Goal: Task Accomplishment & Management: Manage account settings

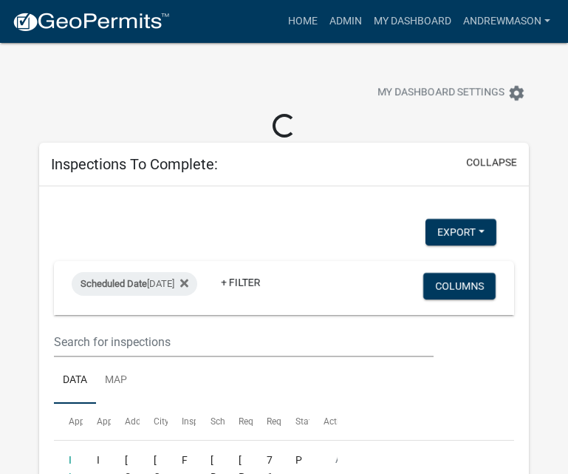
select select "3: 100"
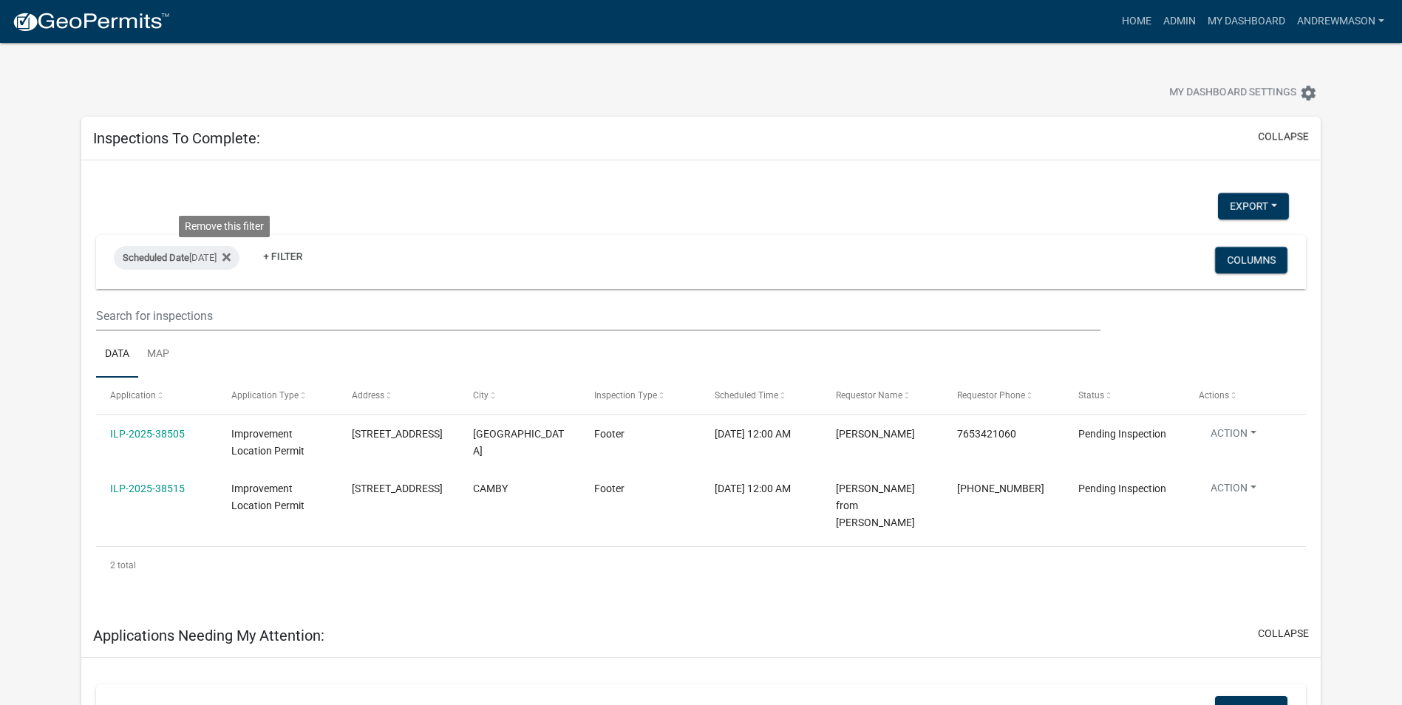
click at [230, 259] on icon at bounding box center [227, 257] width 8 height 8
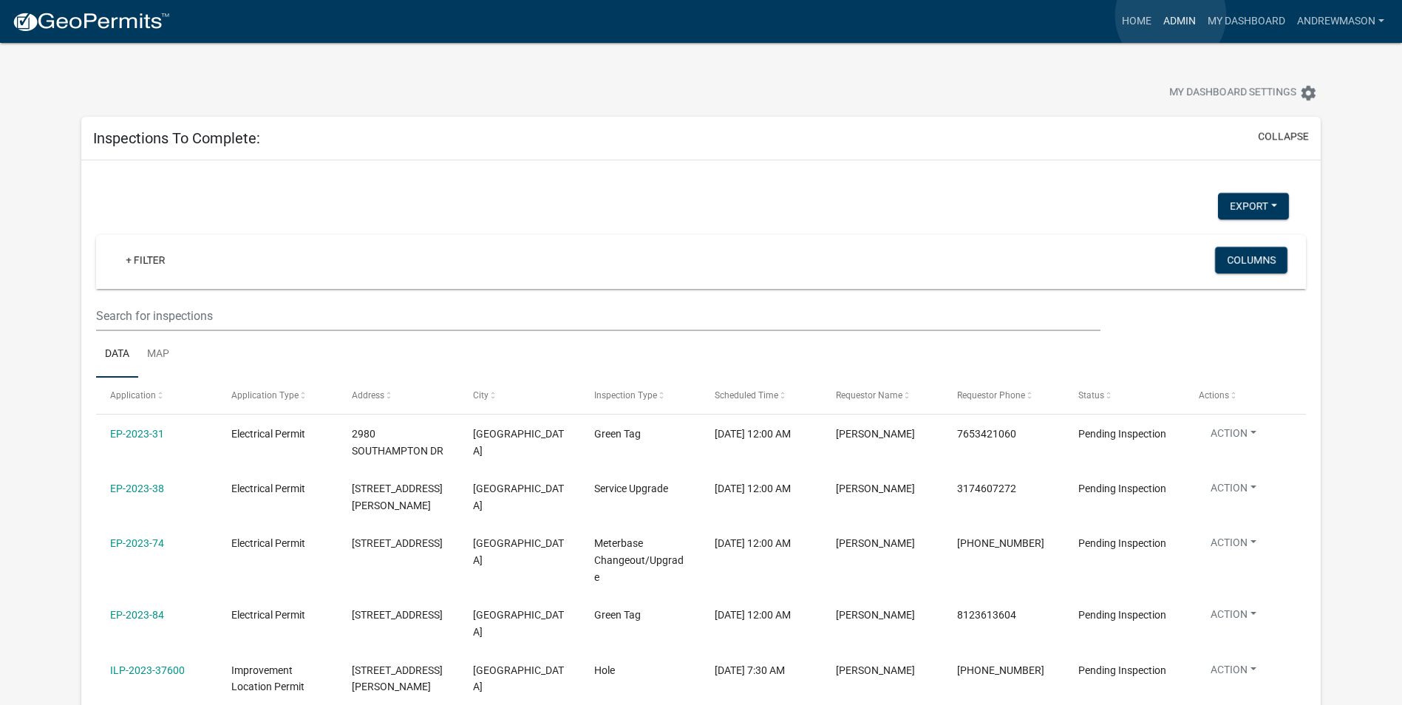
click at [568, 16] on link "Admin" at bounding box center [1180, 21] width 44 height 28
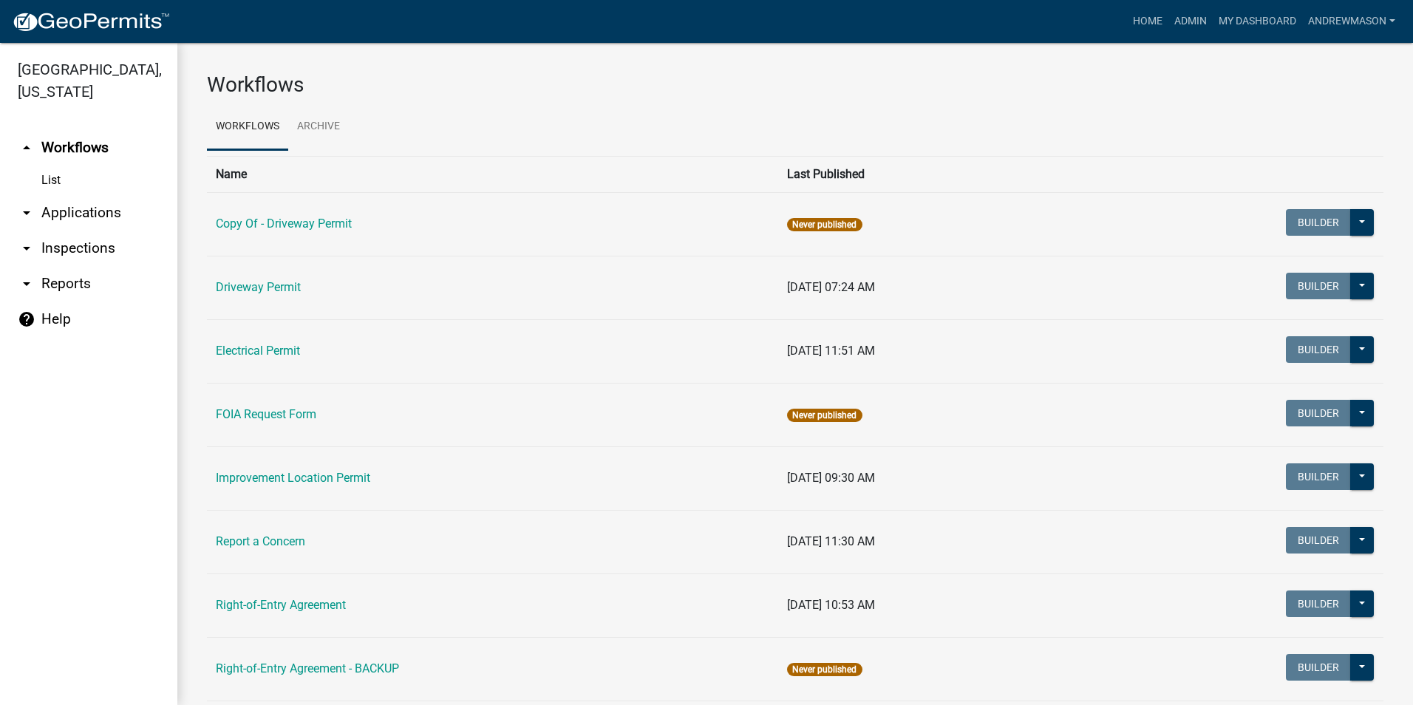
click at [80, 211] on link "arrow_drop_down Applications" at bounding box center [88, 212] width 177 height 35
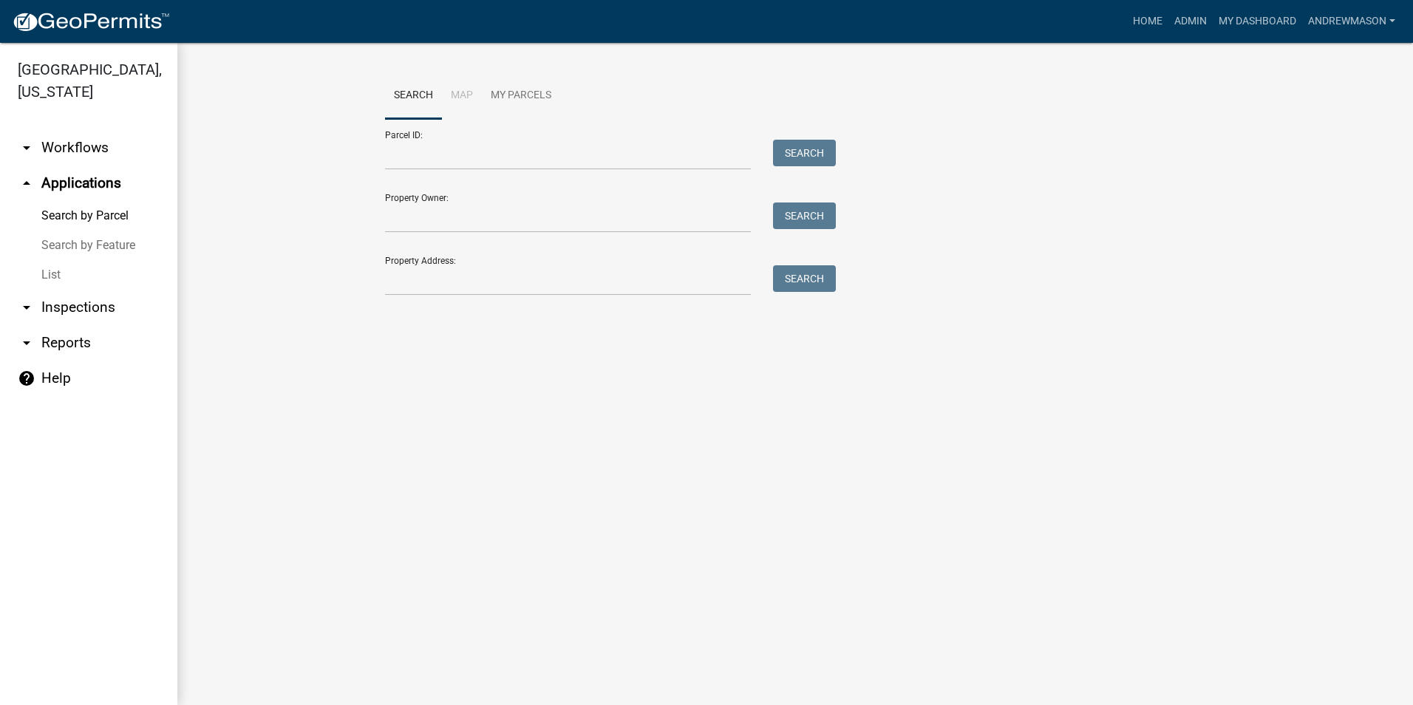
click at [45, 277] on link "List" at bounding box center [88, 275] width 177 height 30
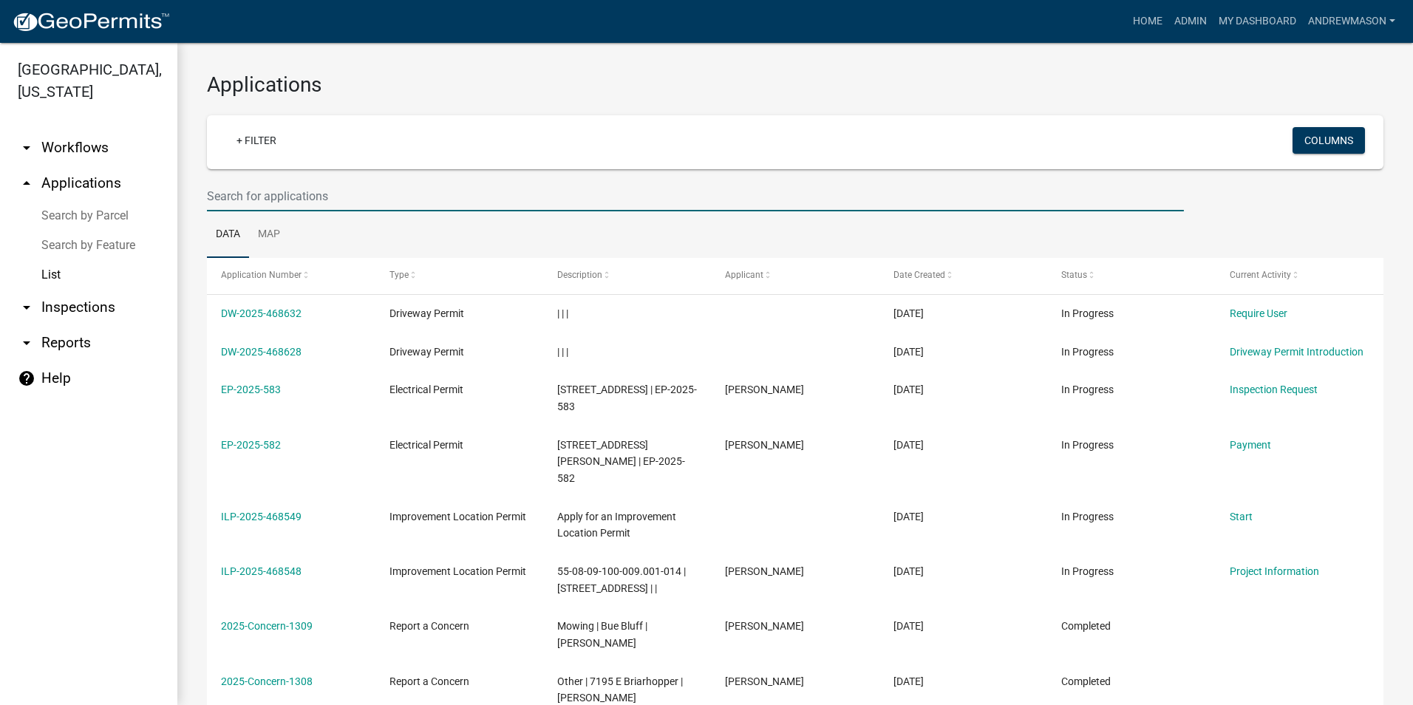
click at [214, 194] on input "text" at bounding box center [695, 196] width 977 height 30
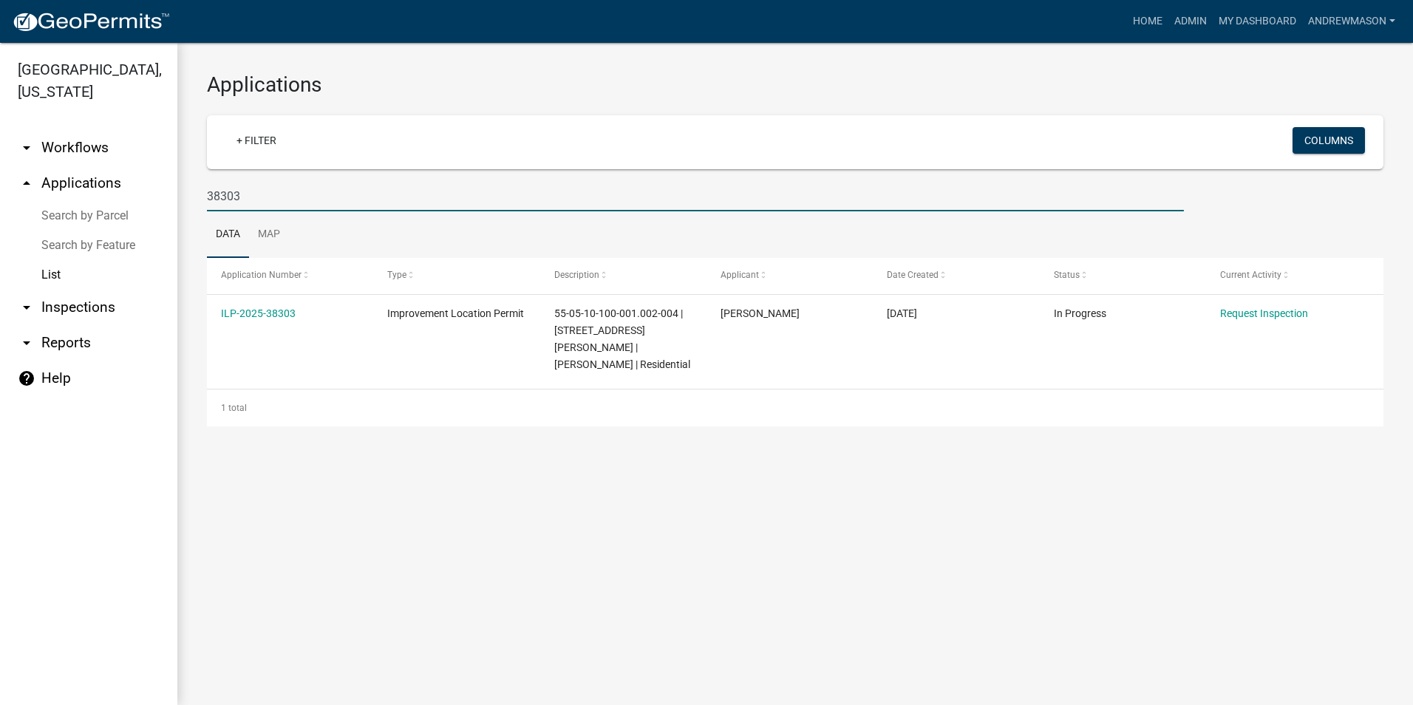
type input "38303"
click at [273, 316] on link "ILP-2025-38303" at bounding box center [258, 314] width 75 height 12
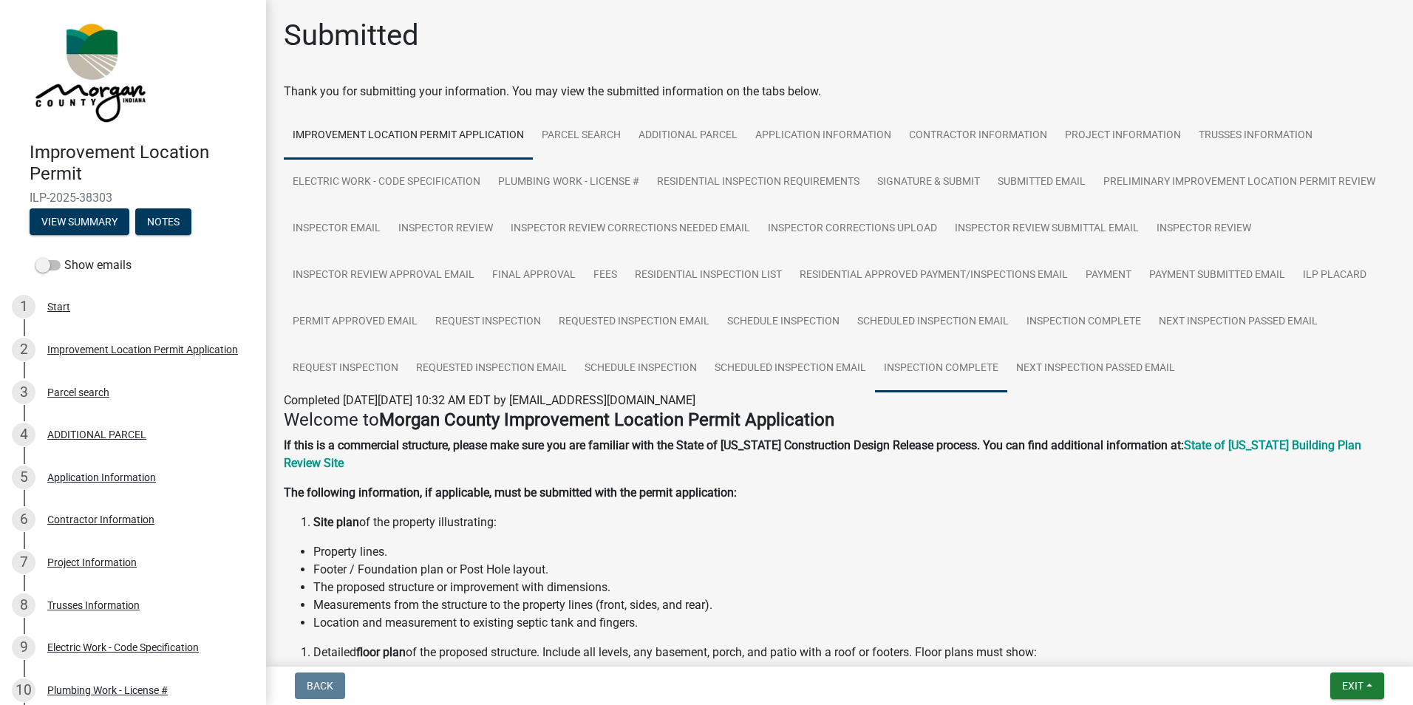
click at [568, 372] on link "Inspection Complete" at bounding box center [941, 368] width 132 height 47
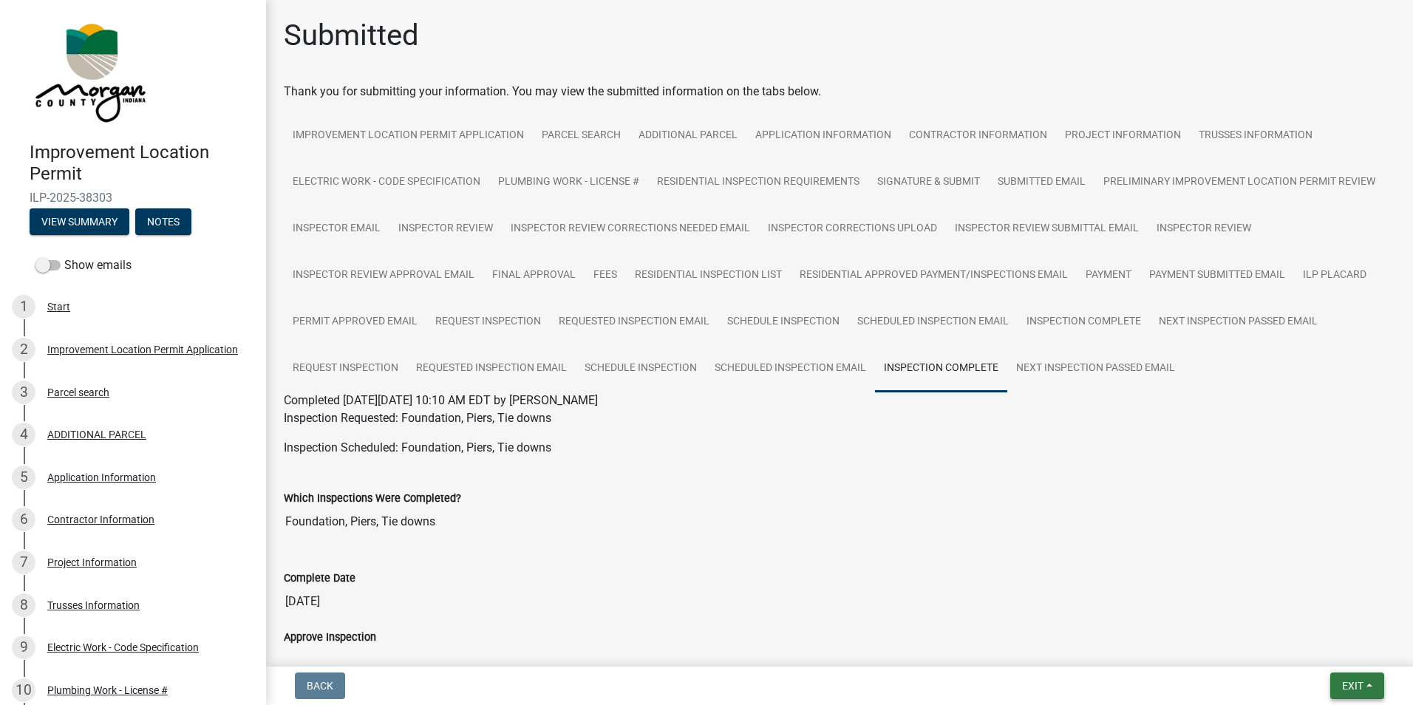
click at [568, 473] on span "Exit" at bounding box center [1353, 686] width 21 height 12
click at [568, 473] on button "Save & Exit" at bounding box center [1325, 647] width 118 height 35
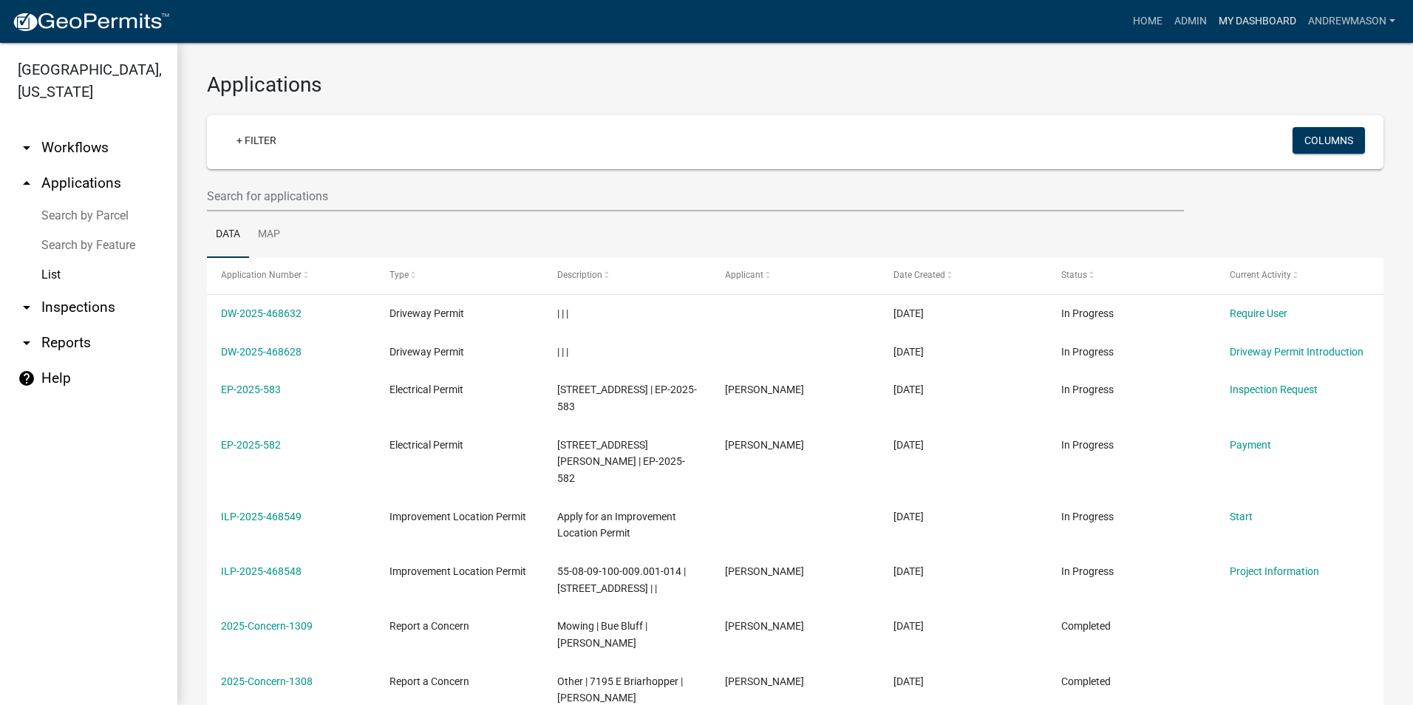
click at [568, 21] on link "My Dashboard" at bounding box center [1257, 21] width 89 height 28
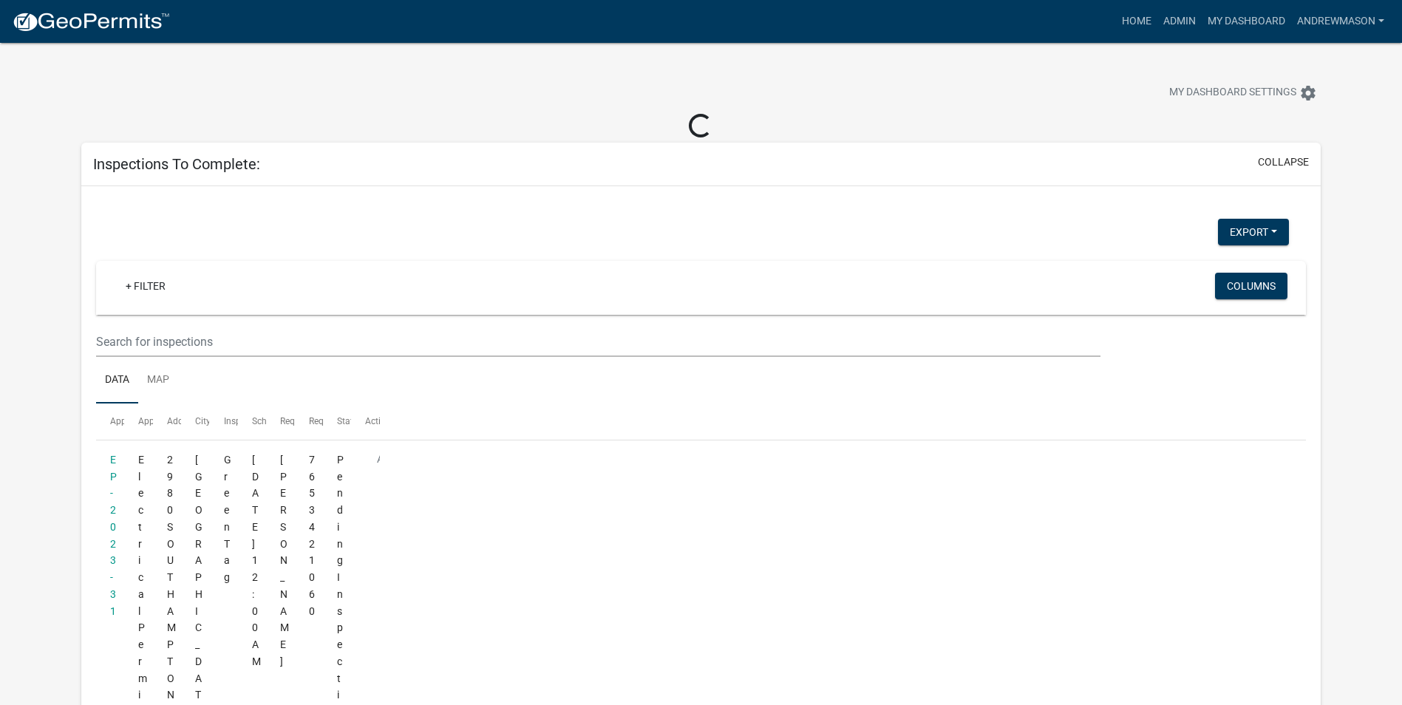
select select "3: 100"
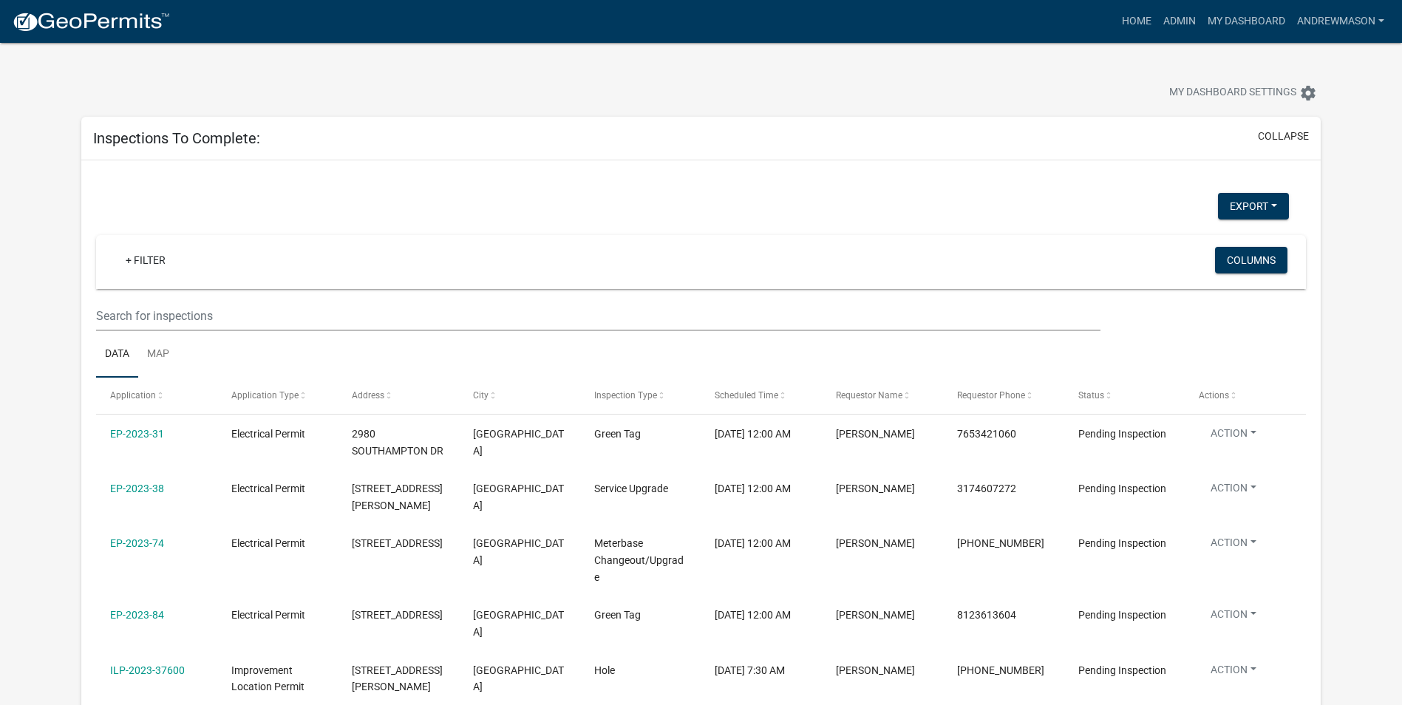
click at [140, 259] on link "+ Filter" at bounding box center [146, 260] width 64 height 27
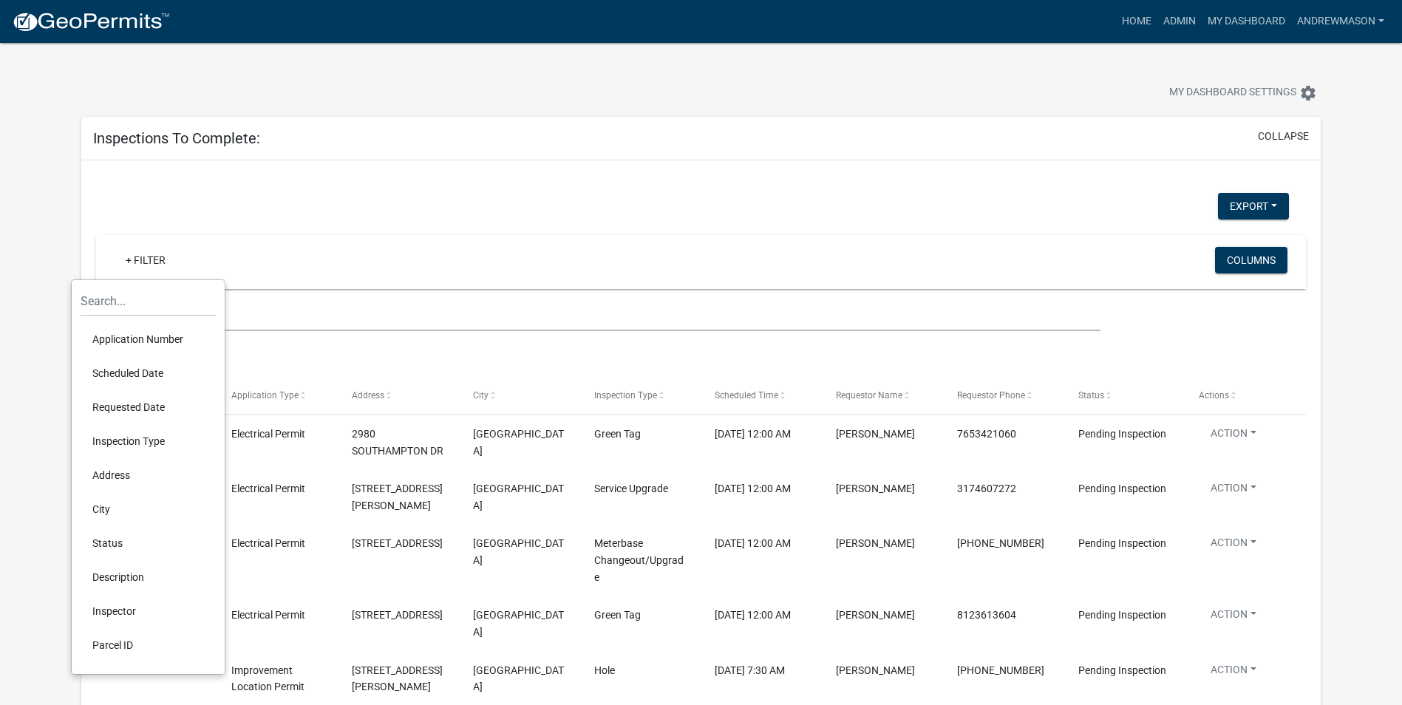
click at [136, 370] on li "Scheduled Date" at bounding box center [148, 373] width 135 height 34
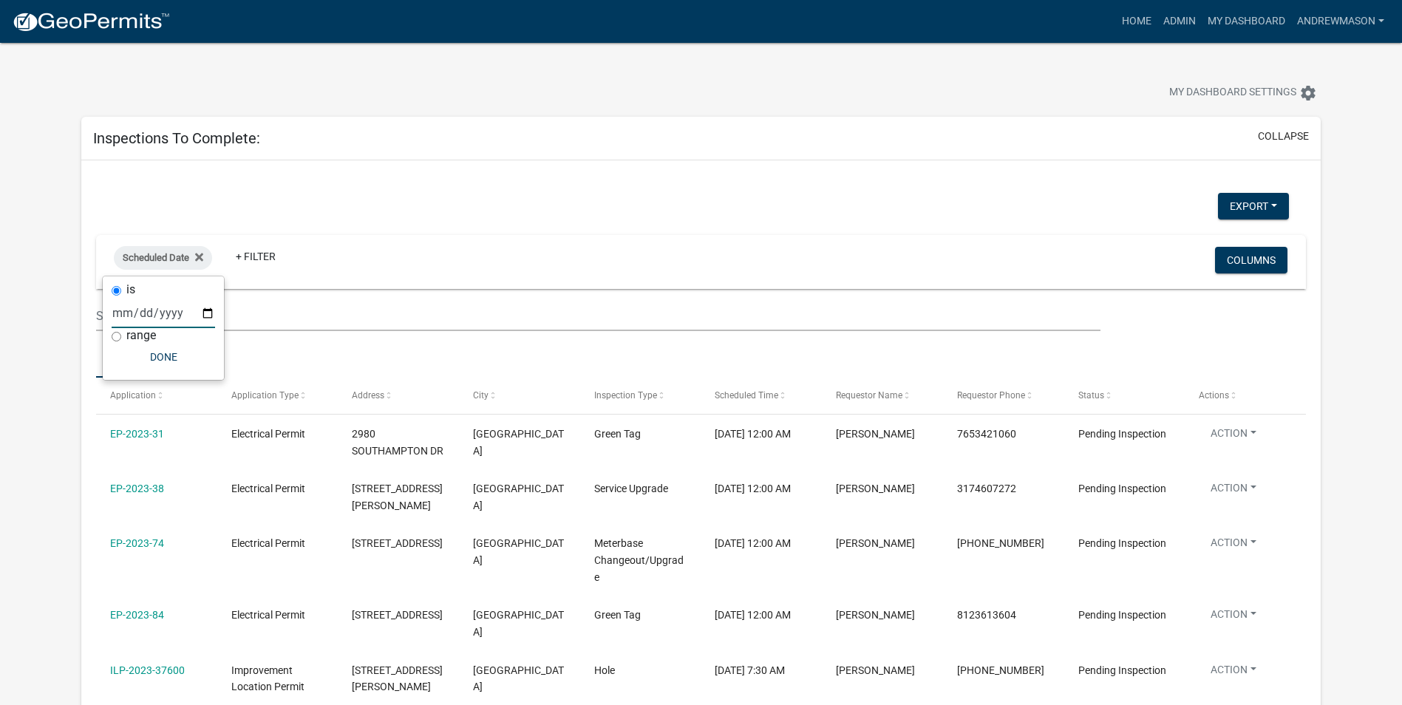
click at [205, 316] on input "date" at bounding box center [163, 313] width 103 height 30
type input "2025-08-26"
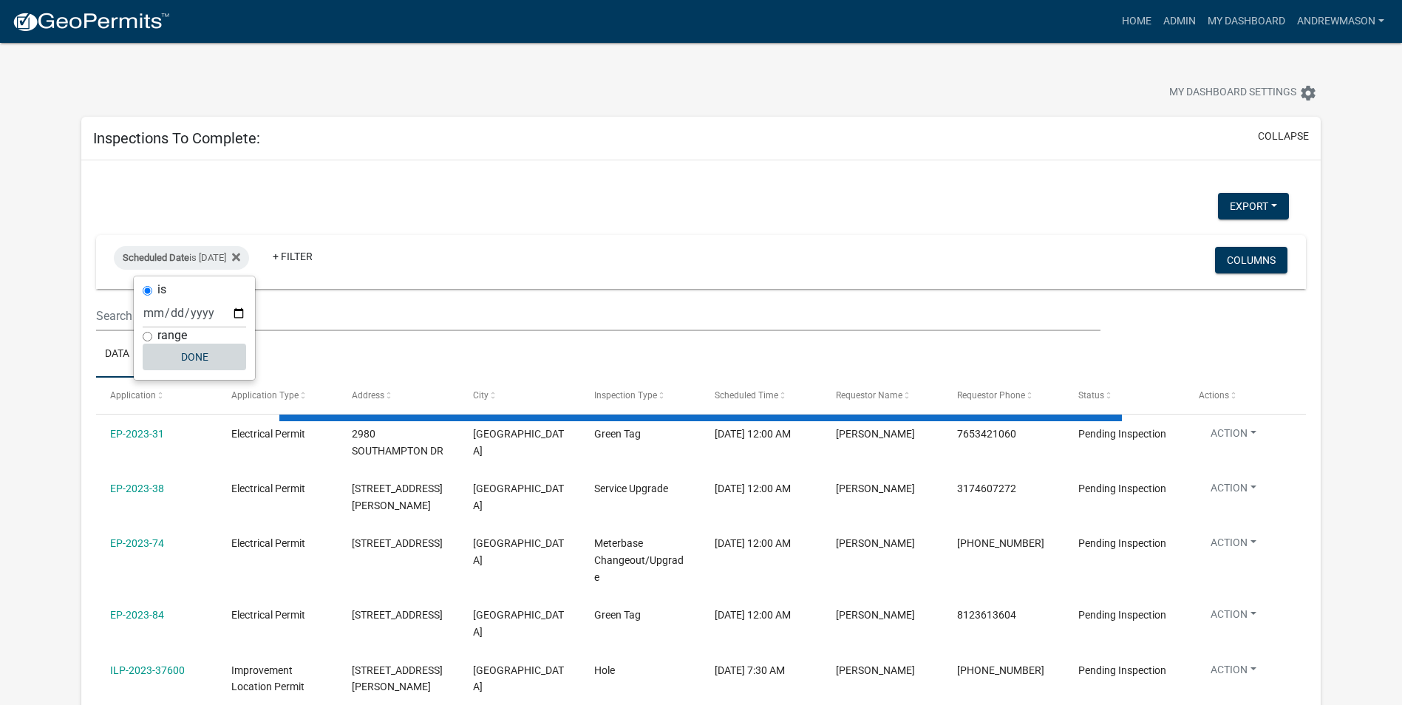
click at [186, 359] on button "Done" at bounding box center [194, 357] width 103 height 27
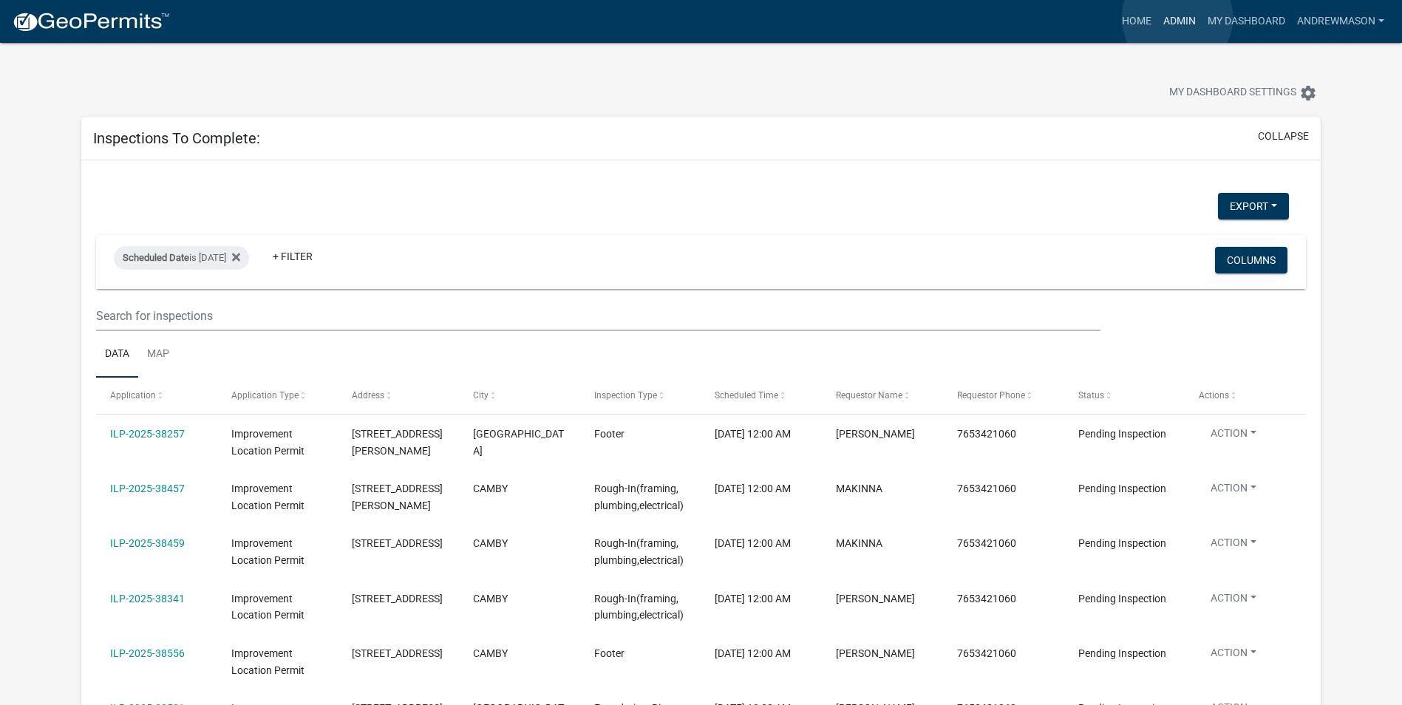
click at [568, 18] on link "Admin" at bounding box center [1180, 21] width 44 height 28
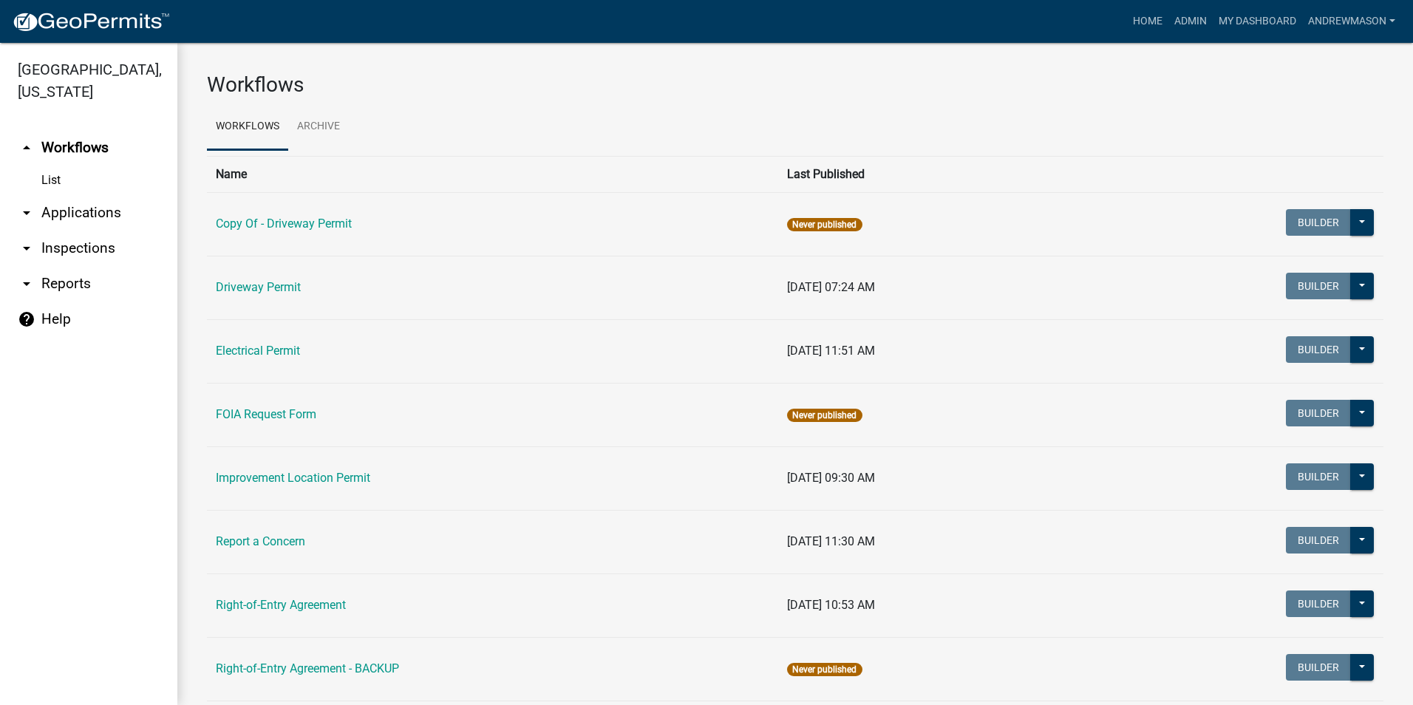
click at [58, 214] on link "arrow_drop_down Applications" at bounding box center [88, 212] width 177 height 35
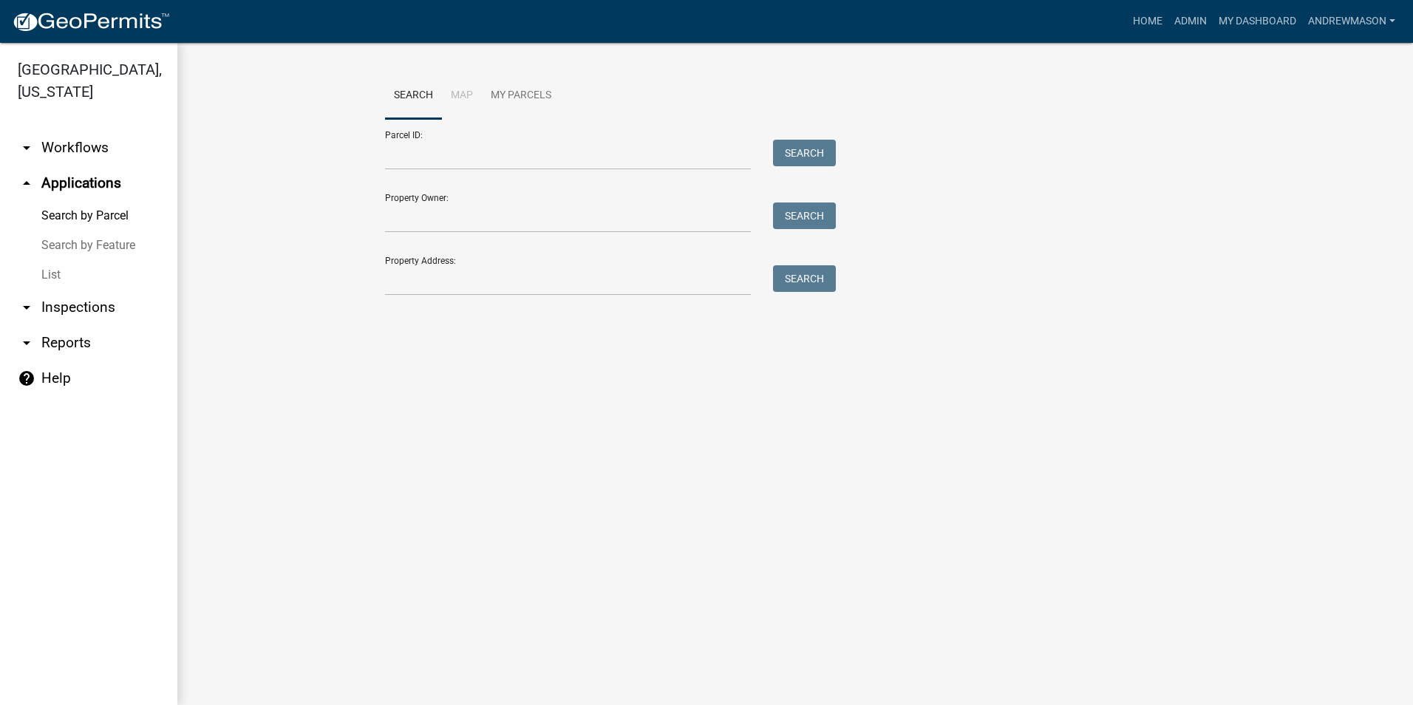
click at [52, 275] on link "List" at bounding box center [88, 275] width 177 height 30
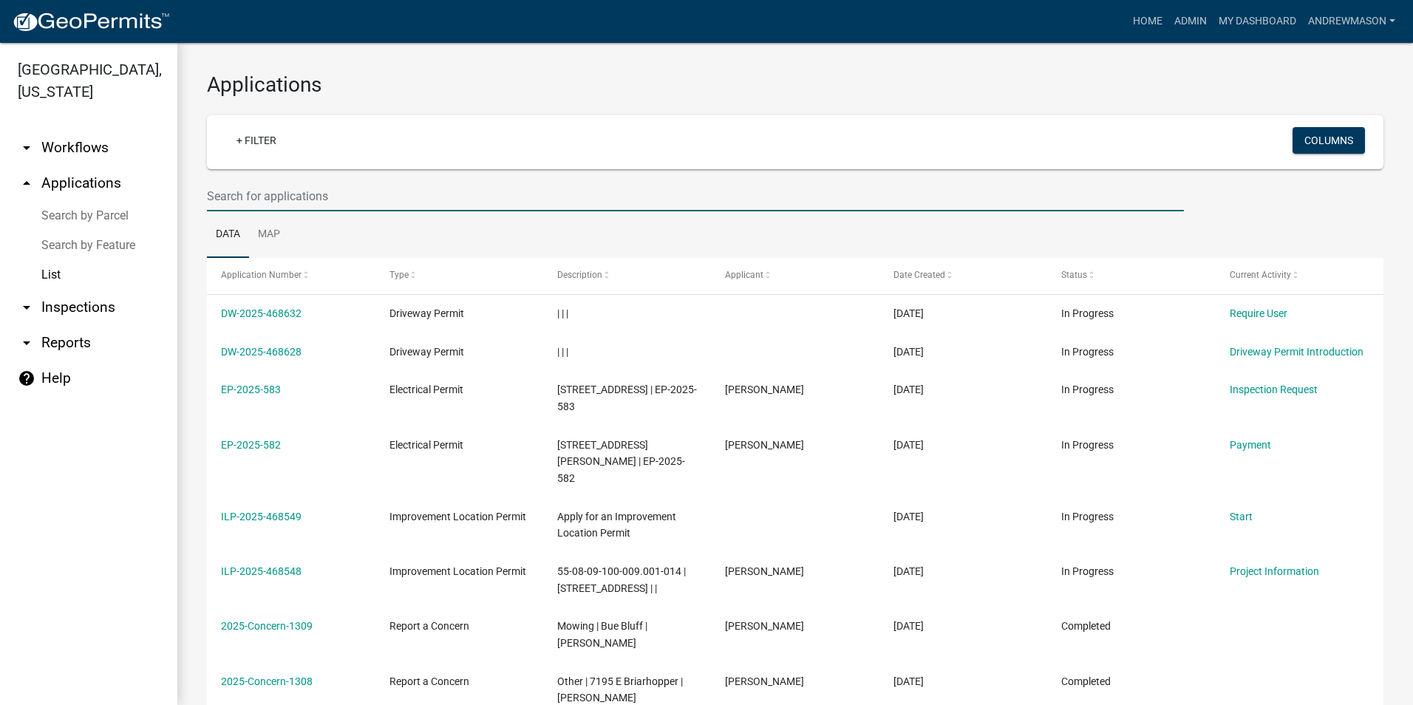
click at [223, 199] on input "text" at bounding box center [695, 196] width 977 height 30
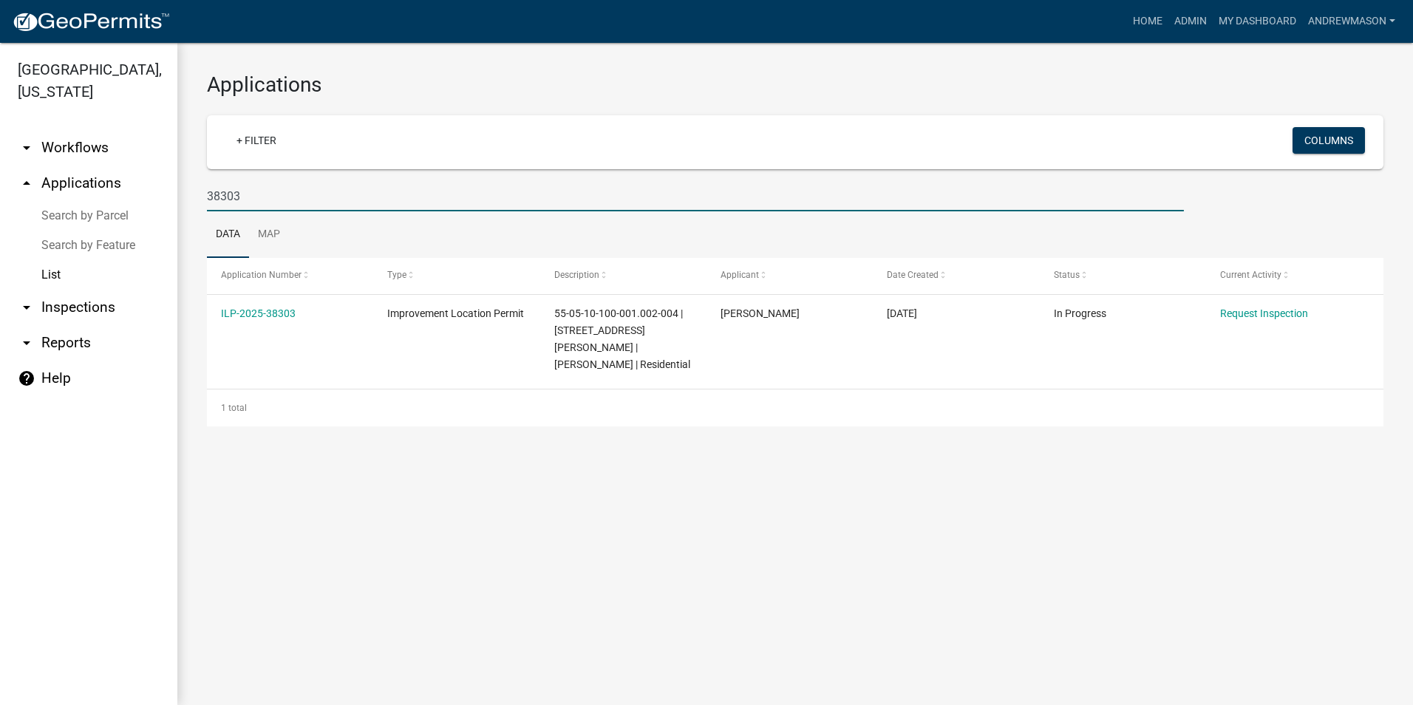
type input "38303"
click at [282, 310] on link "ILP-2025-38303" at bounding box center [258, 314] width 75 height 12
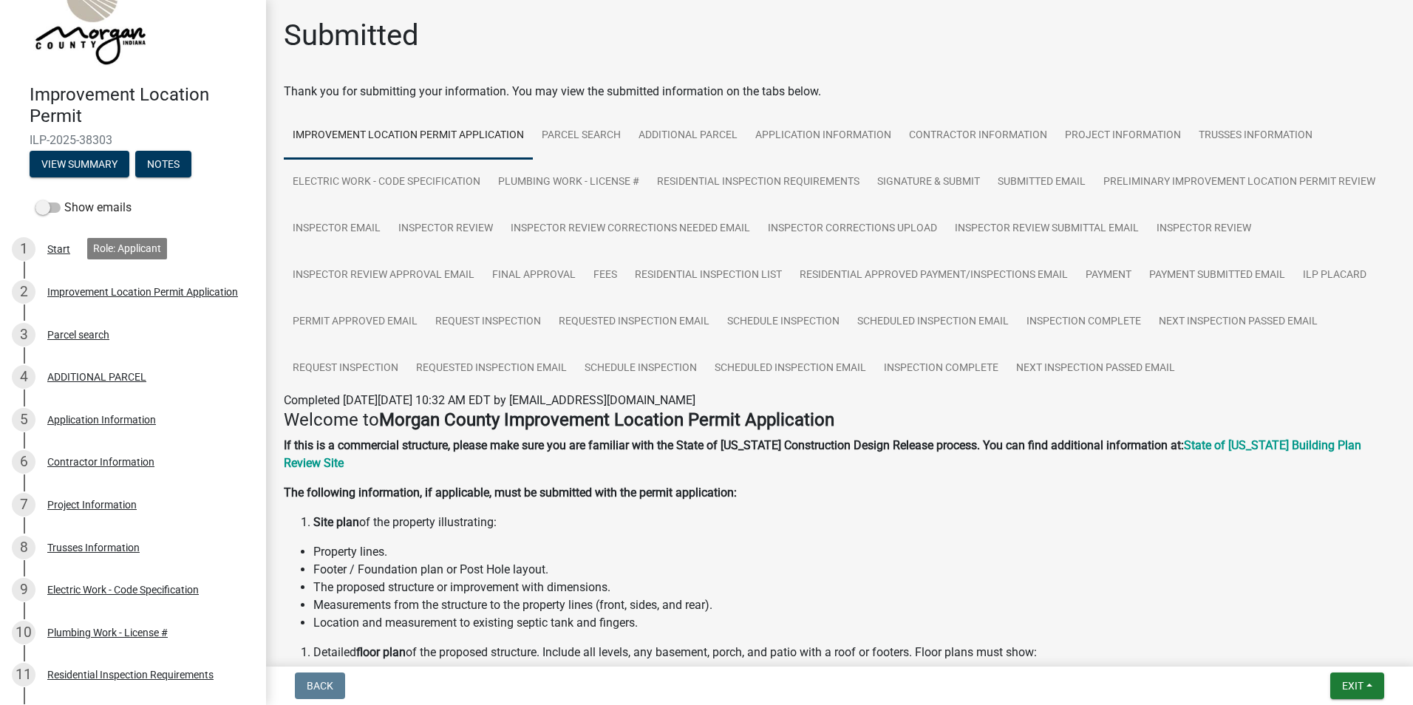
scroll to position [148, 0]
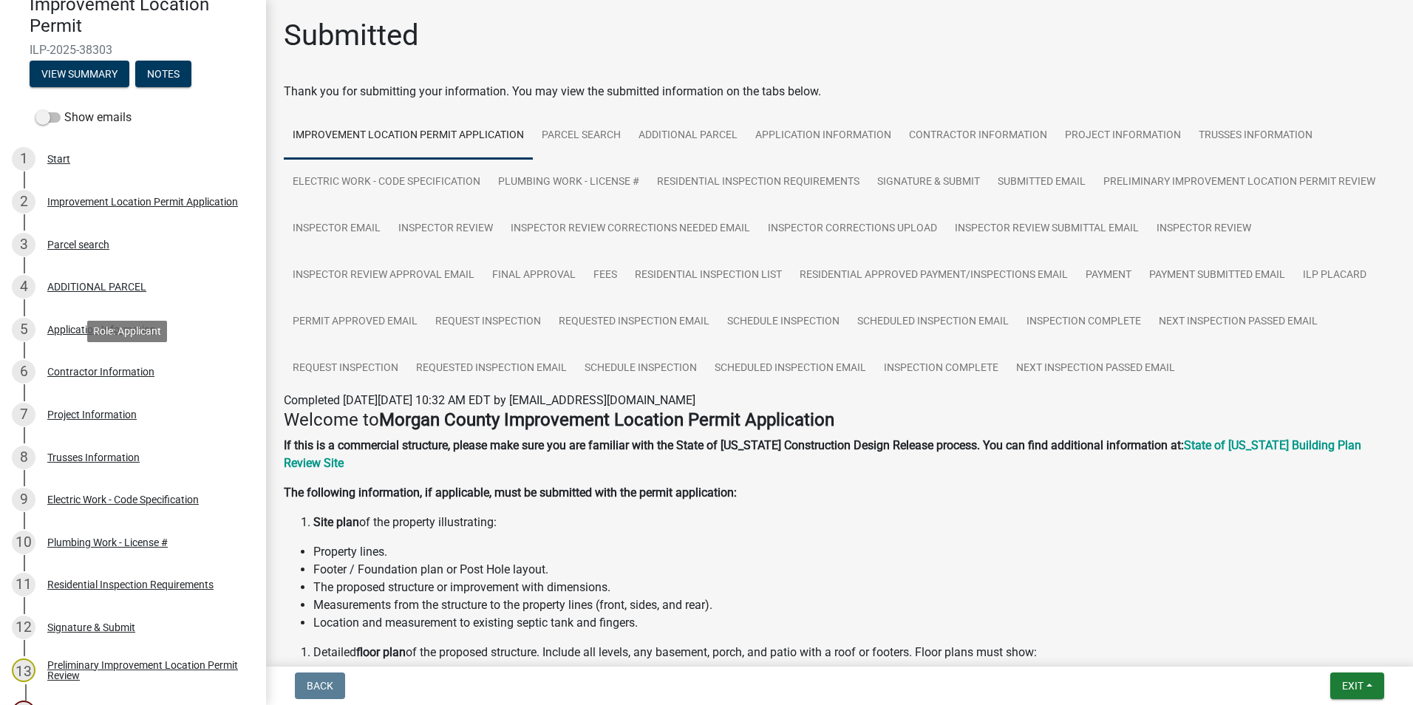
click at [112, 367] on div "Contractor Information" at bounding box center [100, 372] width 107 height 10
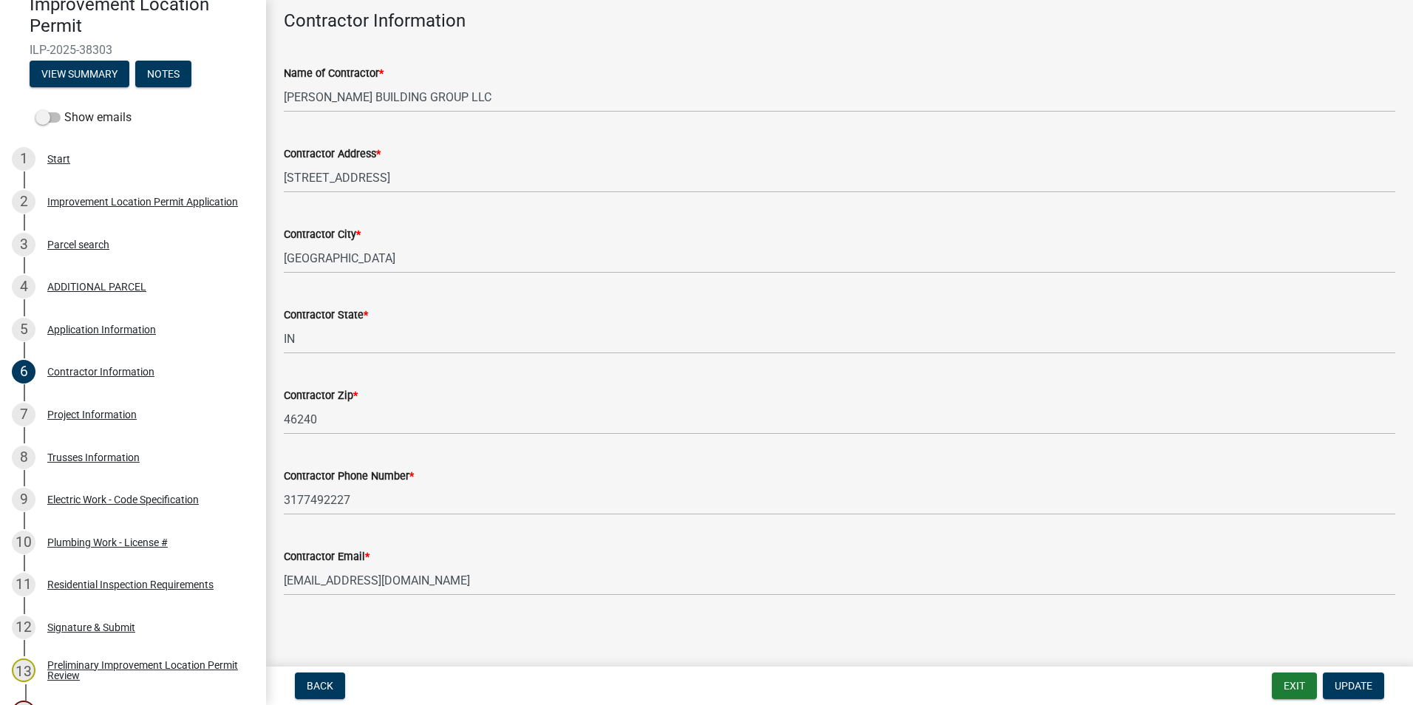
scroll to position [77, 0]
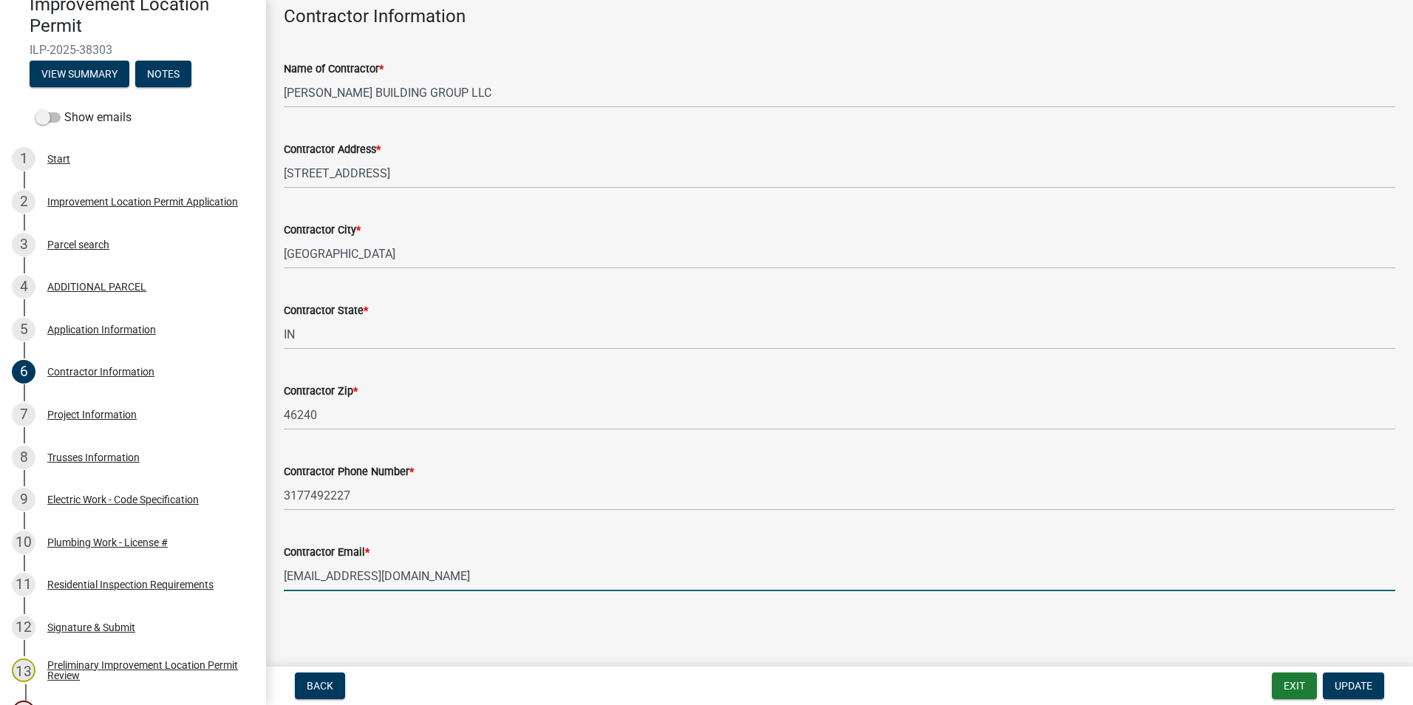
drag, startPoint x: 435, startPoint y: 574, endPoint x: 285, endPoint y: 576, distance: 150.8
click at [285, 473] on input "beadavis@davishomes.com" at bounding box center [840, 576] width 1112 height 30
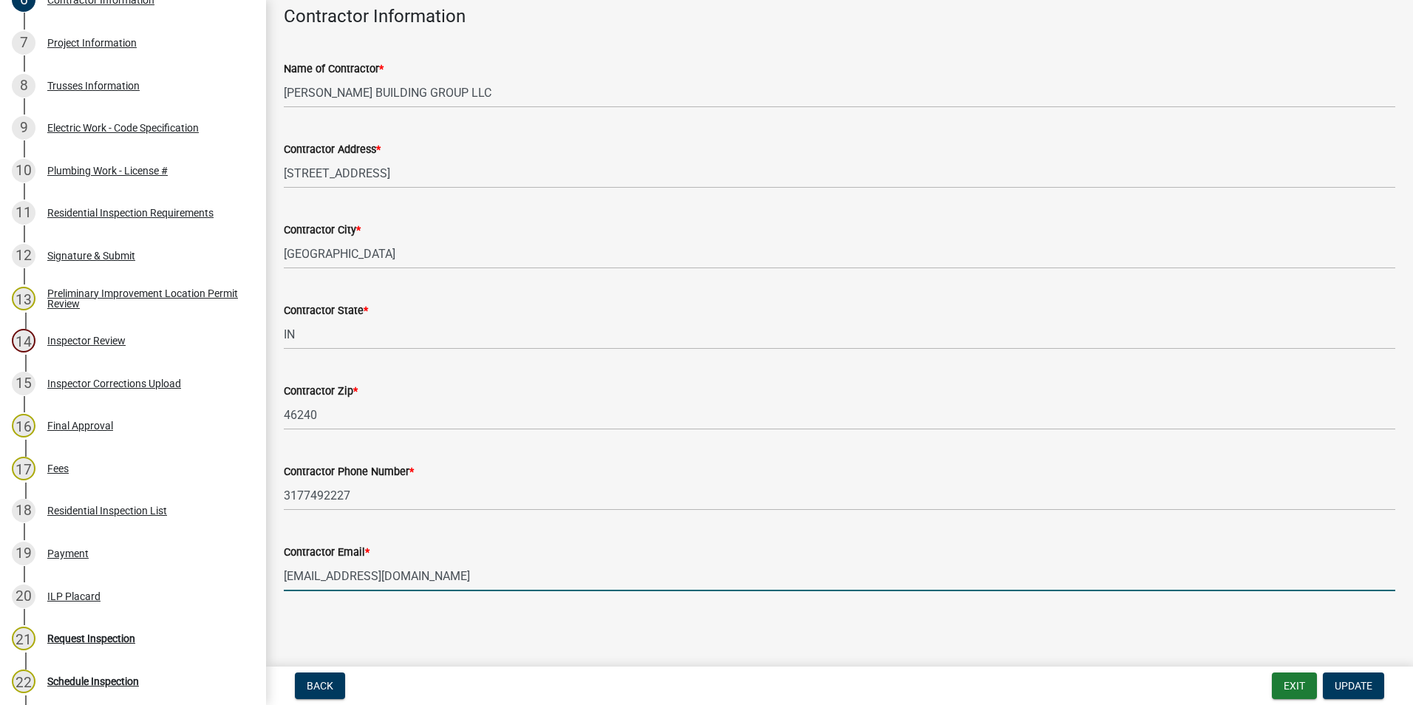
scroll to position [739, 0]
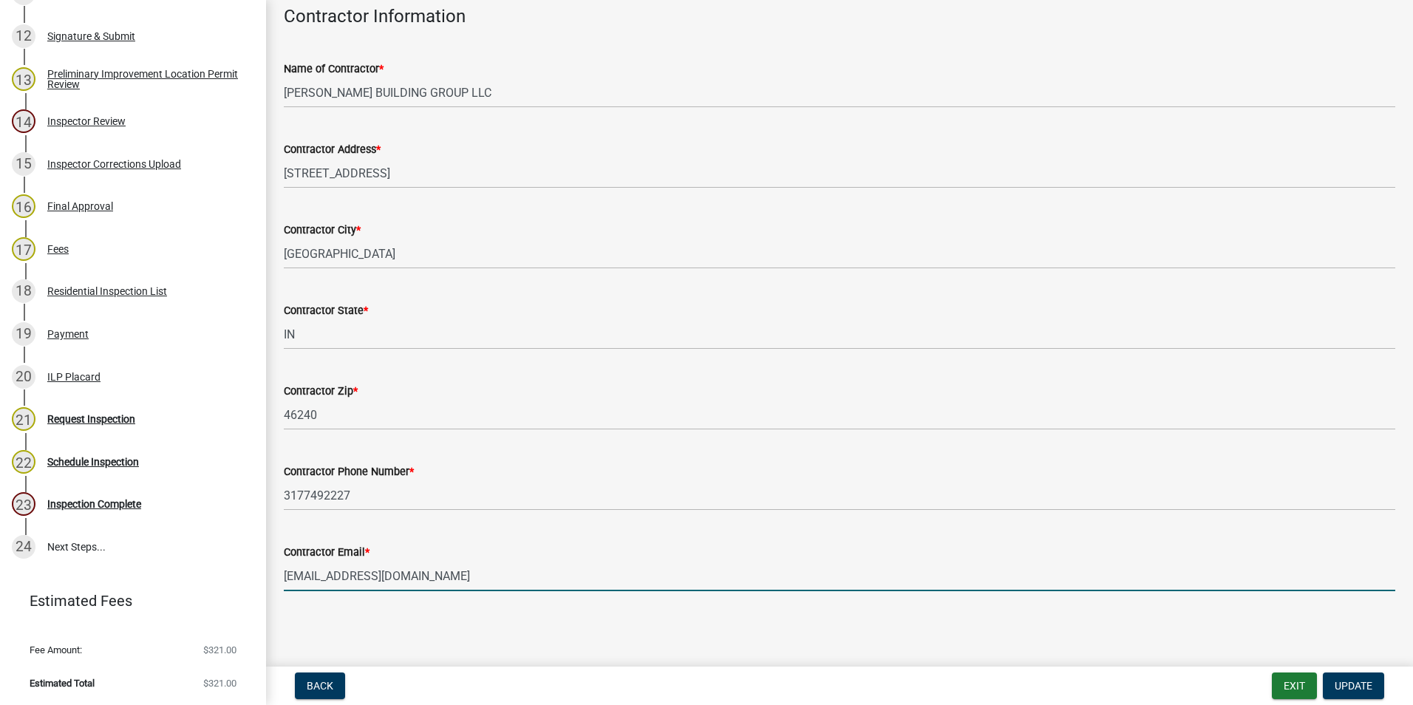
click at [90, 414] on div "Request Inspection" at bounding box center [91, 419] width 88 height 10
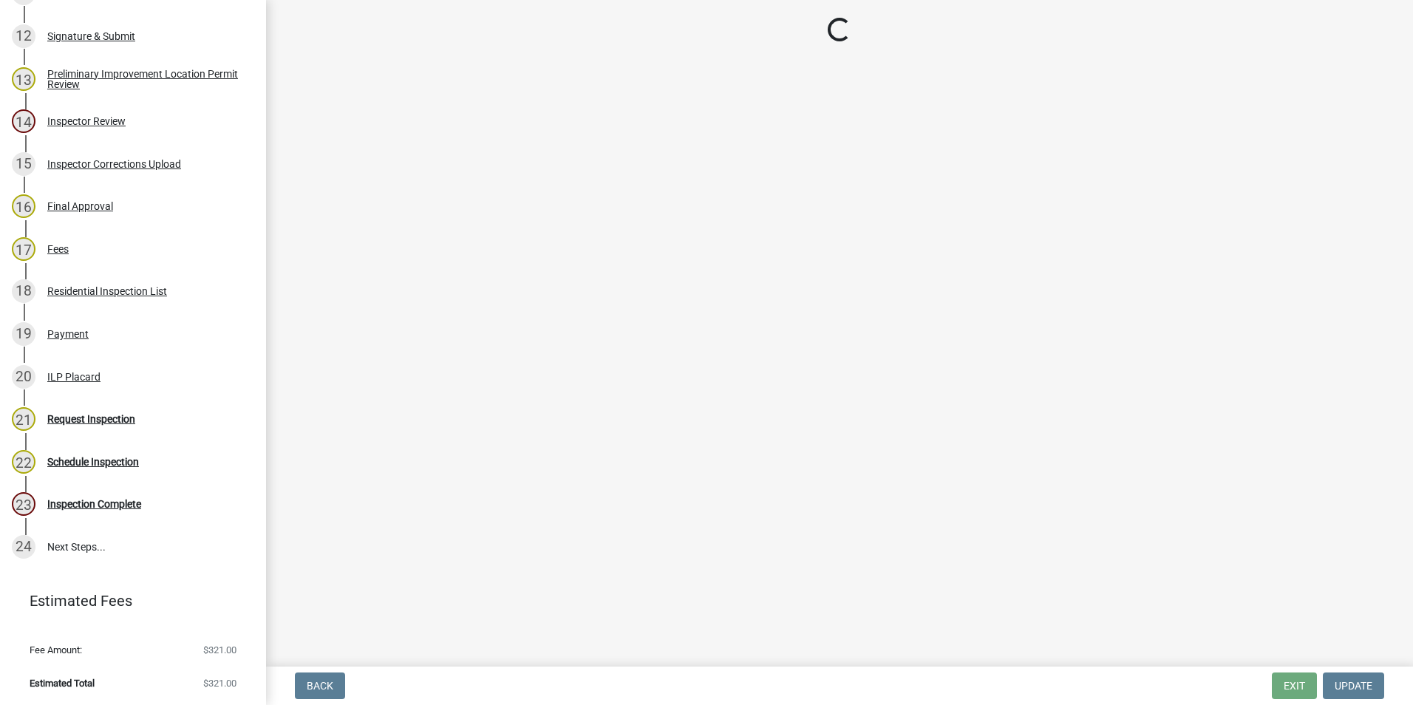
scroll to position [740, 0]
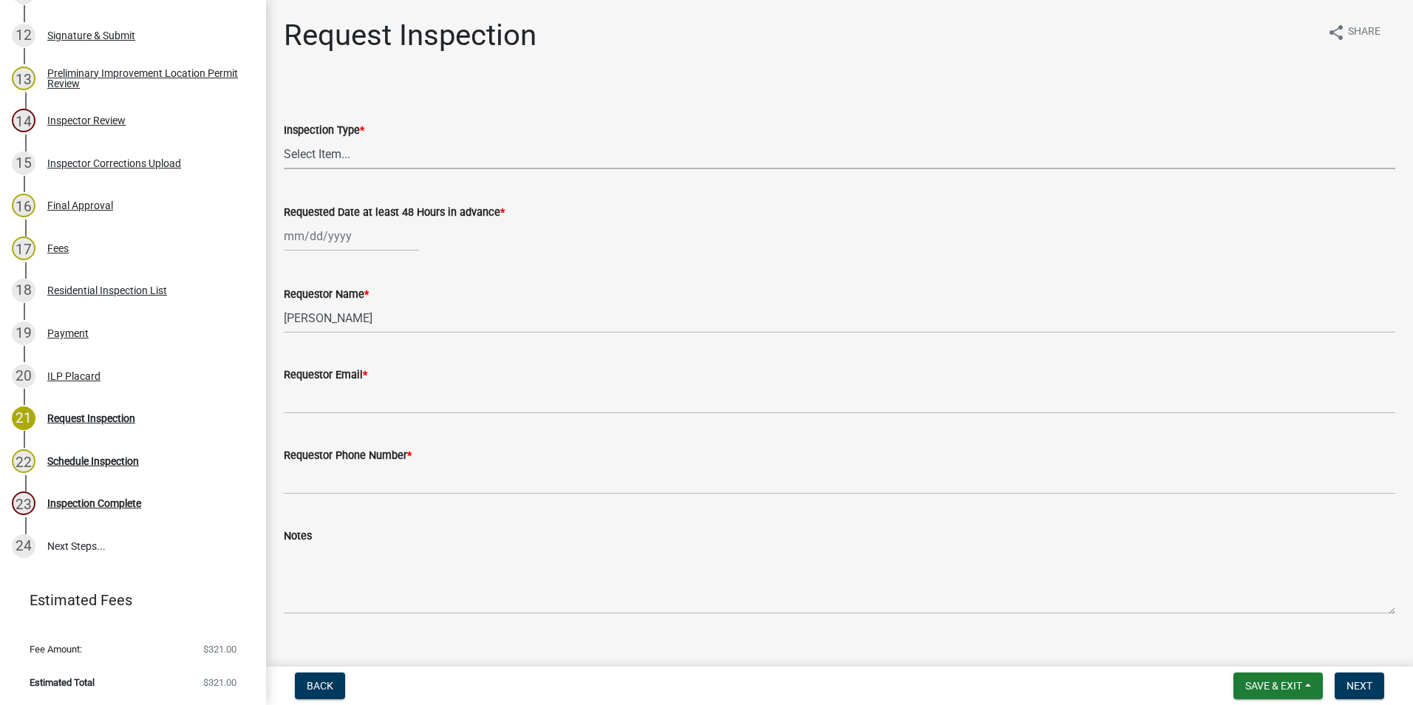
click at [356, 149] on select "Select Item... Footer Hole Bonding Underslab Foundation, Piers, Tie downs Prewa…" at bounding box center [840, 154] width 1112 height 30
click at [284, 139] on select "Select Item... Footer Hole Bonding Underslab Foundation, Piers, Tie downs Prewa…" at bounding box center [840, 154] width 1112 height 30
select select "46e4ea2b-1f29-4400-9983-a345a707b697"
click at [325, 234] on div at bounding box center [351, 236] width 135 height 30
click at [323, 410] on div "26" at bounding box center [322, 410] width 24 height 24
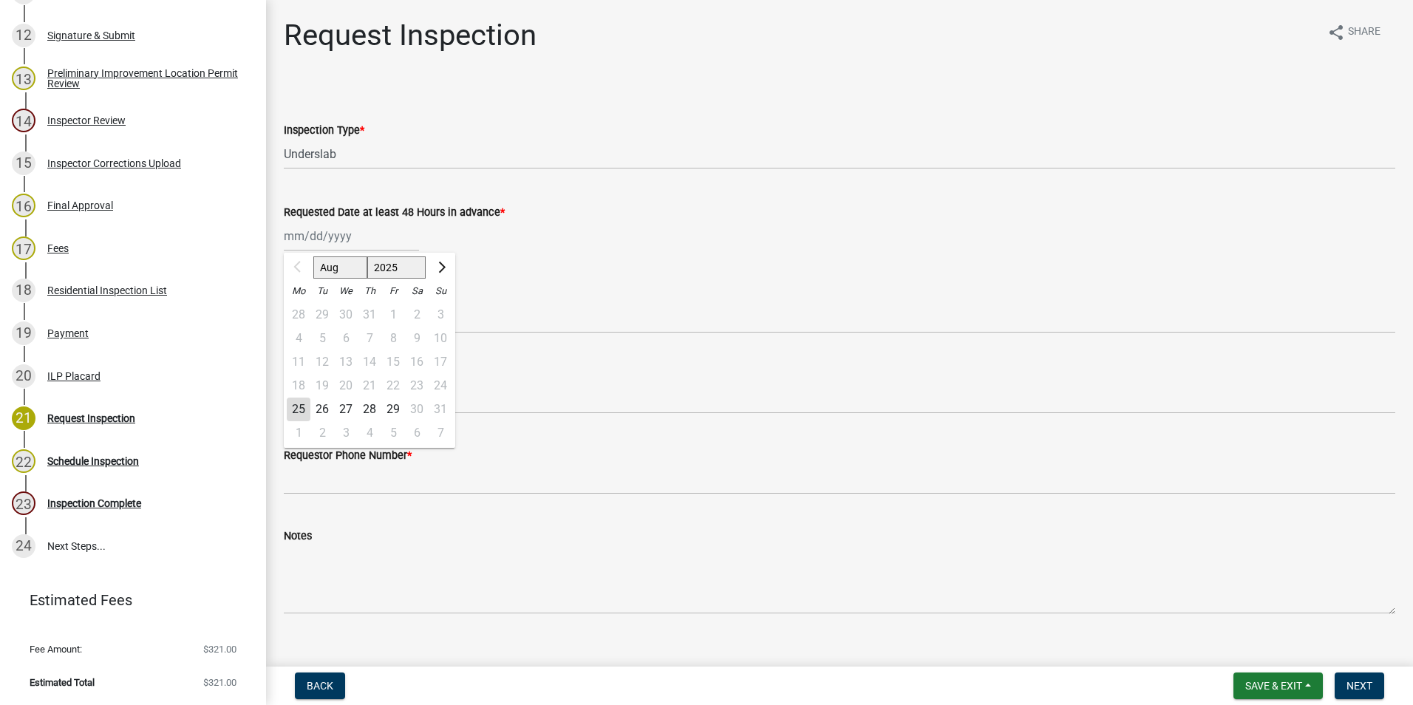
type input "08/26/2025"
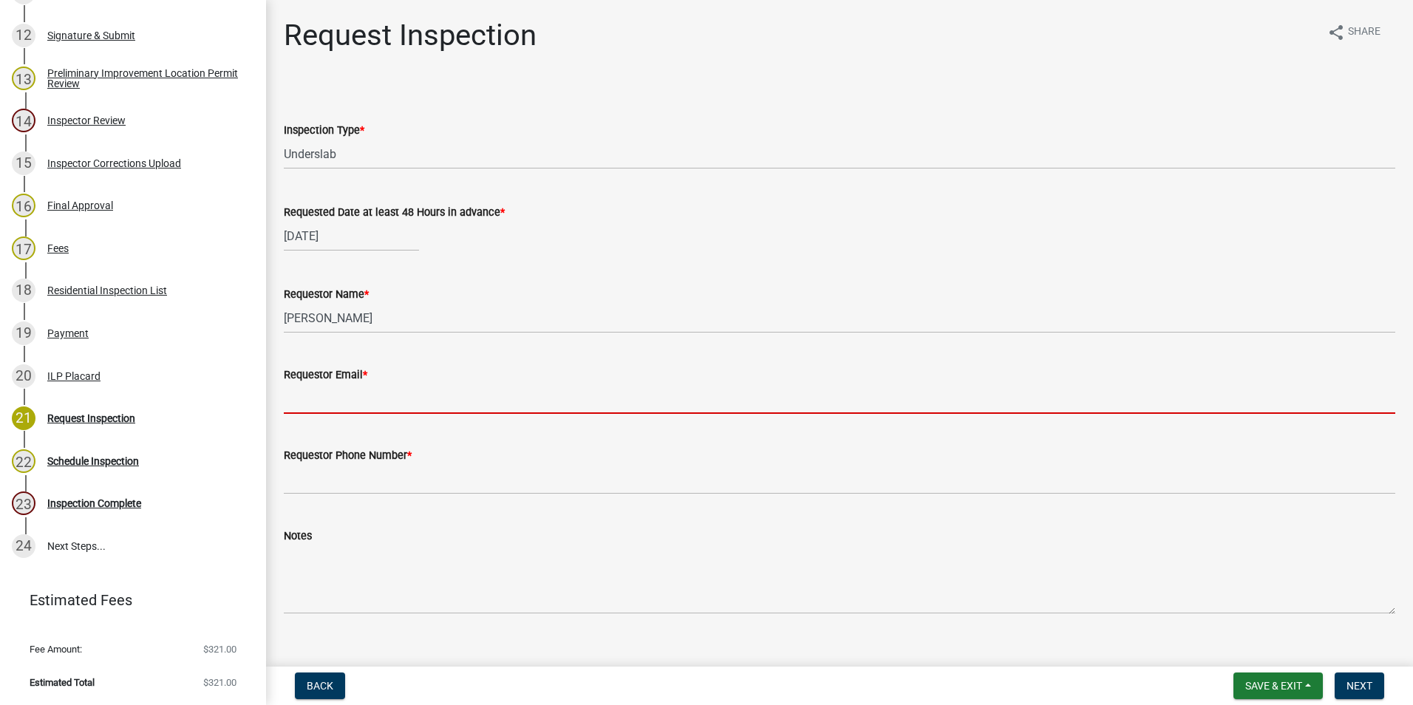
click at [321, 401] on input "Requestor Email *" at bounding box center [840, 399] width 1112 height 30
paste input "beadavis@davishomes.com"
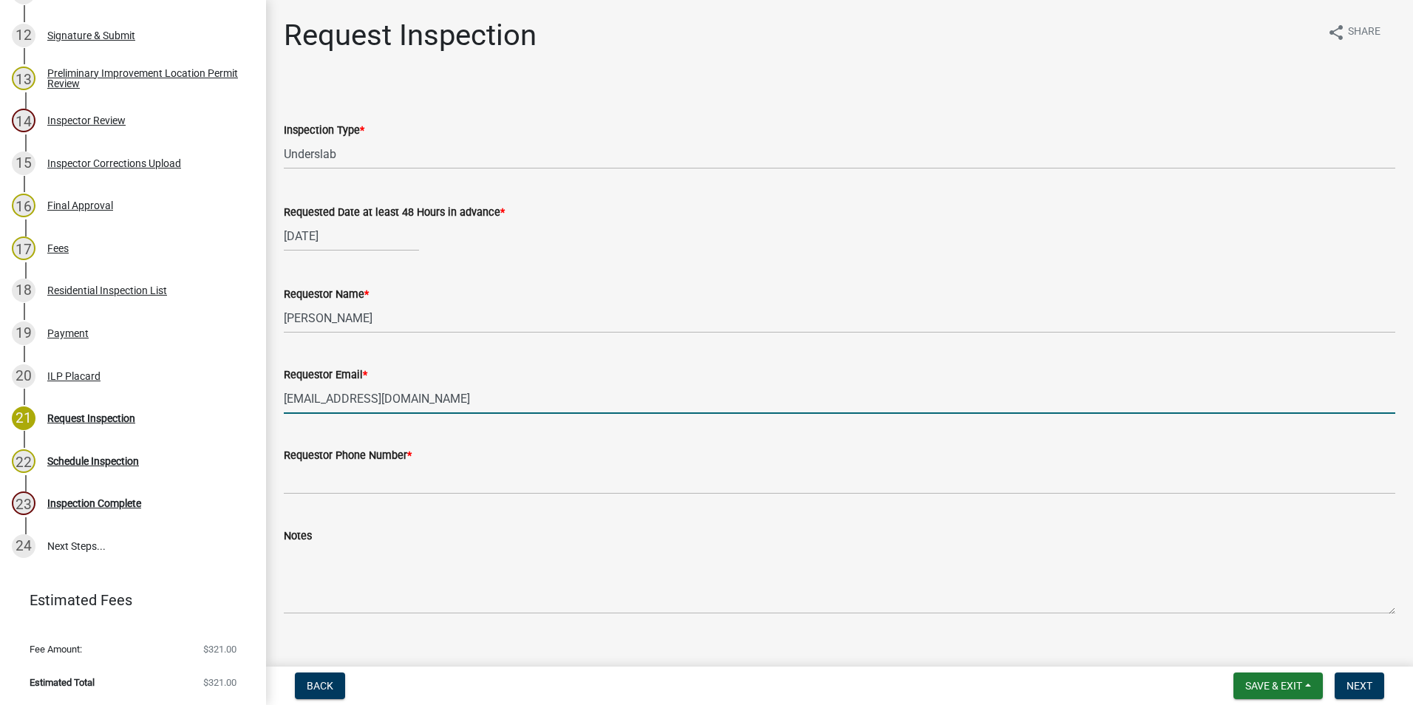
type input "beadavis@davishomes.com"
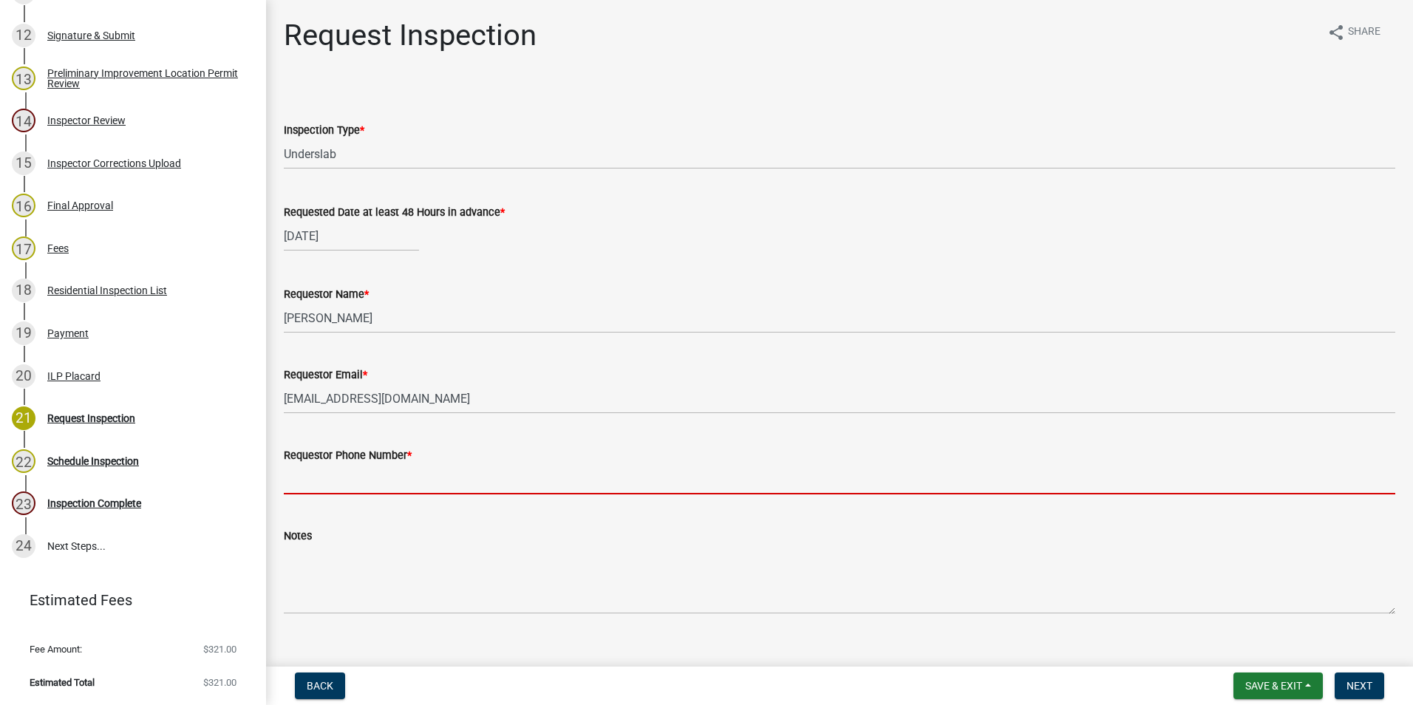
click at [303, 473] on input "Requestor Phone Number *" at bounding box center [840, 479] width 1112 height 30
type input "7653421060"
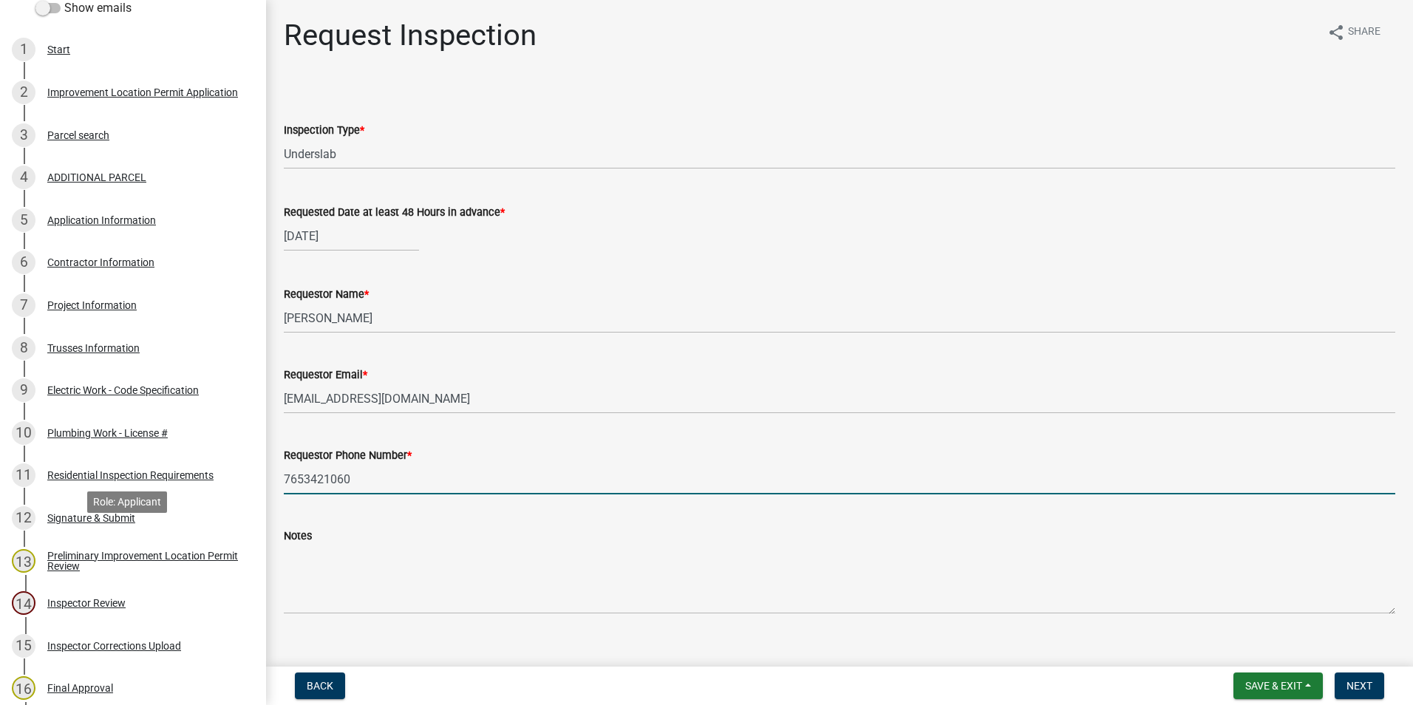
scroll to position [223, 0]
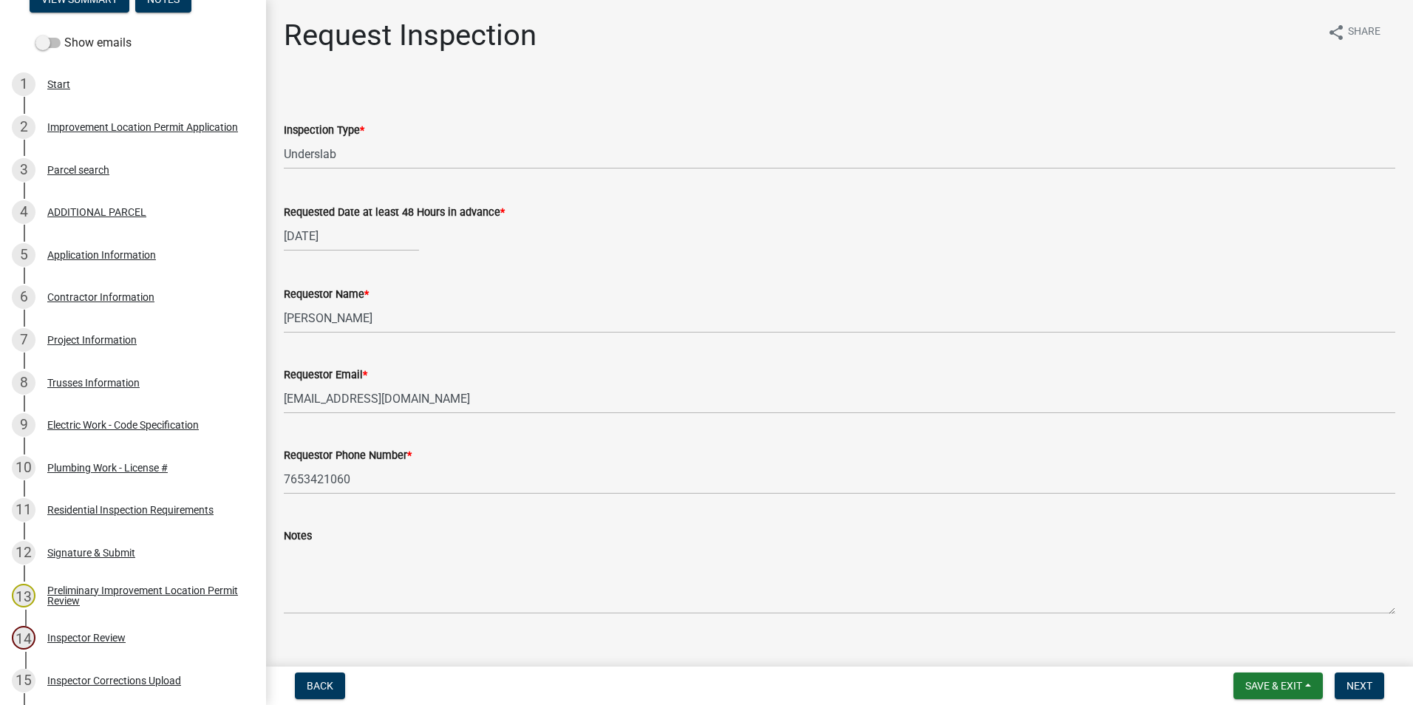
click at [99, 253] on div "Application Information" at bounding box center [101, 255] width 109 height 10
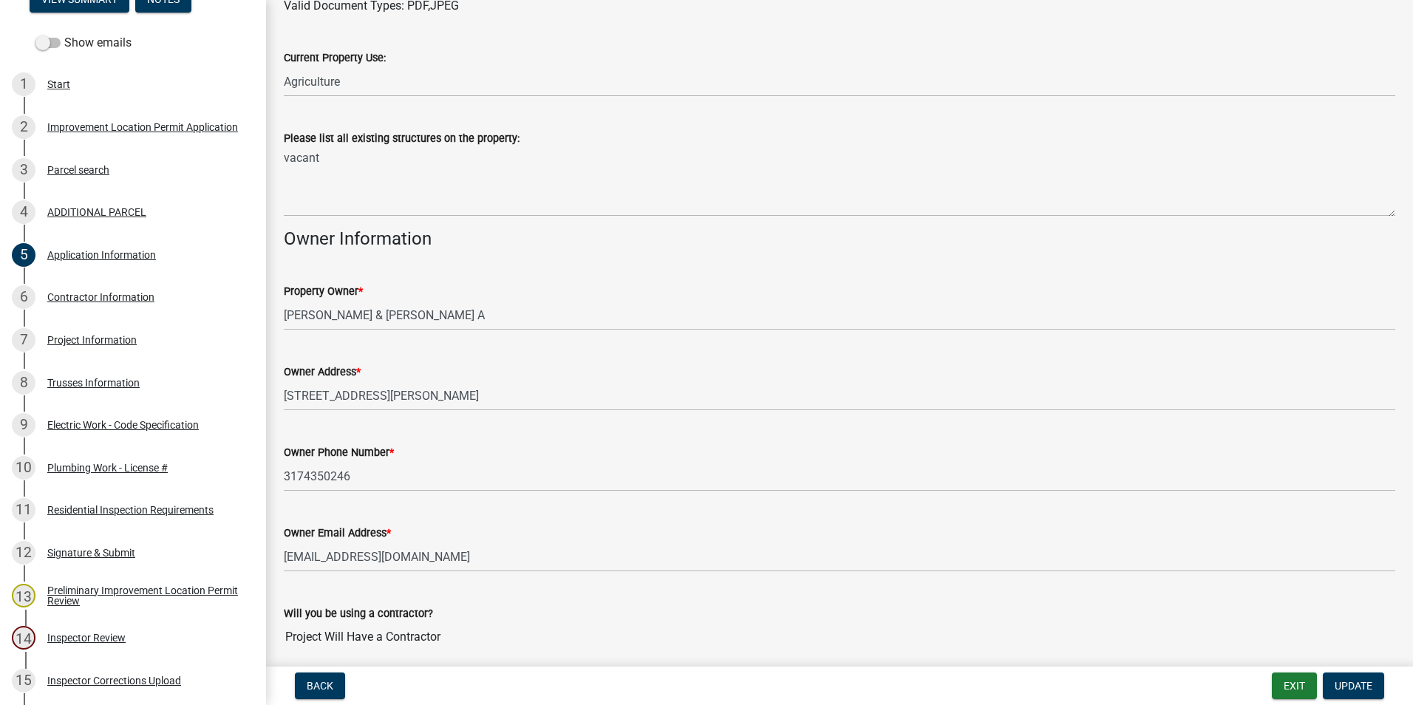
scroll to position [517, 0]
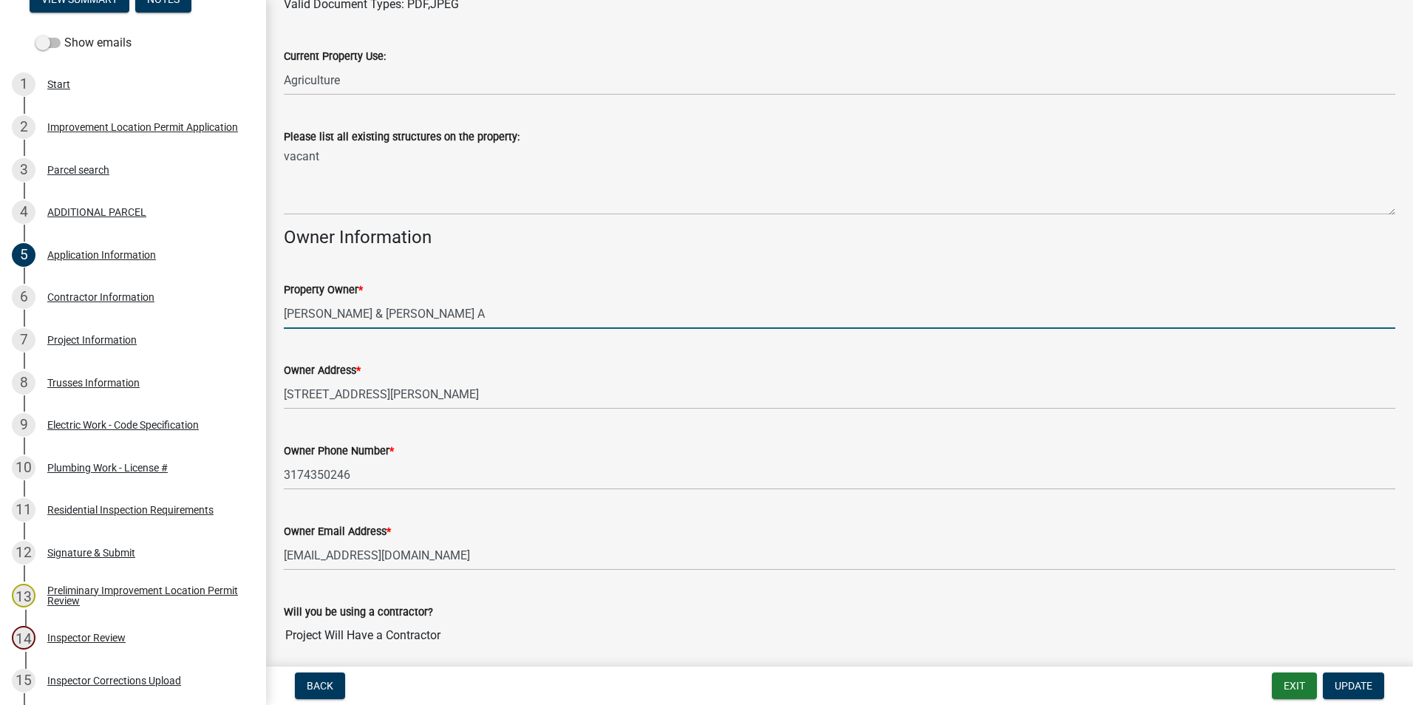
drag, startPoint x: 364, startPoint y: 313, endPoint x: 285, endPoint y: 316, distance: 79.1
click at [285, 316] on input "JONES AUSTIN & LAUREL A" at bounding box center [840, 314] width 1112 height 30
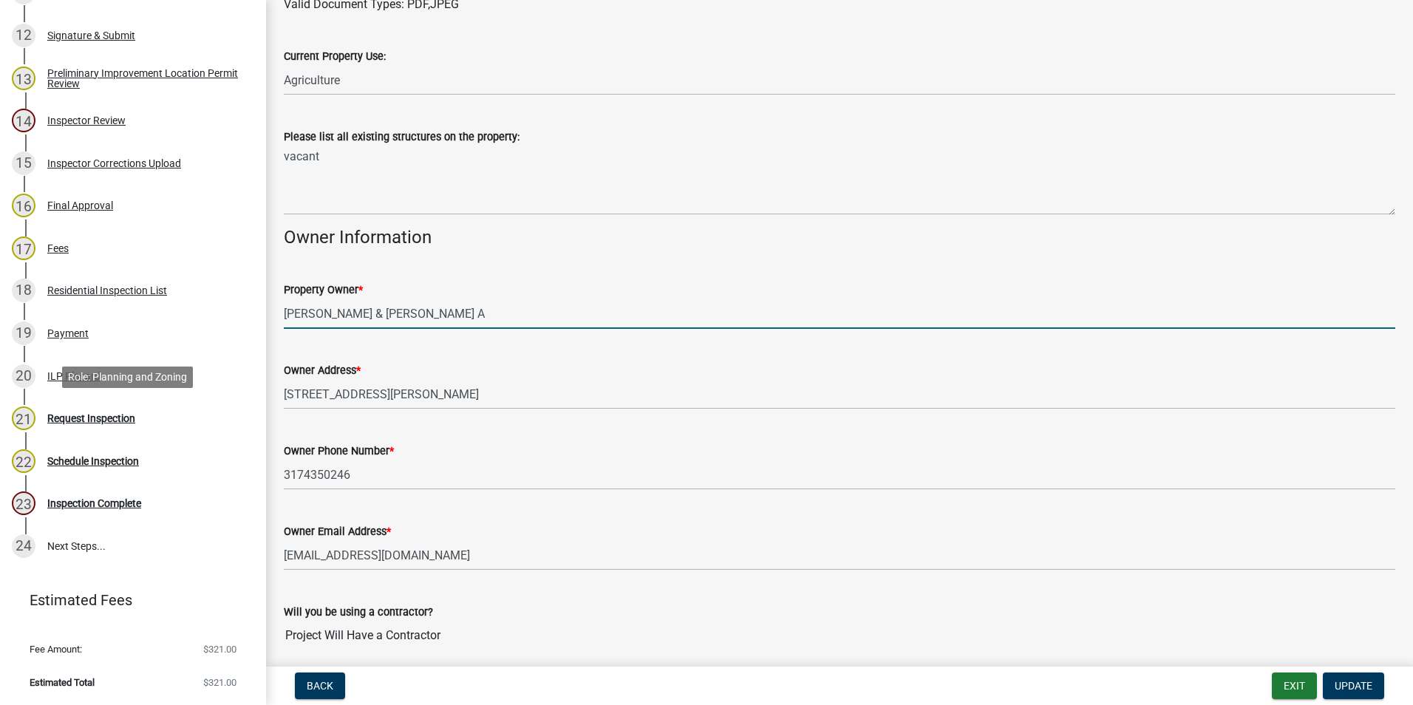
click at [102, 415] on div "Request Inspection" at bounding box center [91, 418] width 88 height 10
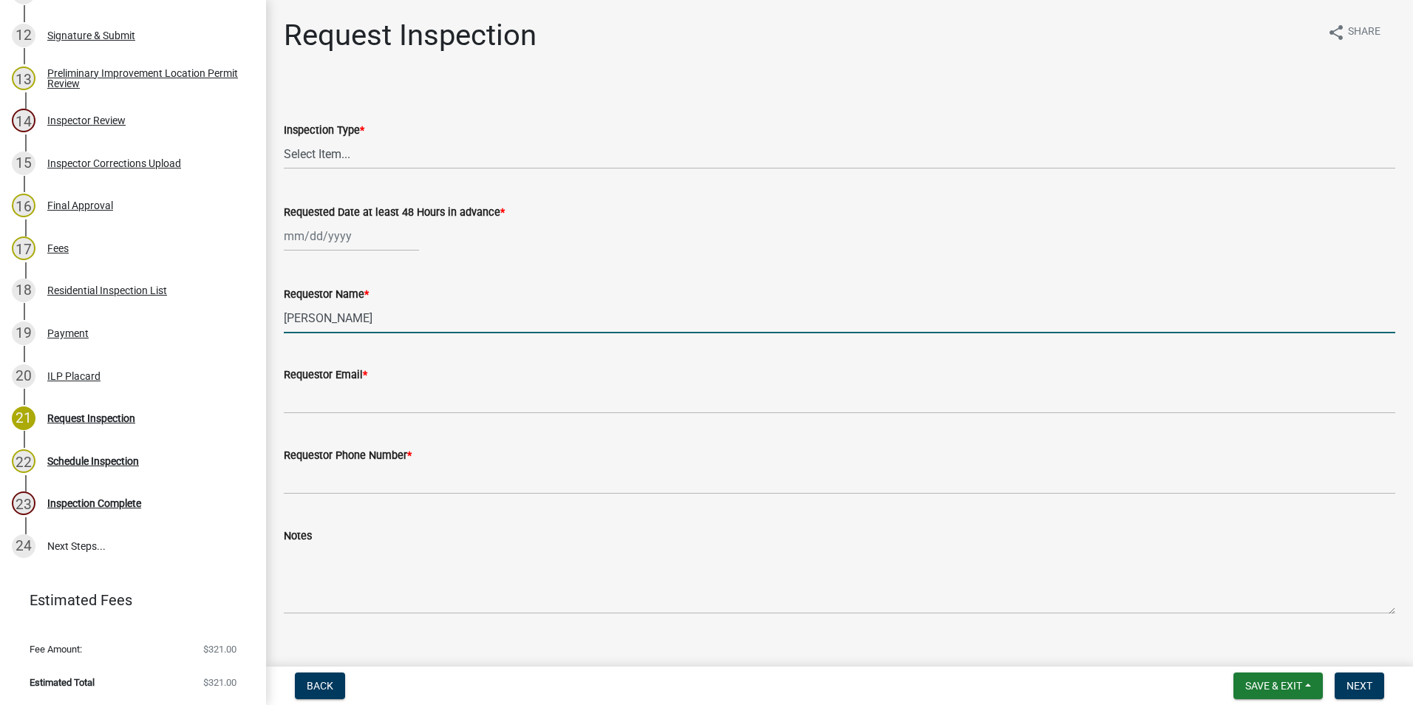
drag, startPoint x: 370, startPoint y: 319, endPoint x: 276, endPoint y: 312, distance: 94.9
click at [276, 312] on div "Requestor Name * Andrew Mason" at bounding box center [840, 299] width 1134 height 69
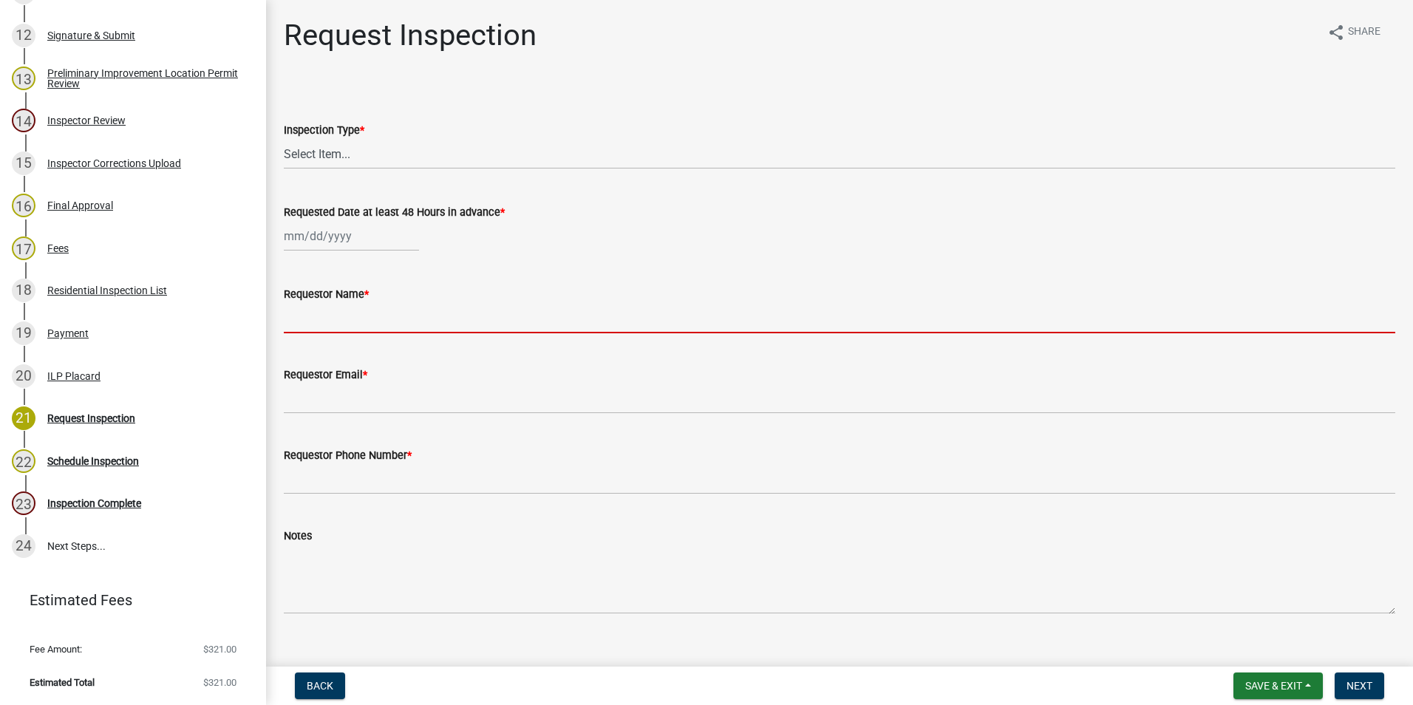
paste input "JONES AUSTIN"
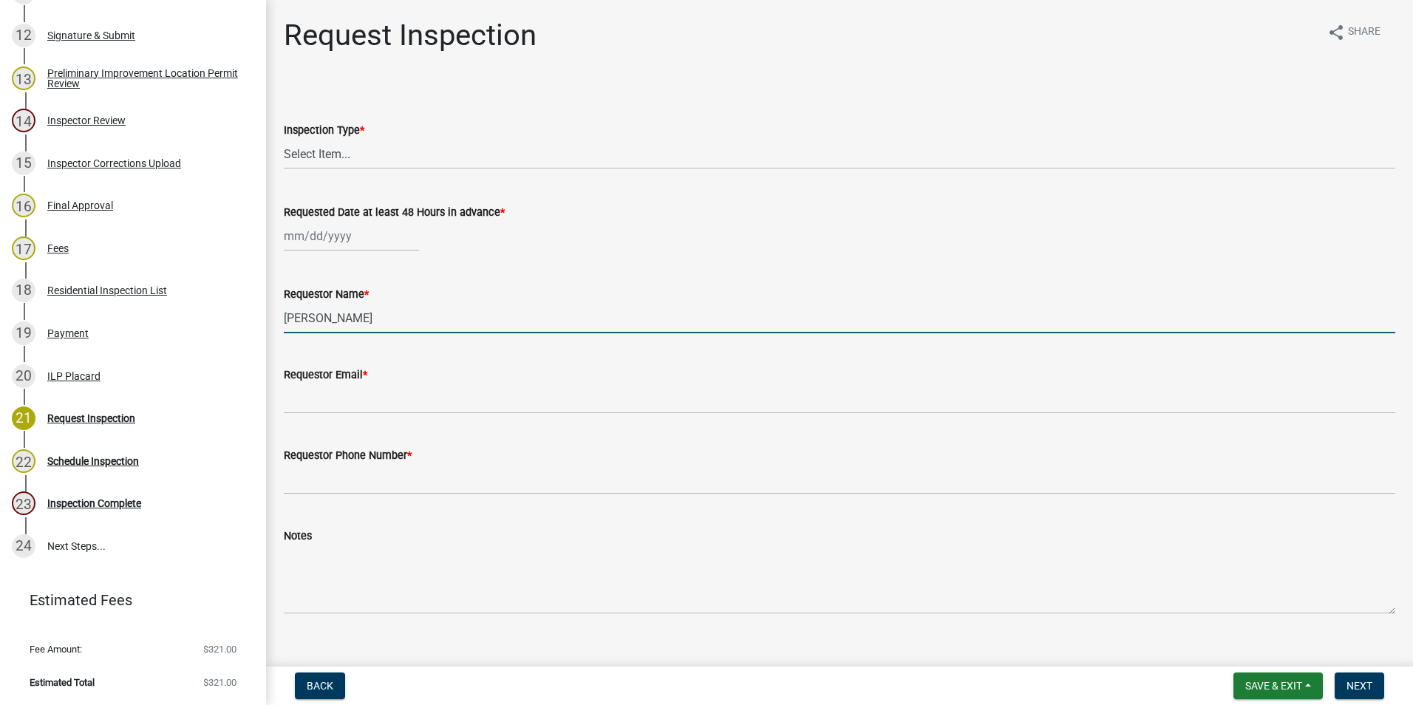
type input "JONES AUSTIN"
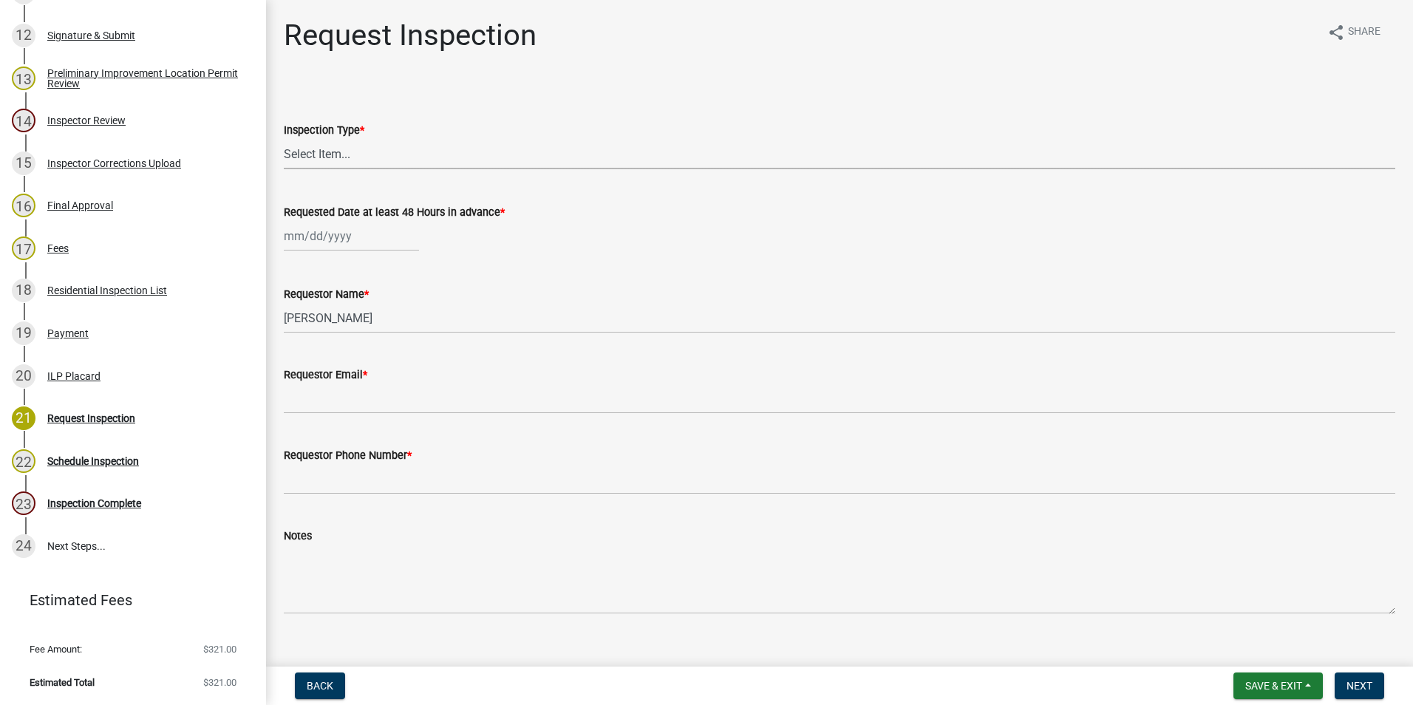
click at [339, 151] on select "Select Item... Footer Hole Bonding Underslab Foundation, Piers, Tie downs Prewa…" at bounding box center [840, 154] width 1112 height 30
click at [284, 139] on select "Select Item... Footer Hole Bonding Underslab Foundation, Piers, Tie downs Prewa…" at bounding box center [840, 154] width 1112 height 30
select select "46e4ea2b-1f29-4400-9983-a345a707b697"
click at [310, 232] on div "Aug Sep 2025 Mo Tu We Th Fr Sa Su 28 29 30 31 1 2 3 4 5 6 7 8 9 10 11 12 13 14 …" at bounding box center [351, 236] width 135 height 30
click at [303, 403] on div "25" at bounding box center [299, 410] width 24 height 24
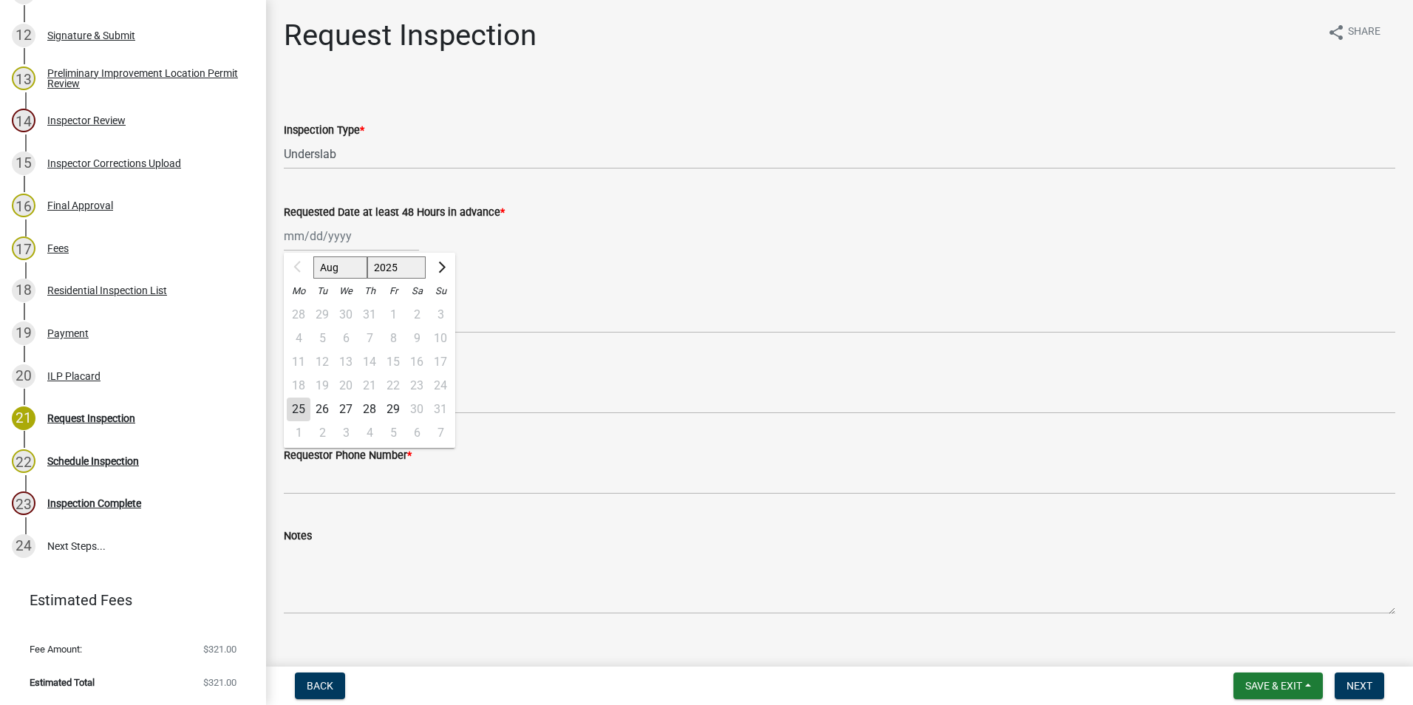
type input "[DATE]"
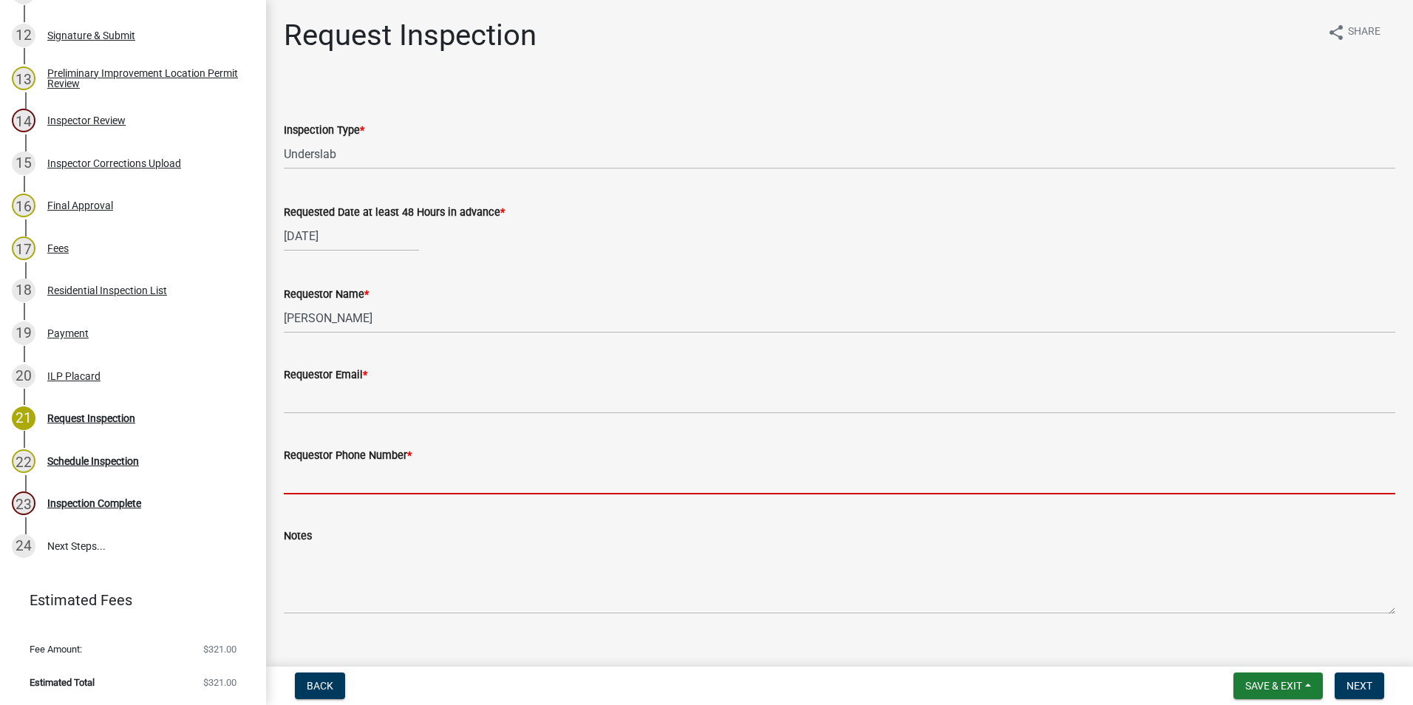
click at [323, 471] on input "Requestor Phone Number *" at bounding box center [840, 479] width 1112 height 30
type input "7653421060"
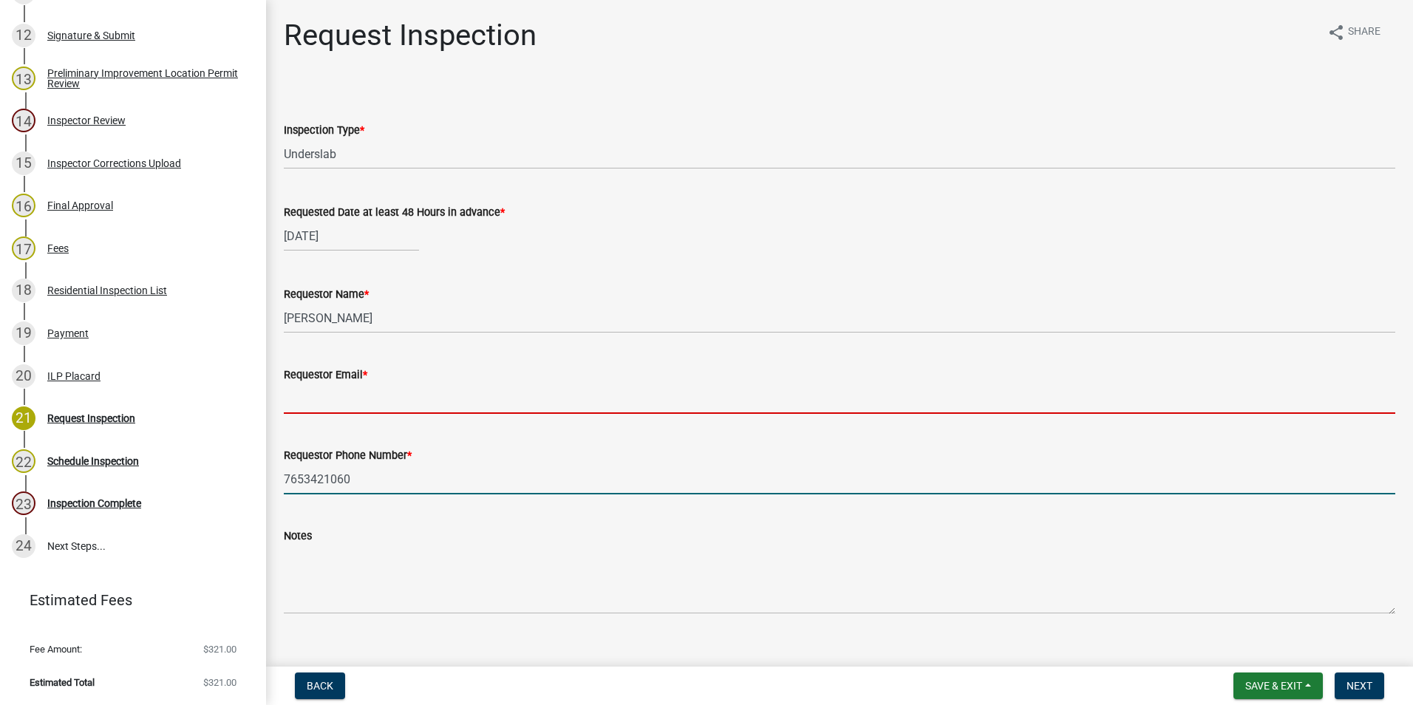
type input "beadavis@davishomes.com"
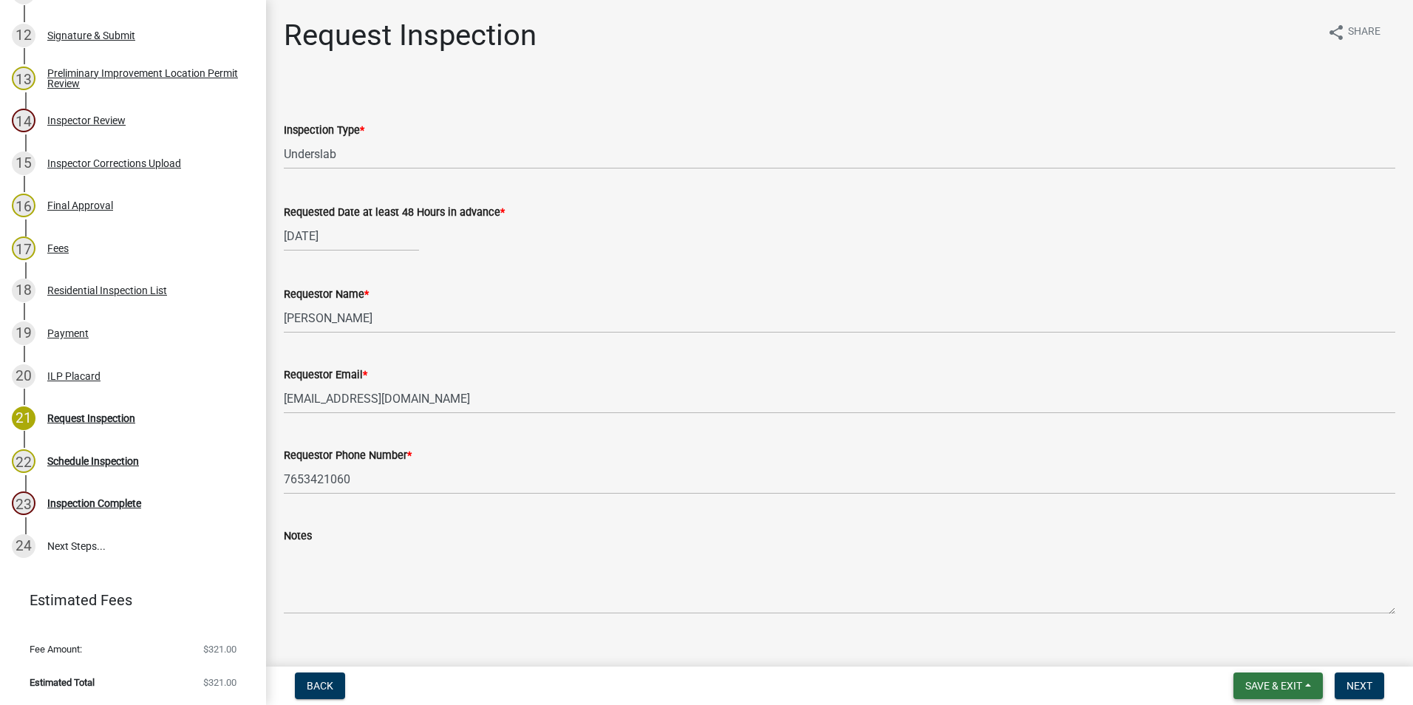
click at [568, 473] on button "Save & Exit" at bounding box center [1278, 686] width 89 height 27
click at [568, 473] on button "Save" at bounding box center [1264, 611] width 118 height 35
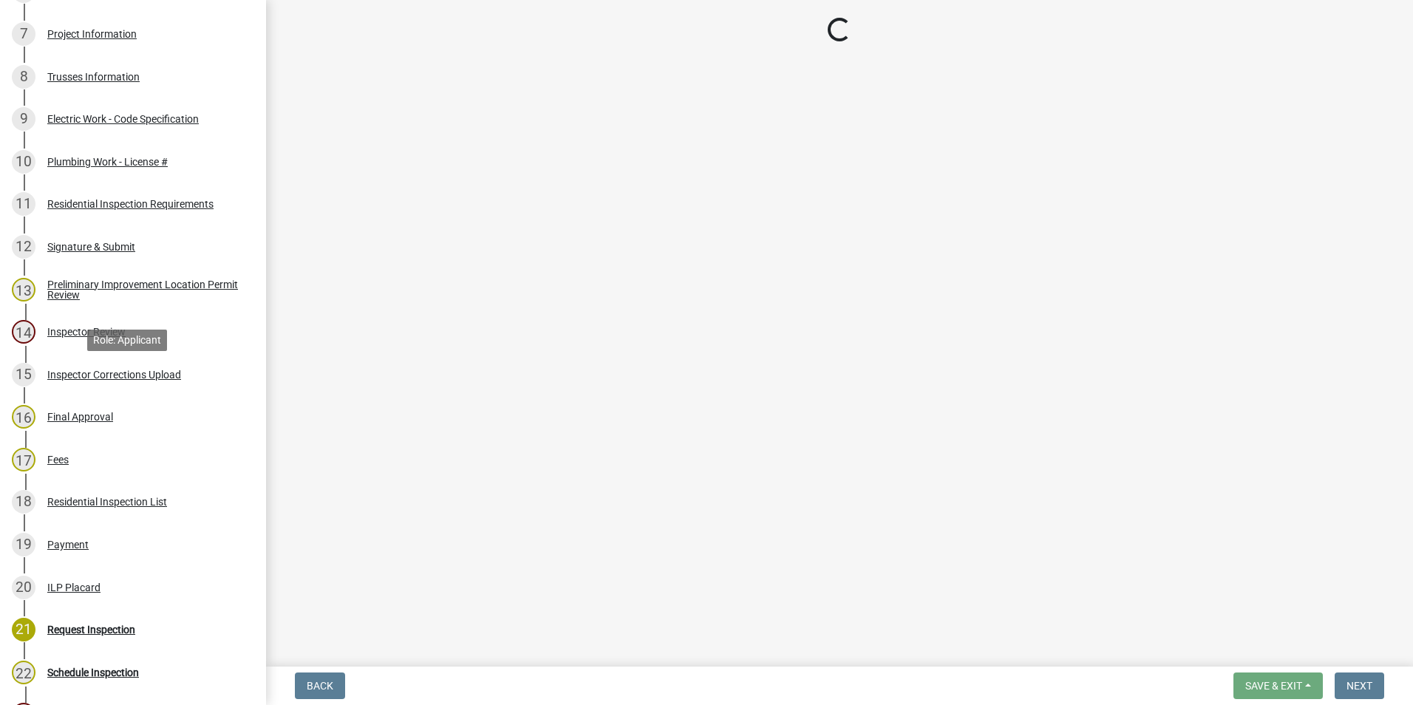
scroll to position [740, 0]
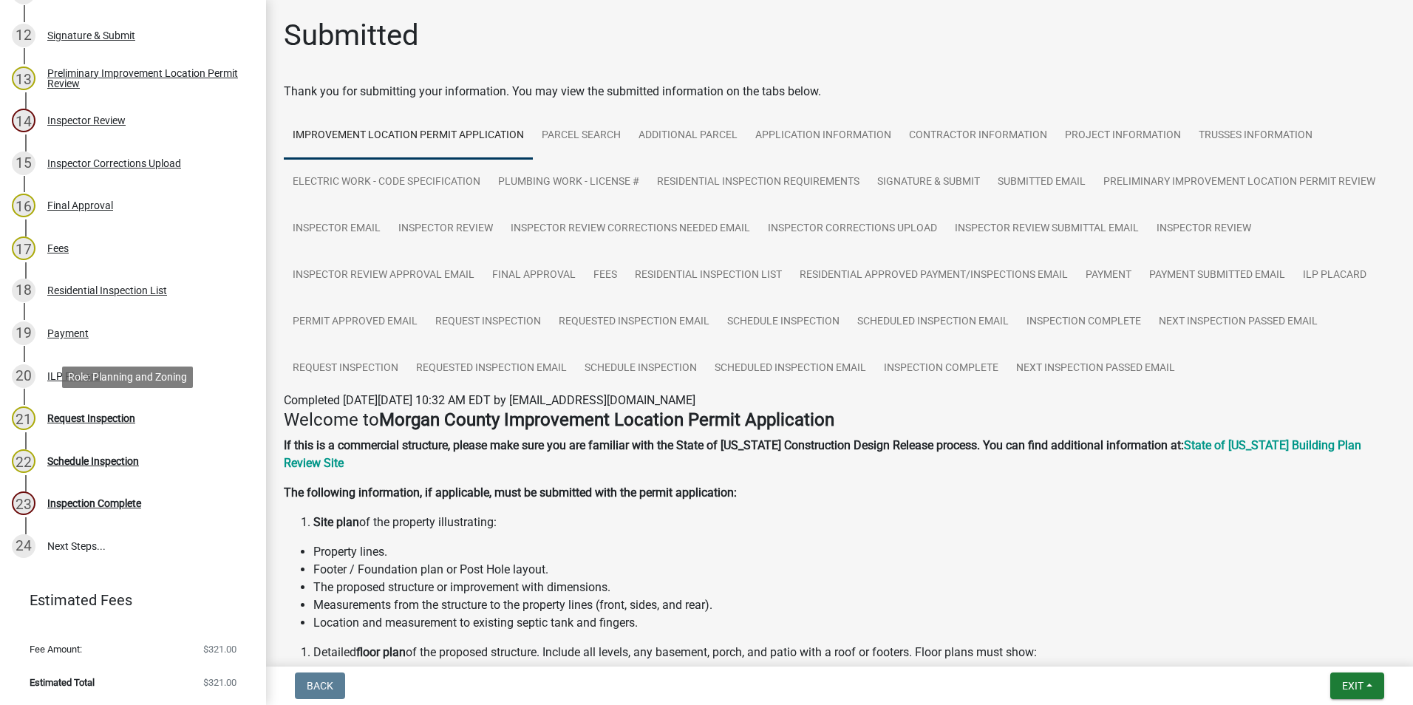
click at [95, 417] on div "Request Inspection" at bounding box center [91, 418] width 88 height 10
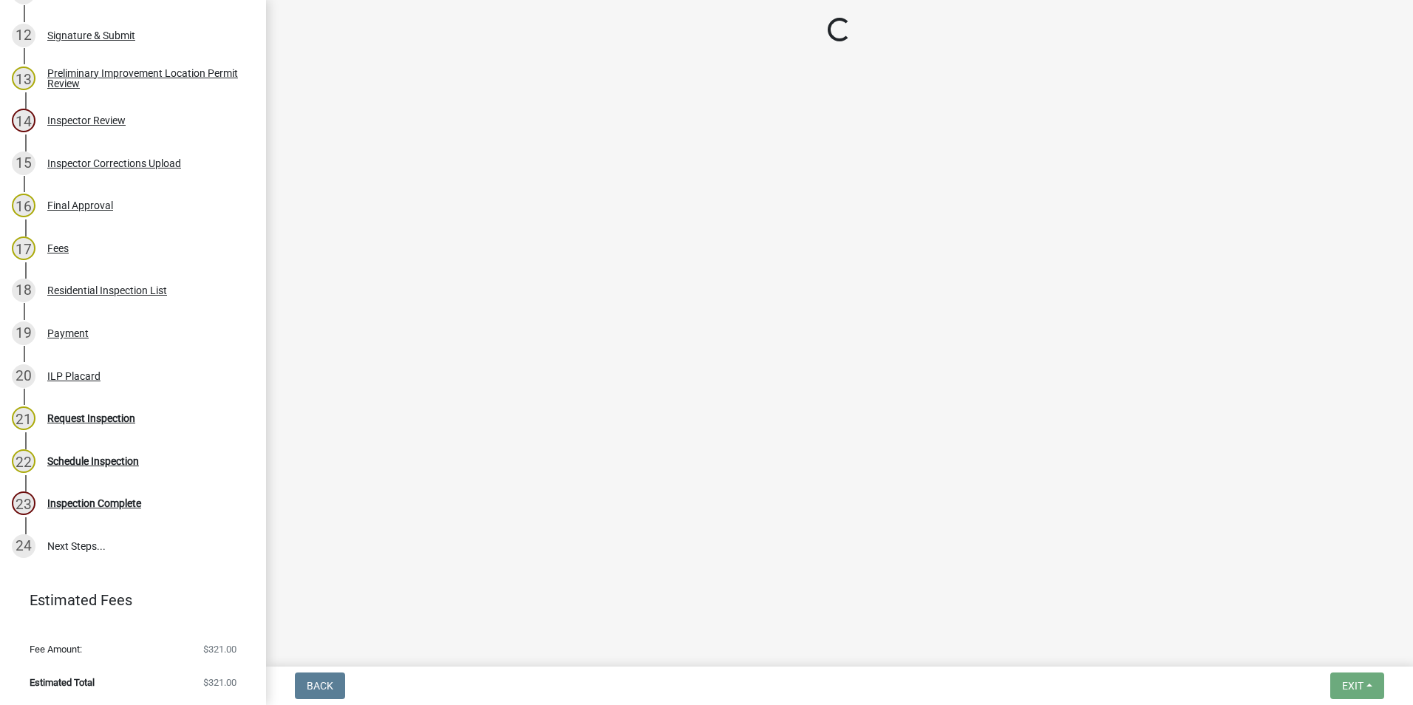
select select "46e4ea2b-1f29-4400-9983-a345a707b697"
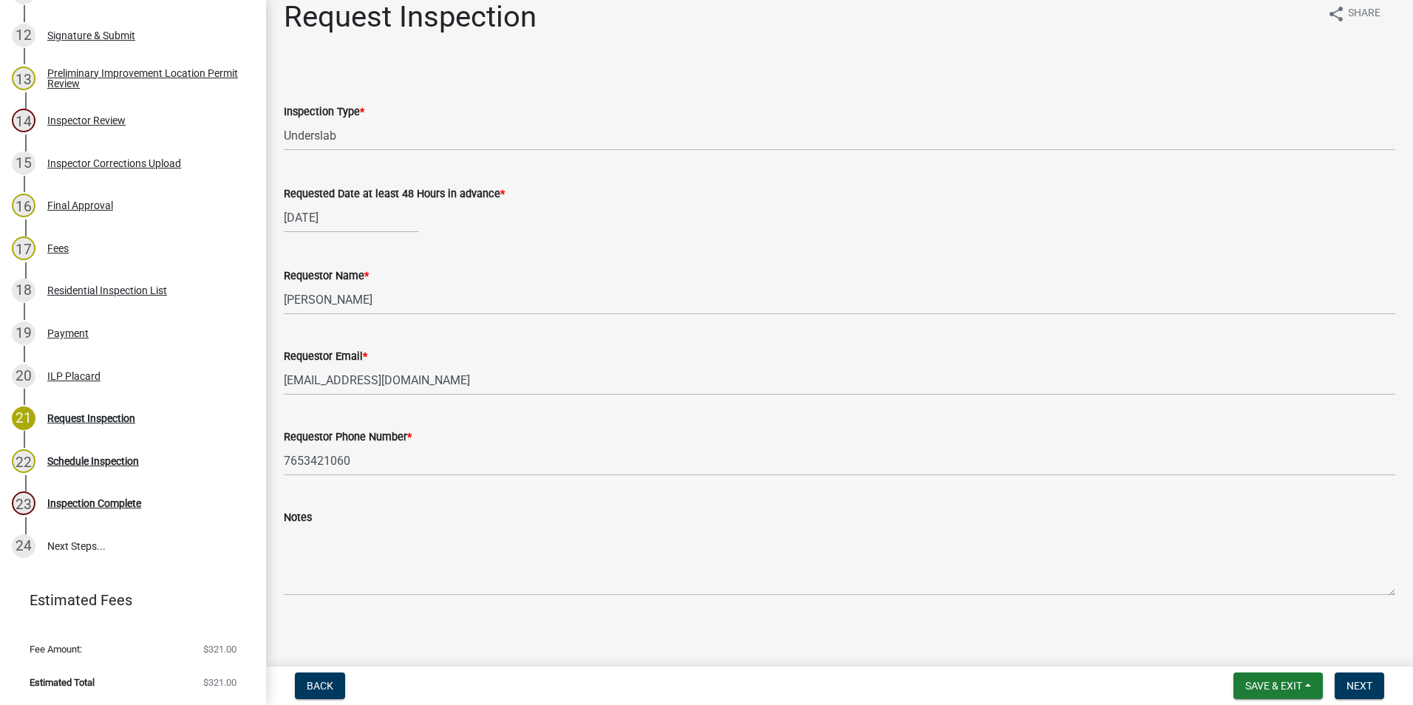
scroll to position [23, 0]
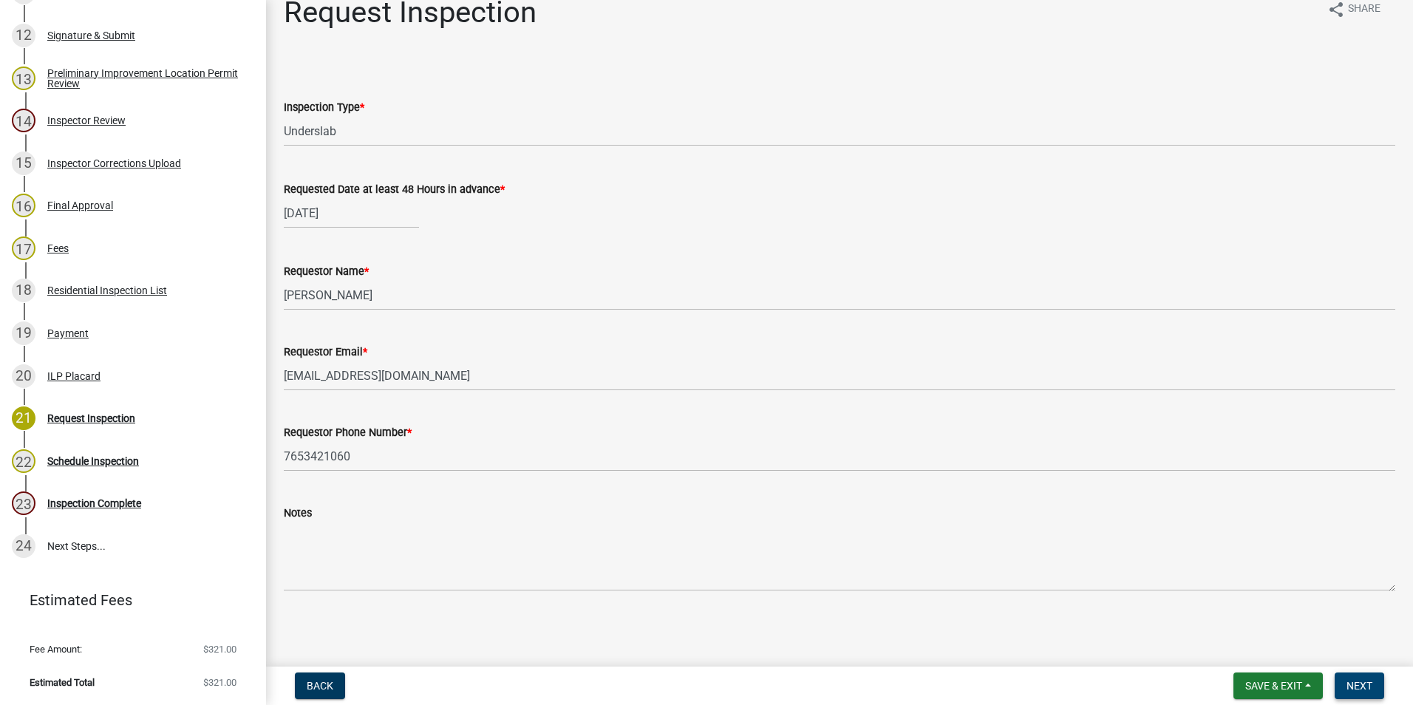
click at [568, 473] on span "Next" at bounding box center [1360, 686] width 26 height 12
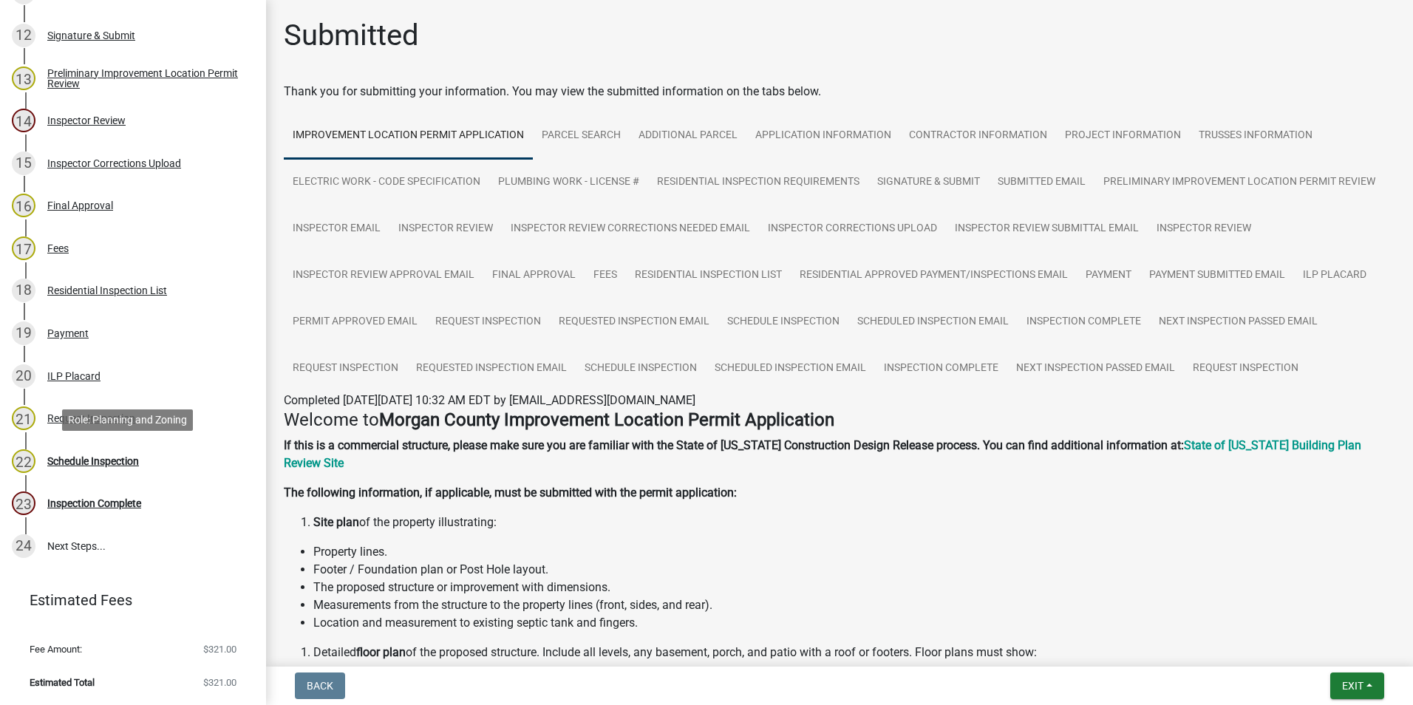
click at [108, 457] on div "Schedule Inspection" at bounding box center [93, 461] width 92 height 10
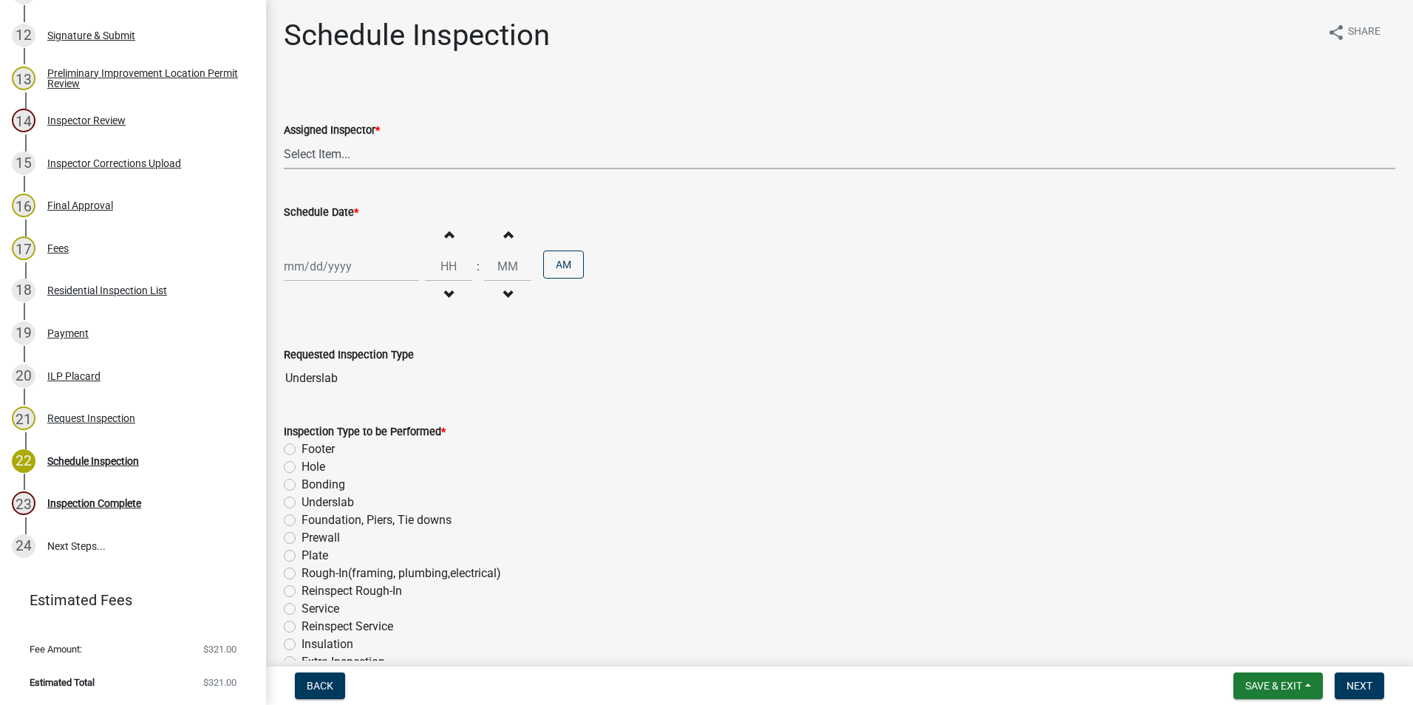
click at [340, 155] on select "Select Item... Hewett (John) AndrewMason (Andrew Mason)" at bounding box center [840, 154] width 1112 height 30
select select "47d75678-cf87-418f-879d-88d5340f2bcb"
click at [284, 139] on select "Select Item... Hewett (John) AndrewMason (Andrew Mason)" at bounding box center [840, 154] width 1112 height 30
click at [340, 265] on div at bounding box center [351, 266] width 135 height 30
select select "8"
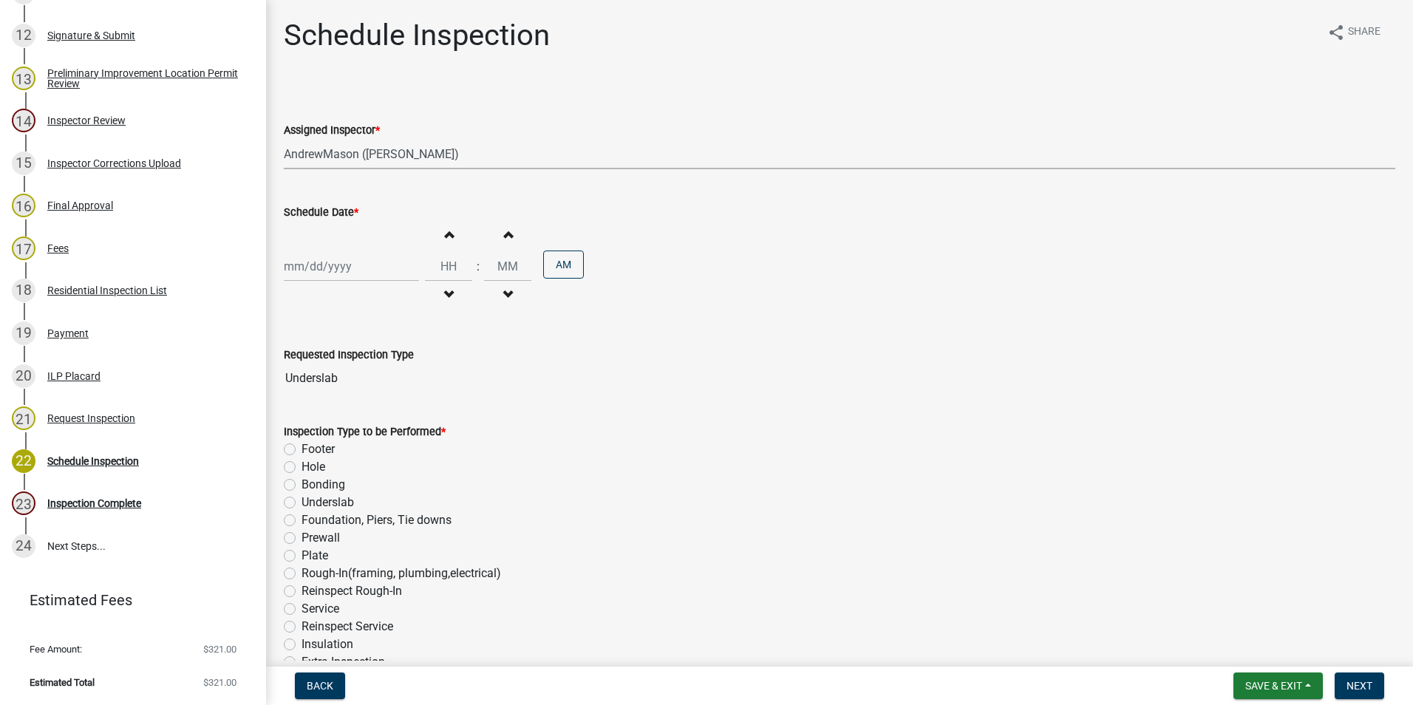
select select "2025"
drag, startPoint x: 301, startPoint y: 433, endPoint x: 305, endPoint y: 424, distance: 9.6
click at [302, 432] on div "25" at bounding box center [299, 440] width 24 height 24
type input "[DATE]"
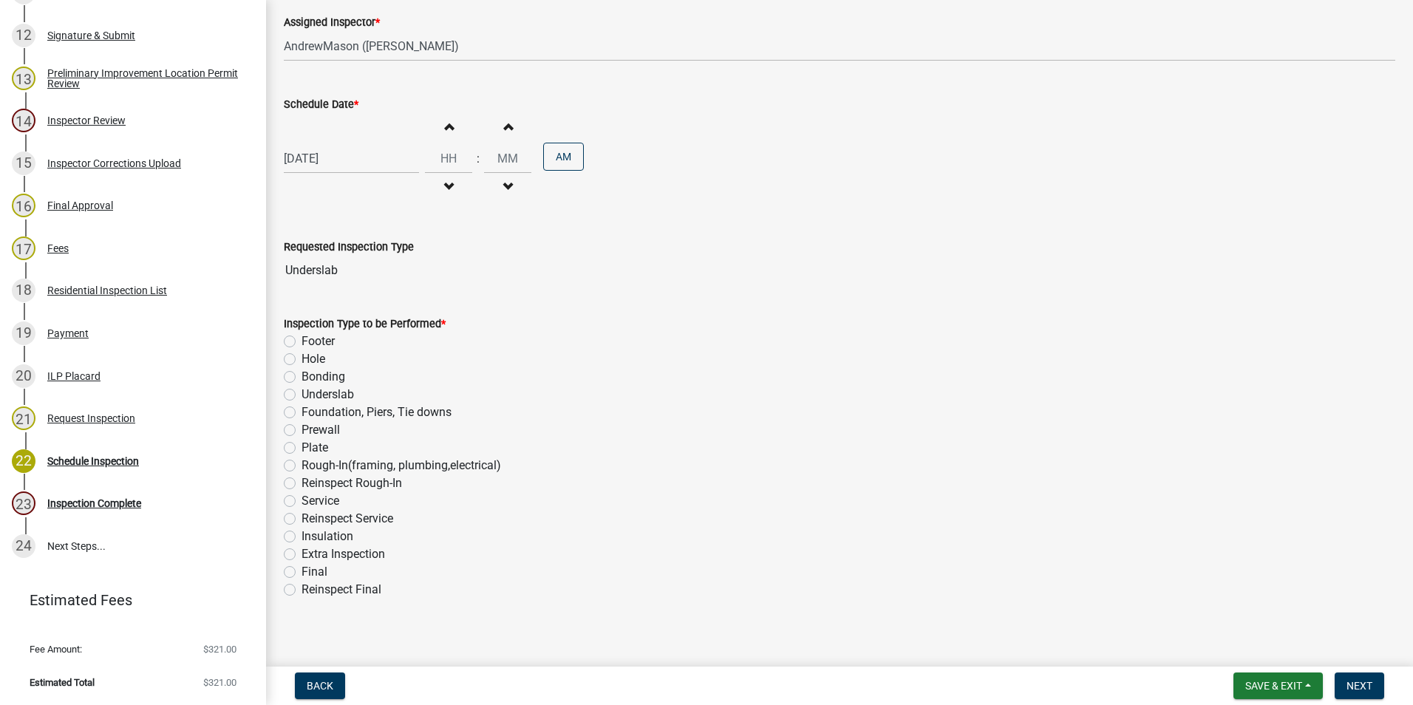
scroll to position [117, 0]
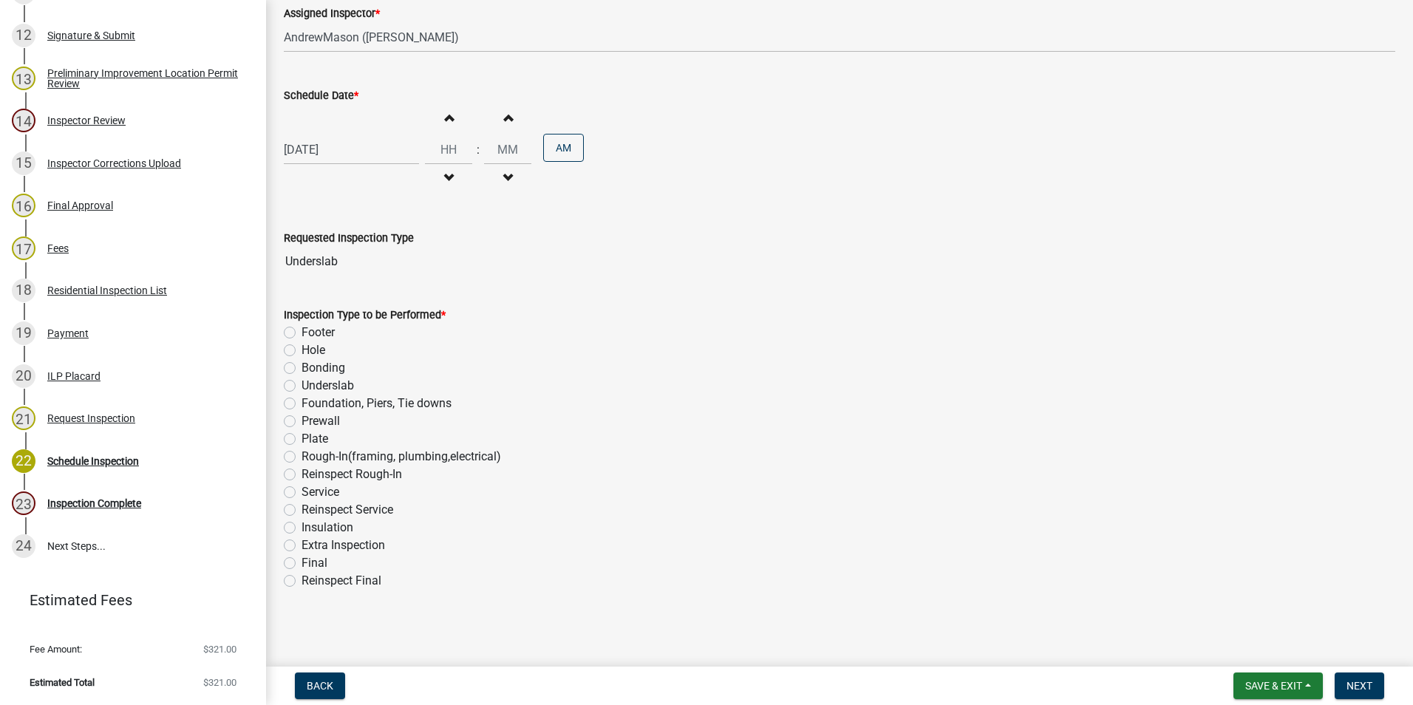
click at [302, 386] on label "Underslab" at bounding box center [328, 386] width 52 height 18
click at [302, 386] on input "Underslab" at bounding box center [307, 382] width 10 height 10
radio input "true"
click at [568, 473] on button "Next" at bounding box center [1360, 686] width 50 height 27
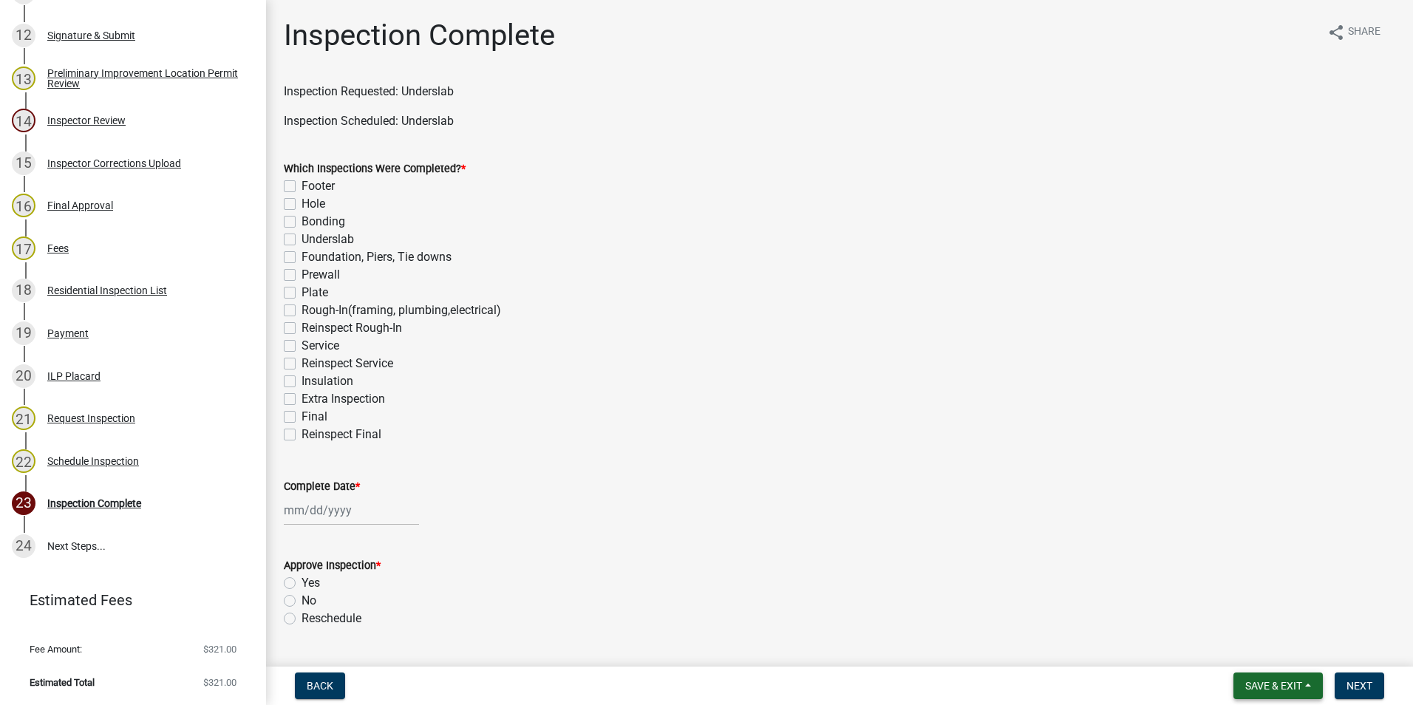
click at [568, 473] on span "Save & Exit" at bounding box center [1274, 686] width 57 height 12
click at [568, 473] on button "Save & Exit" at bounding box center [1264, 647] width 118 height 35
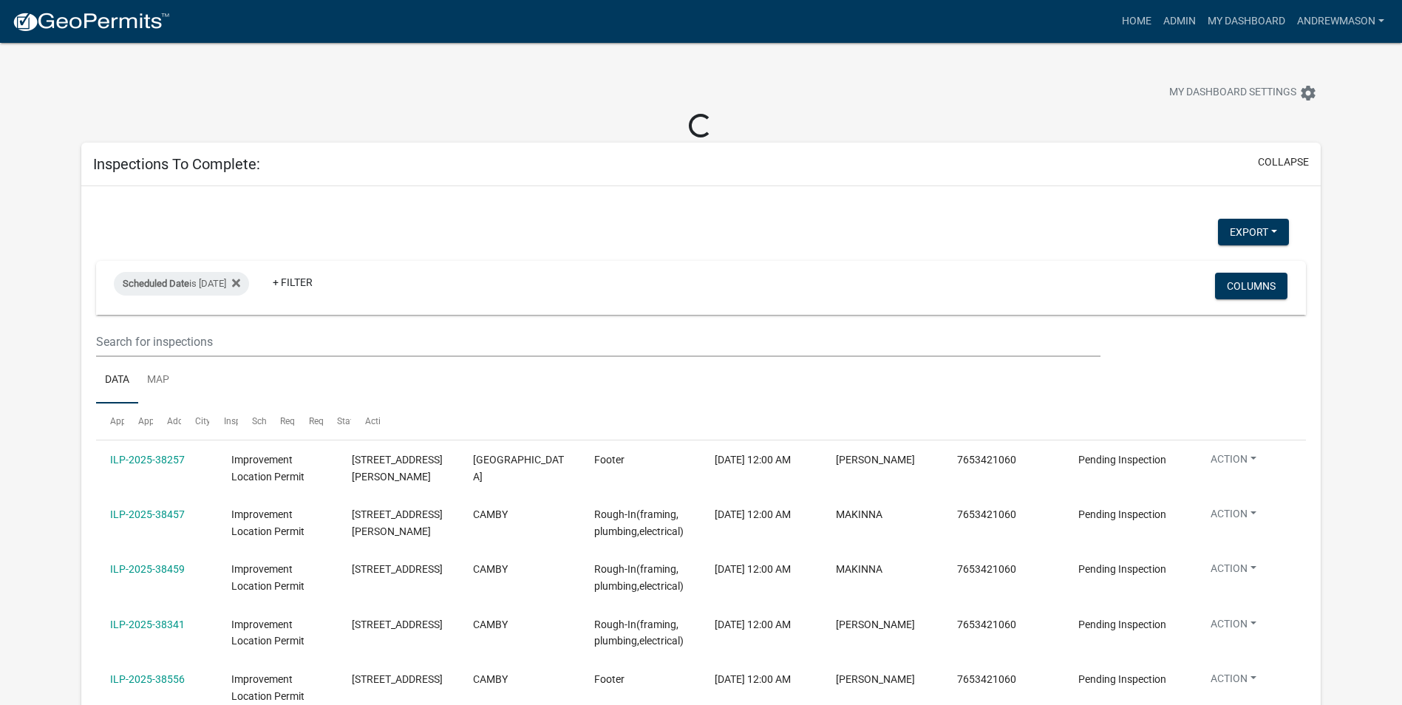
select select "3: 100"
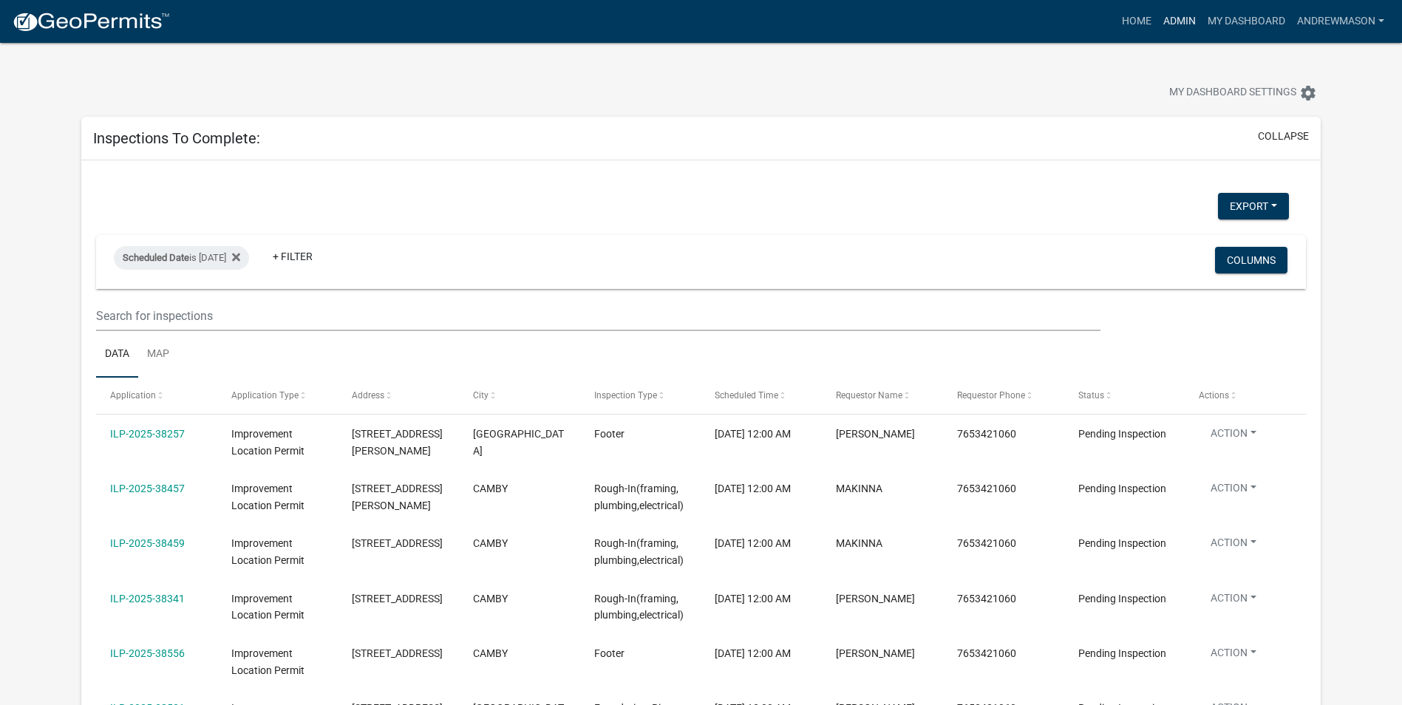
click at [1184, 20] on link "Admin" at bounding box center [1180, 21] width 44 height 28
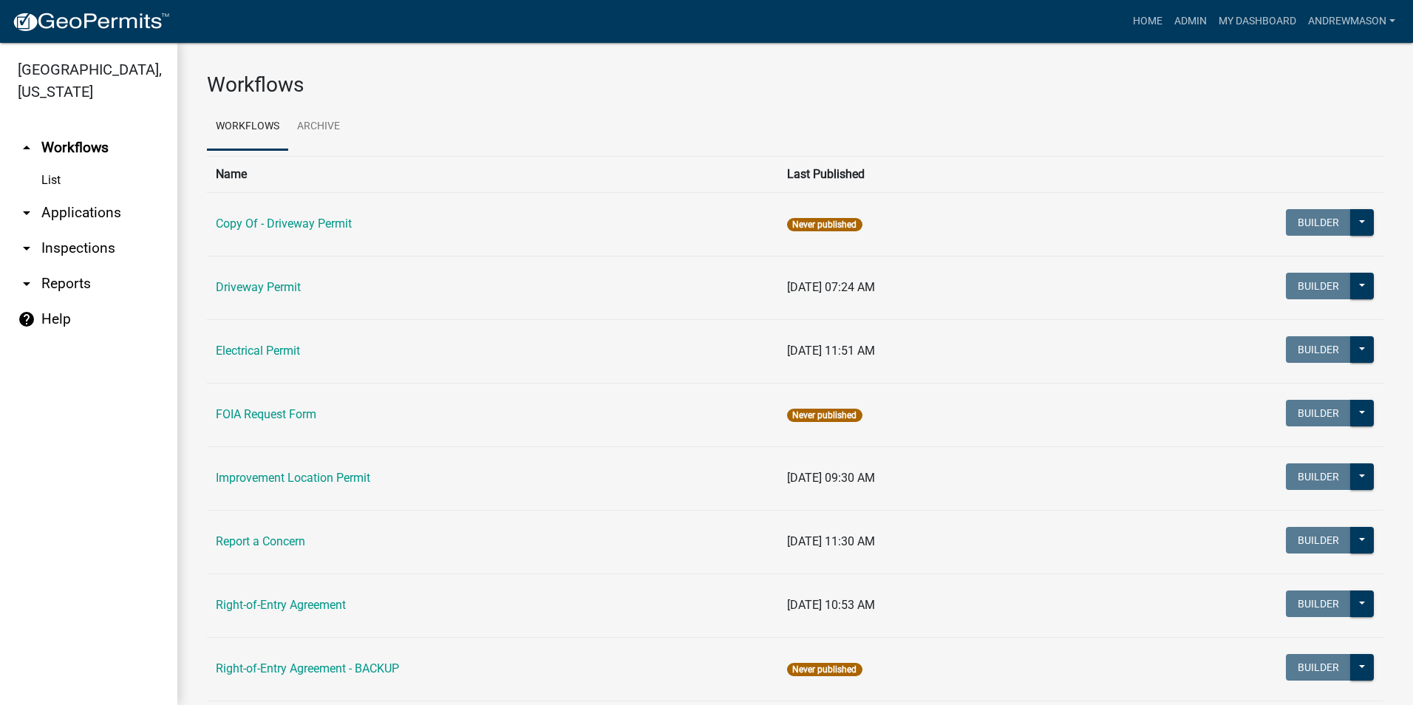
click at [80, 210] on link "arrow_drop_down Applications" at bounding box center [88, 212] width 177 height 35
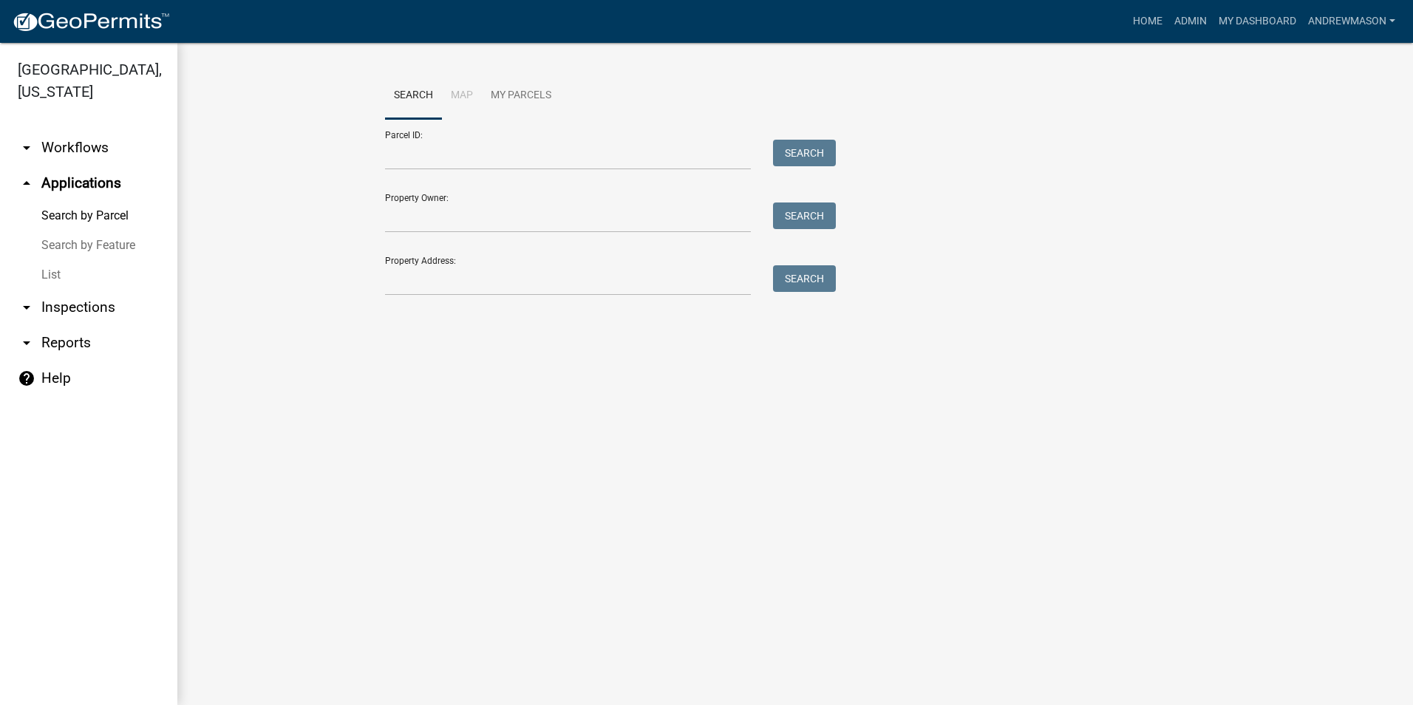
click at [53, 274] on link "List" at bounding box center [88, 275] width 177 height 30
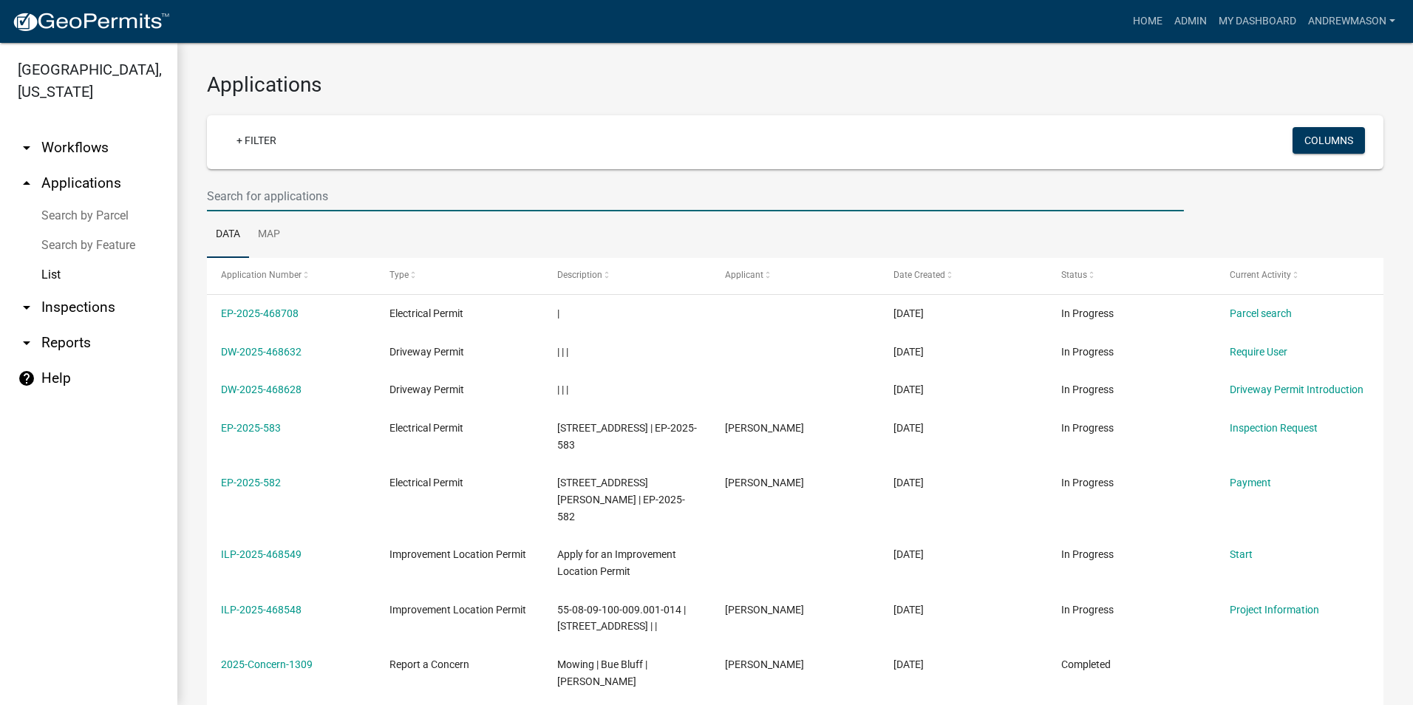
click at [240, 195] on input "text" at bounding box center [695, 196] width 977 height 30
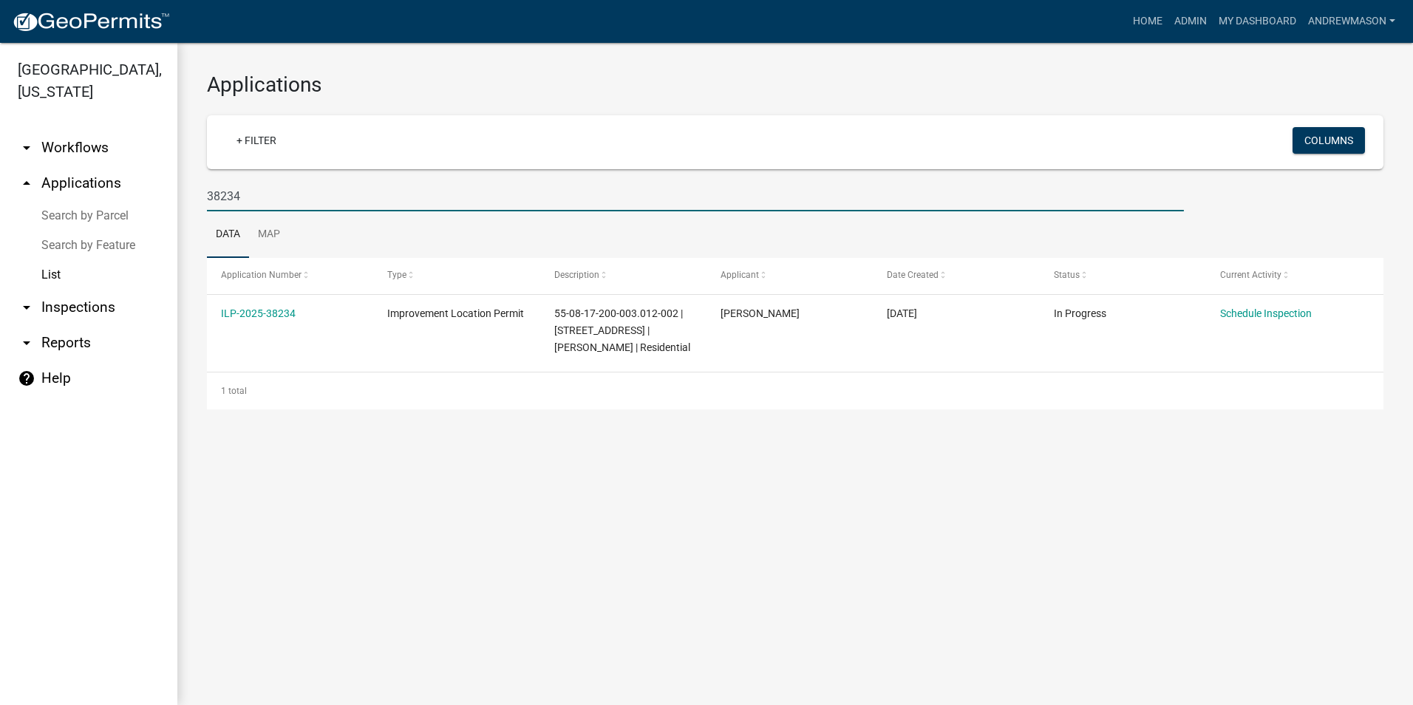
type input "38234"
click at [265, 316] on link "ILP-2025-38234" at bounding box center [258, 314] width 75 height 12
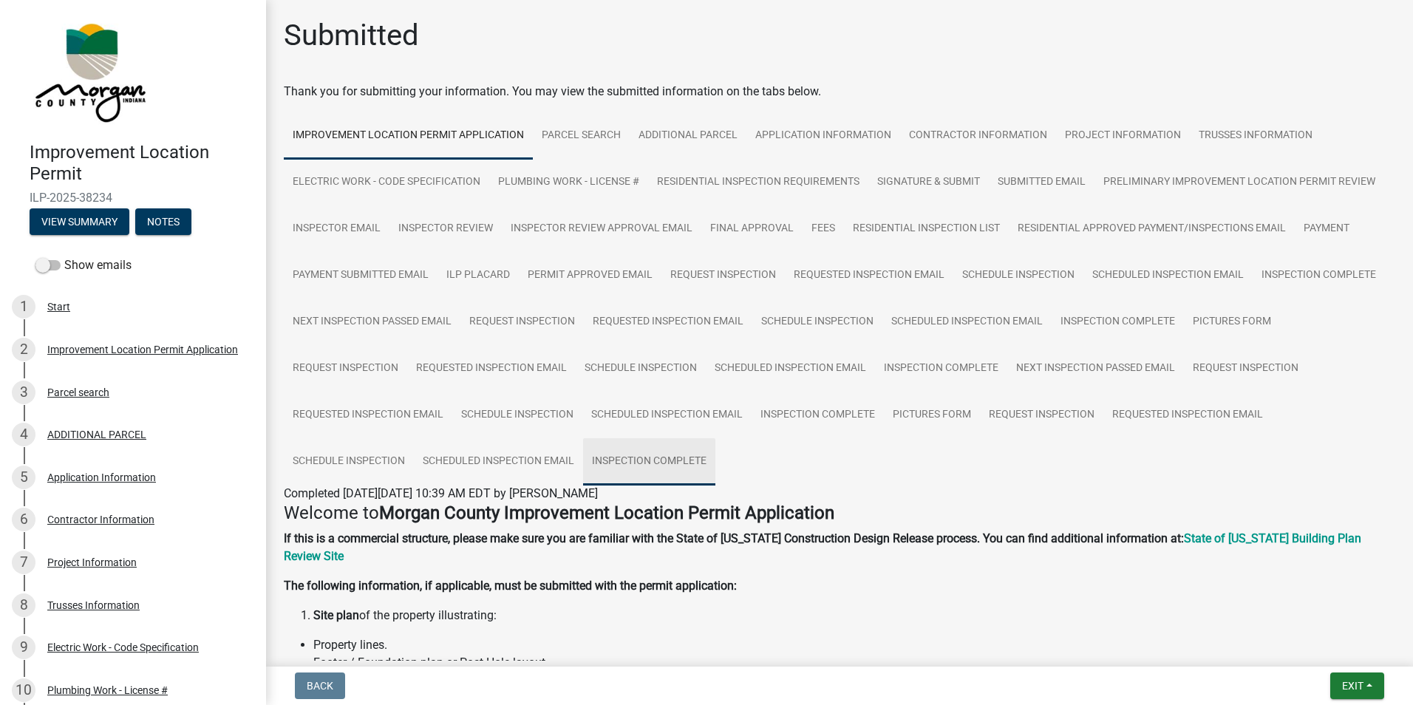
click at [716, 457] on link "Inspection Complete" at bounding box center [649, 461] width 132 height 47
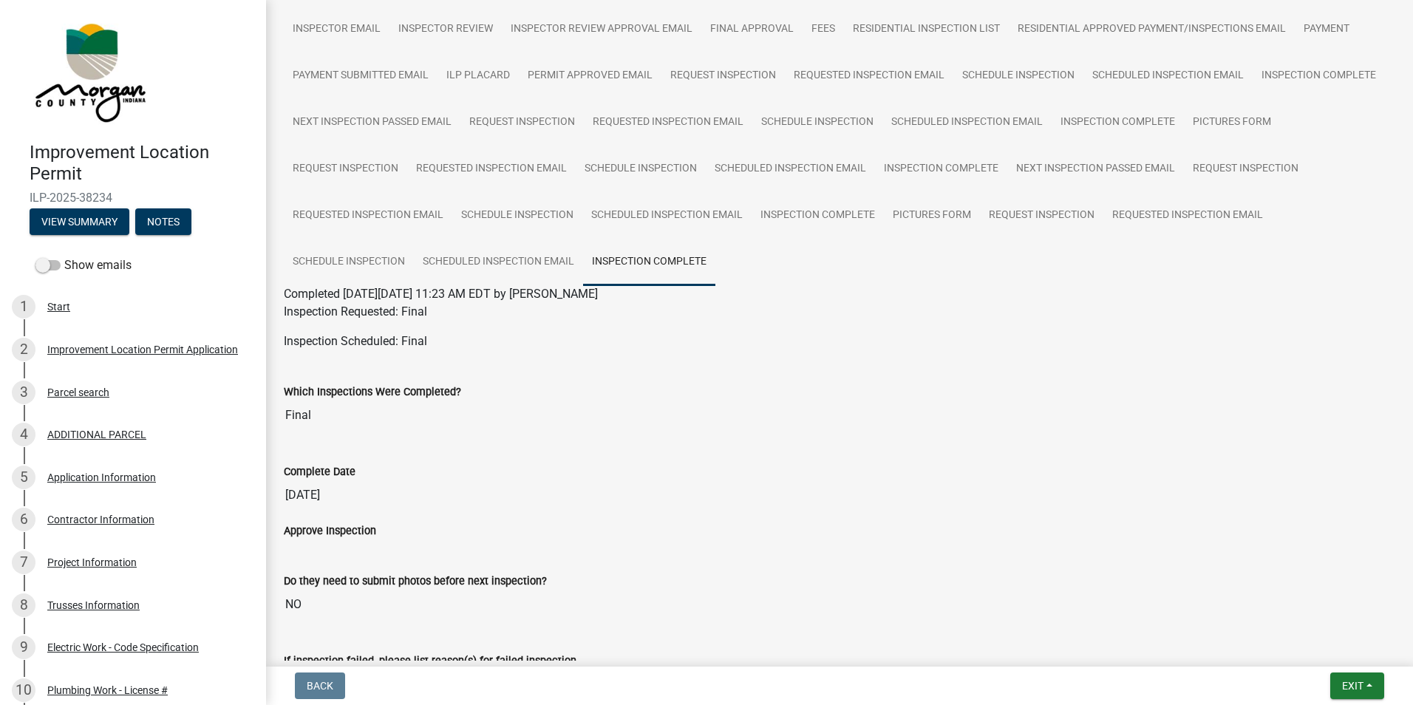
scroll to position [163, 0]
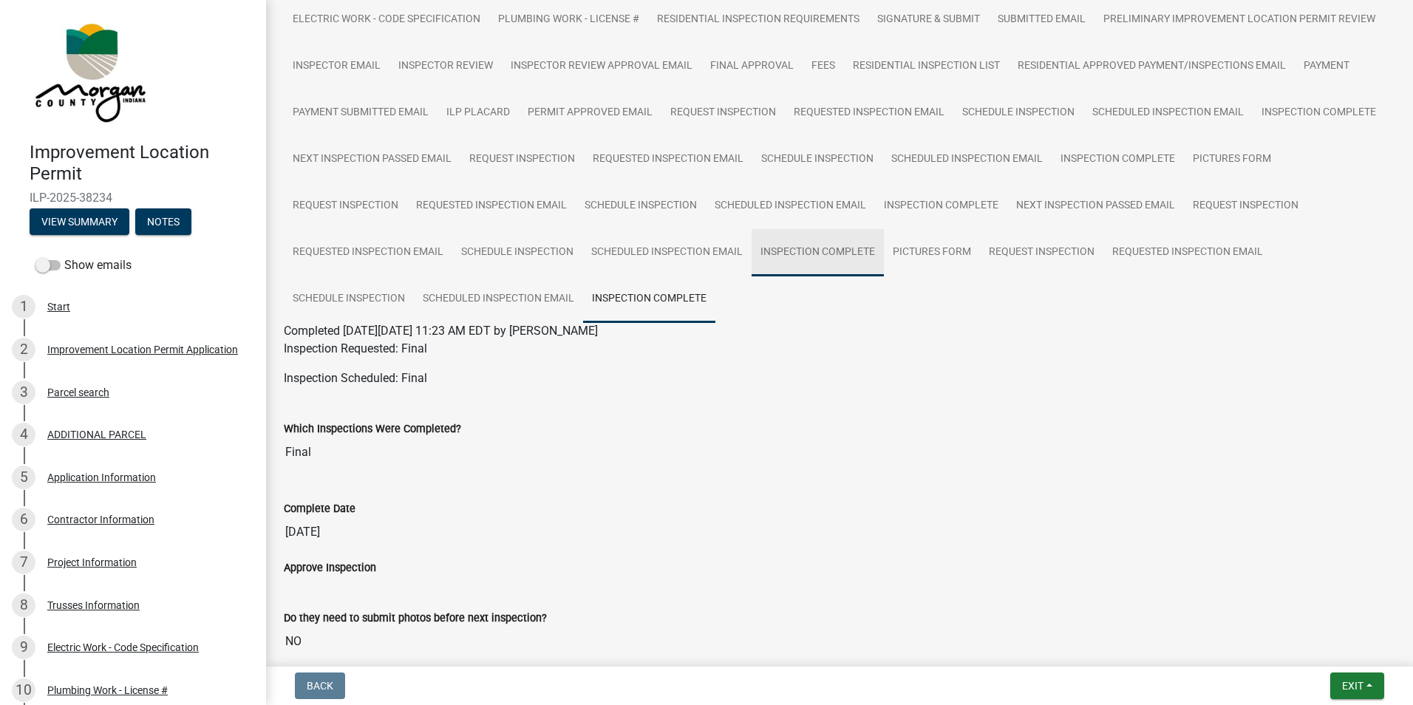
click at [884, 249] on link "Inspection Complete" at bounding box center [818, 252] width 132 height 47
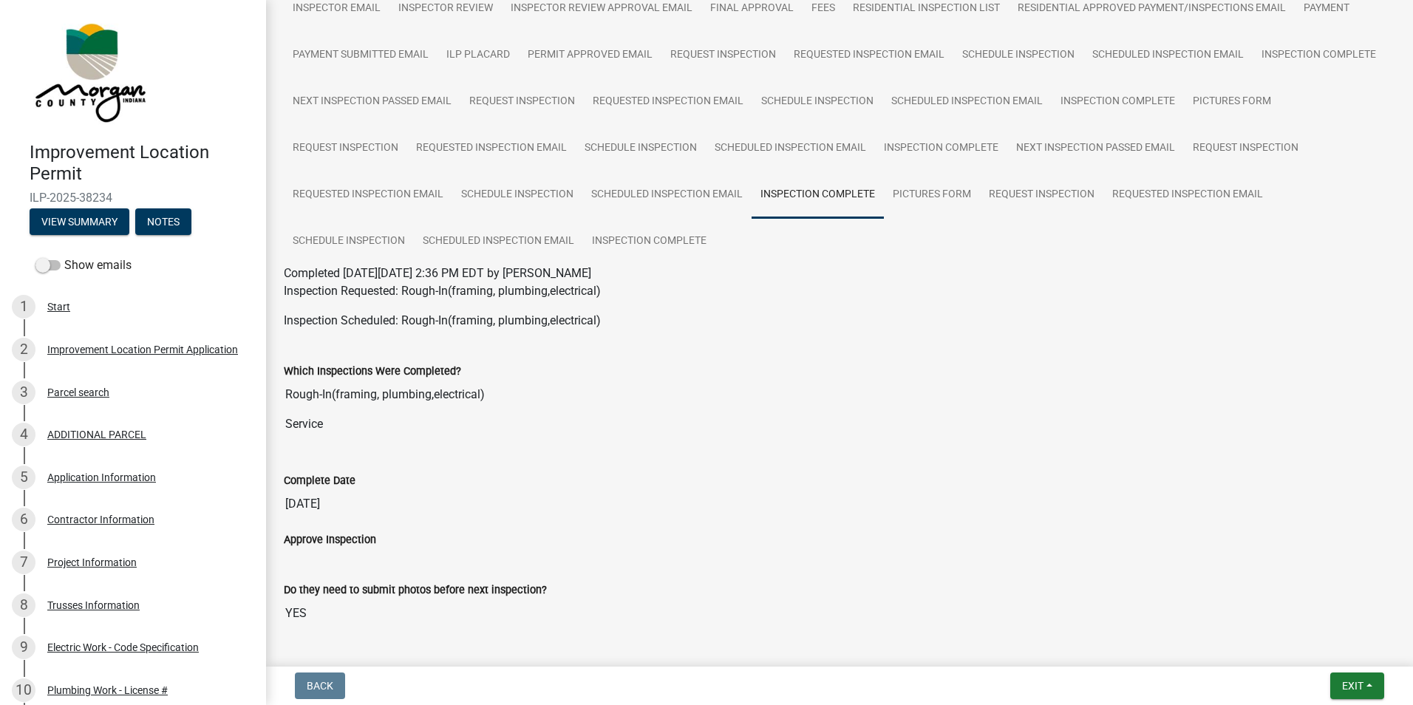
scroll to position [95, 0]
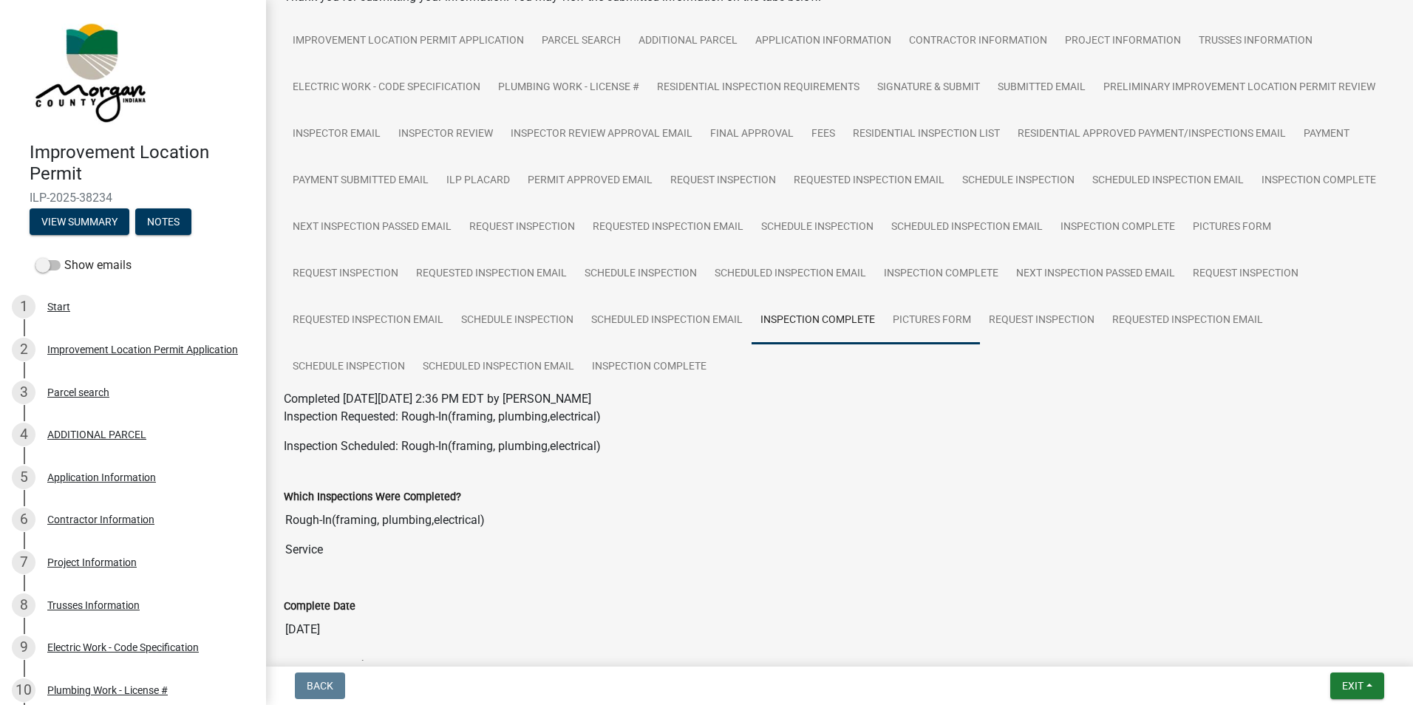
click at [980, 327] on link "Pictures Form" at bounding box center [932, 320] width 96 height 47
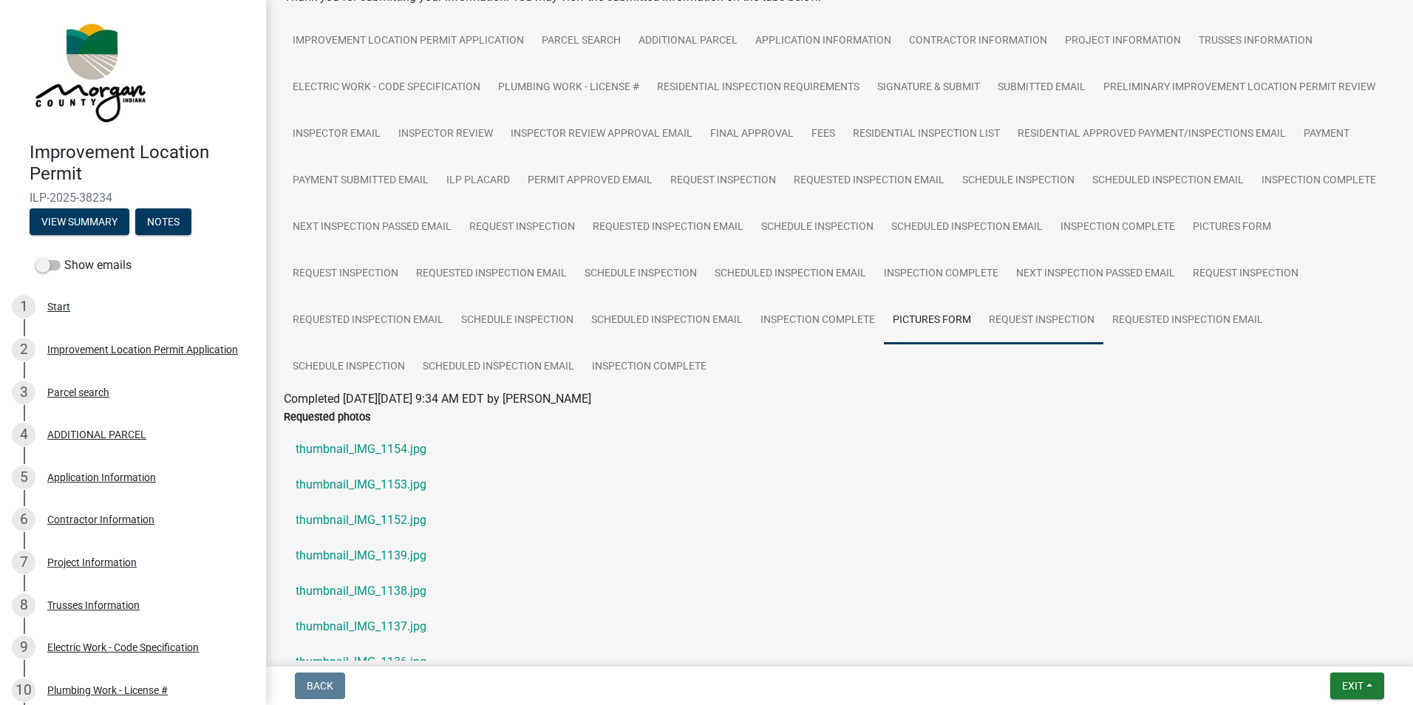
click at [1104, 323] on link "Request Inspection" at bounding box center [1041, 320] width 123 height 47
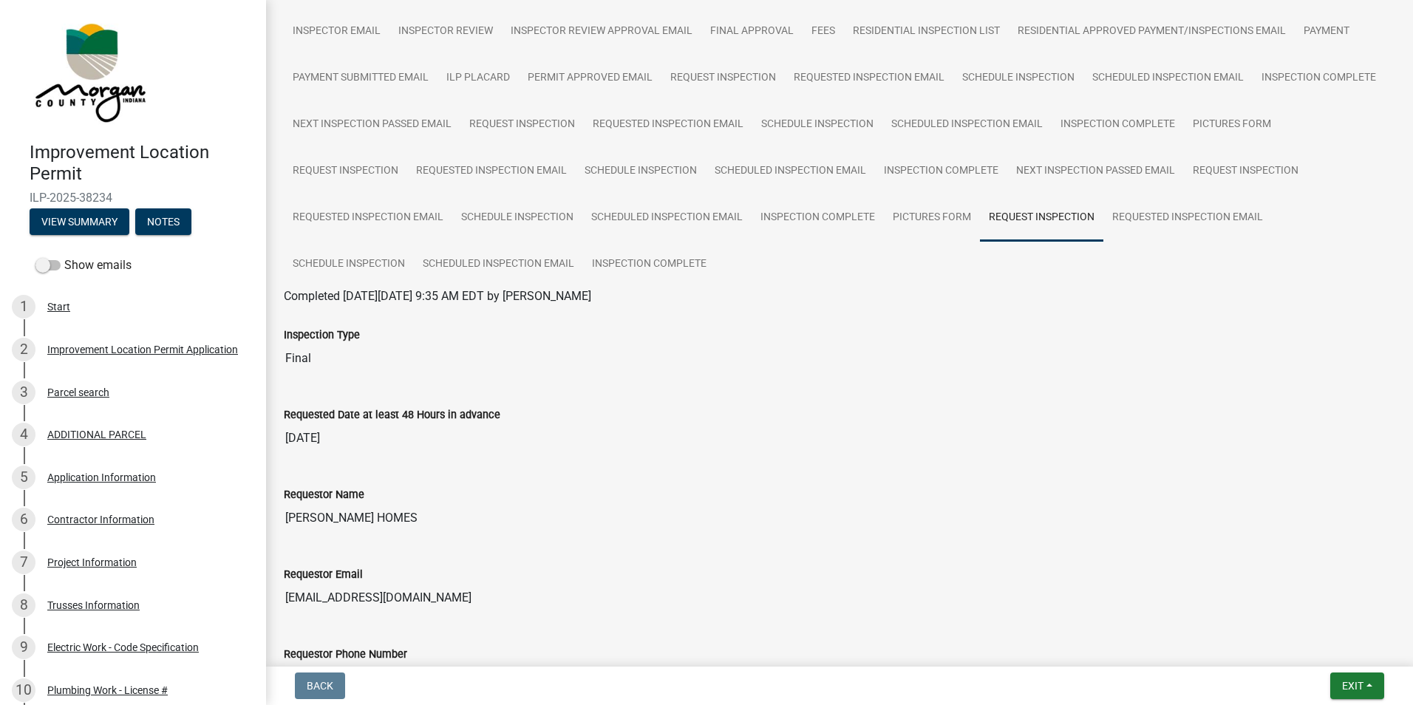
scroll to position [242, 0]
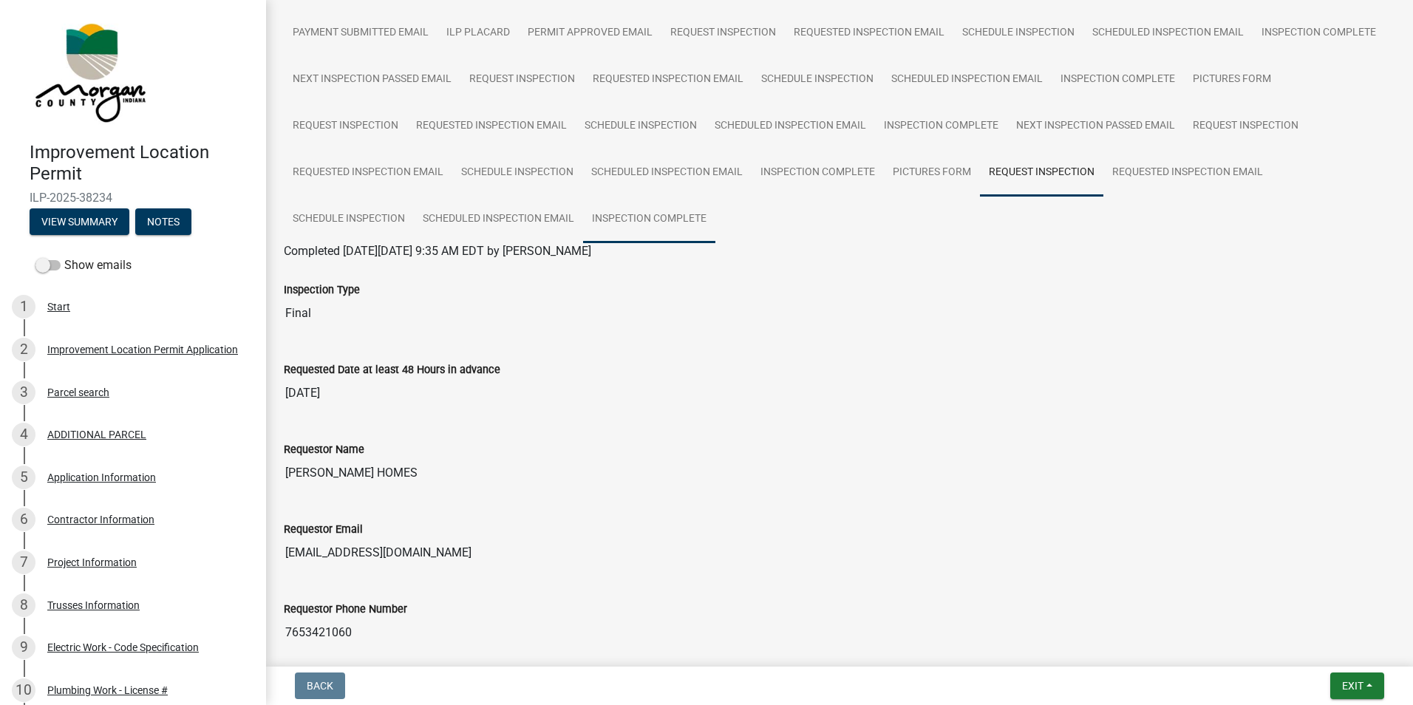
click at [716, 220] on link "Inspection Complete" at bounding box center [649, 219] width 132 height 47
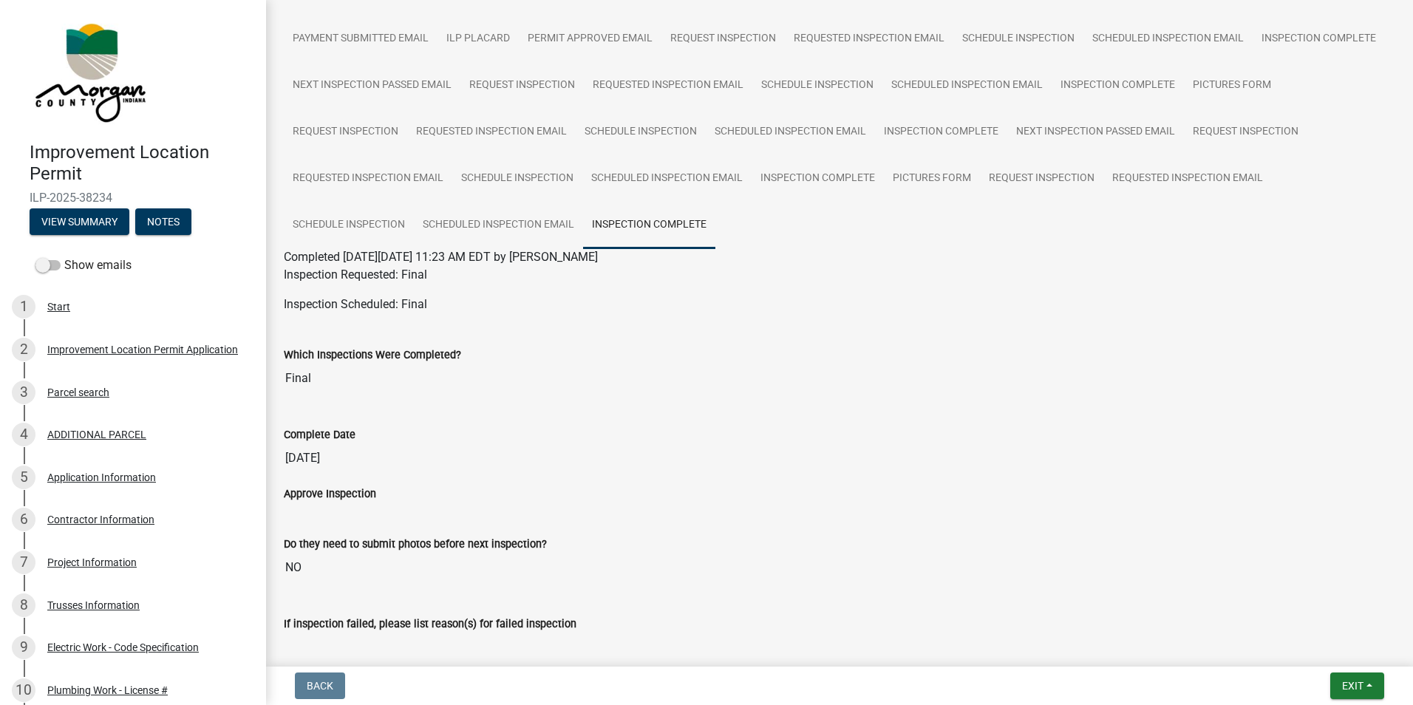
scroll to position [310, 0]
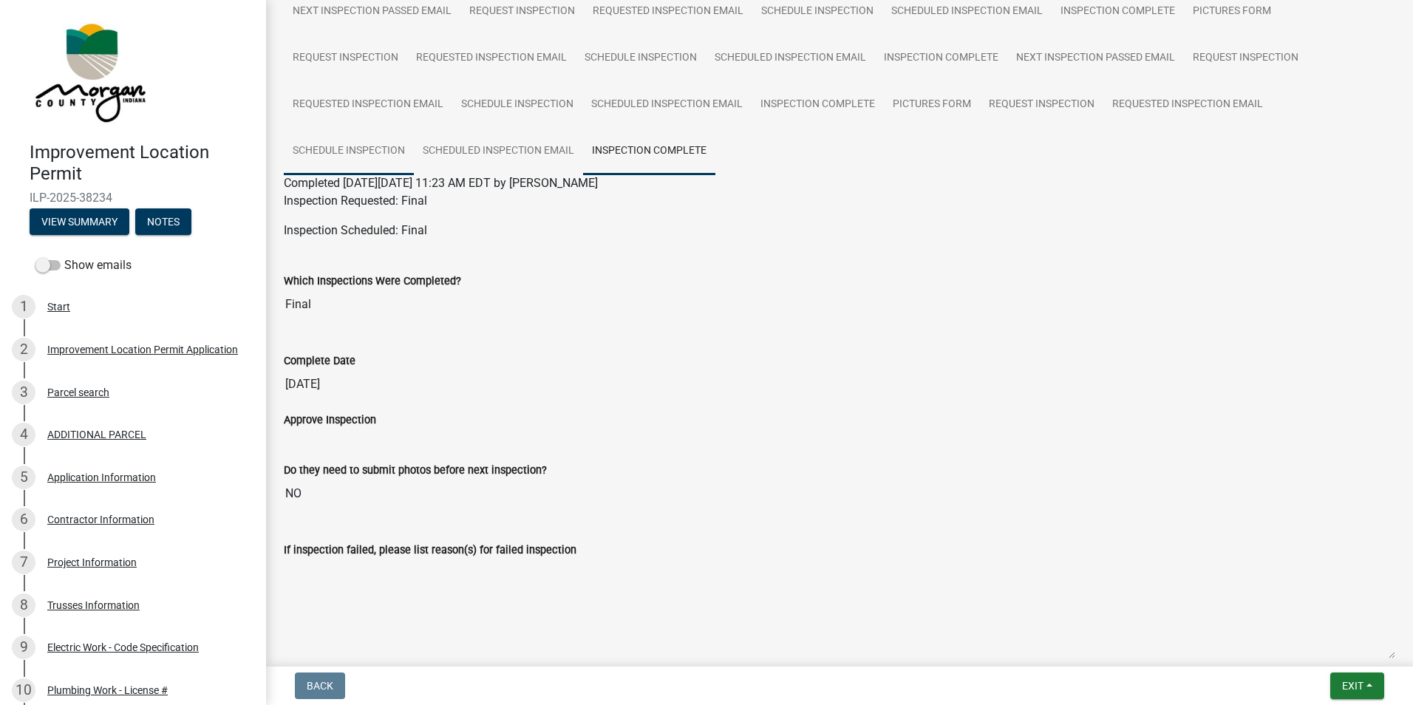
click at [414, 157] on link "Schedule Inspection" at bounding box center [349, 151] width 130 height 47
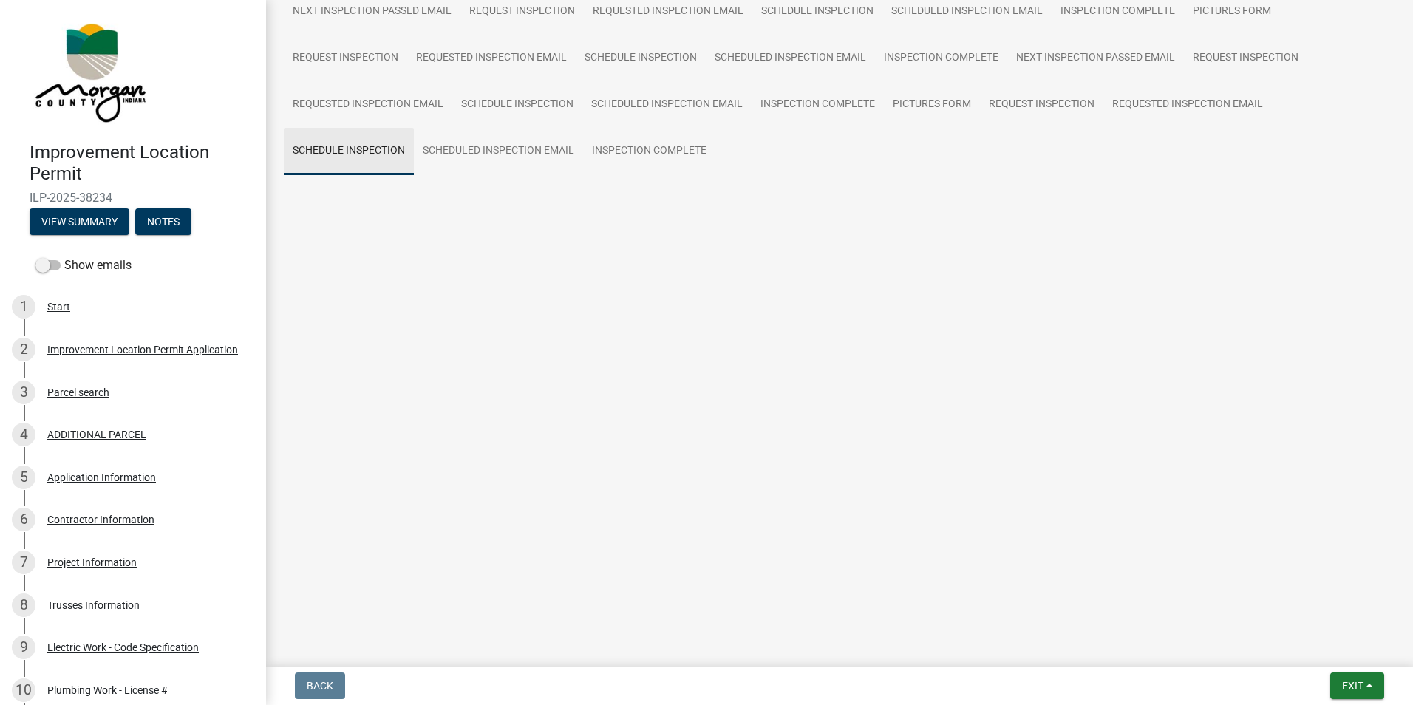
scroll to position [237, 0]
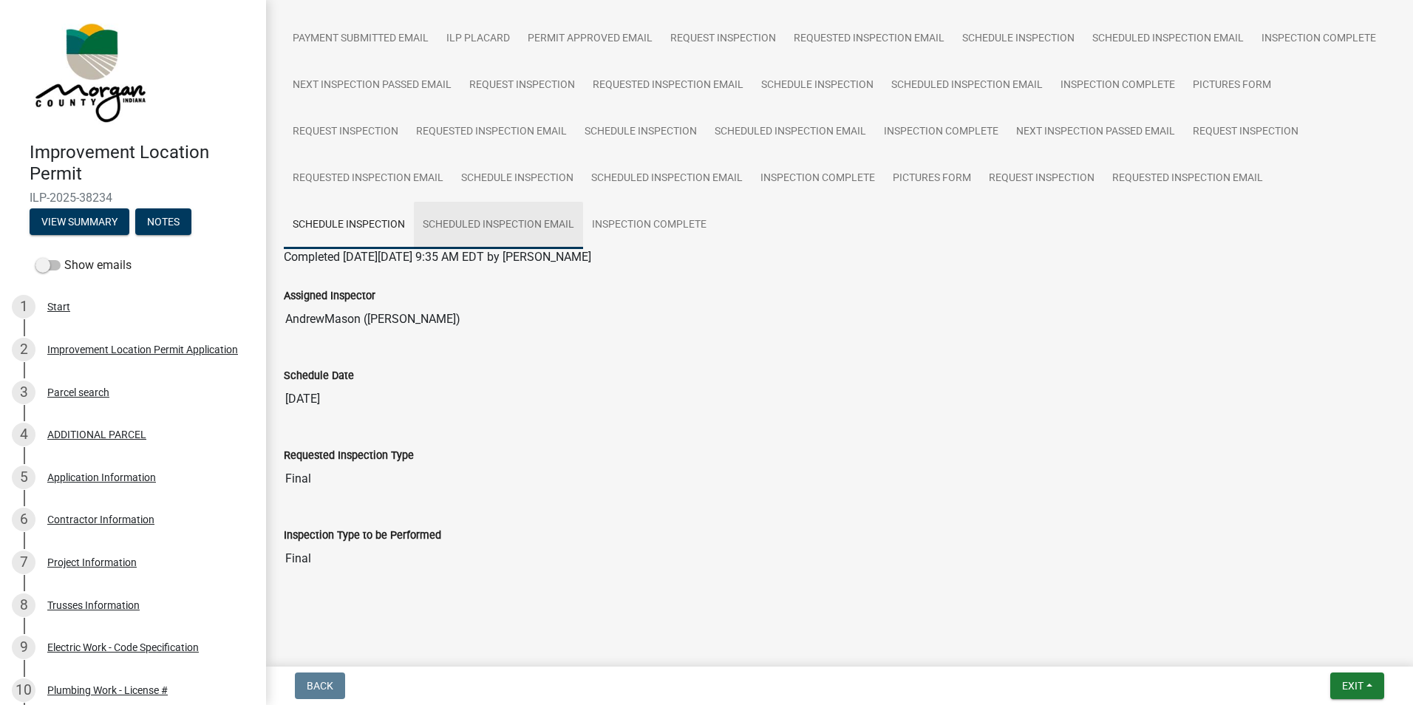
click at [583, 227] on link "Scheduled Inspection Email" at bounding box center [498, 225] width 169 height 47
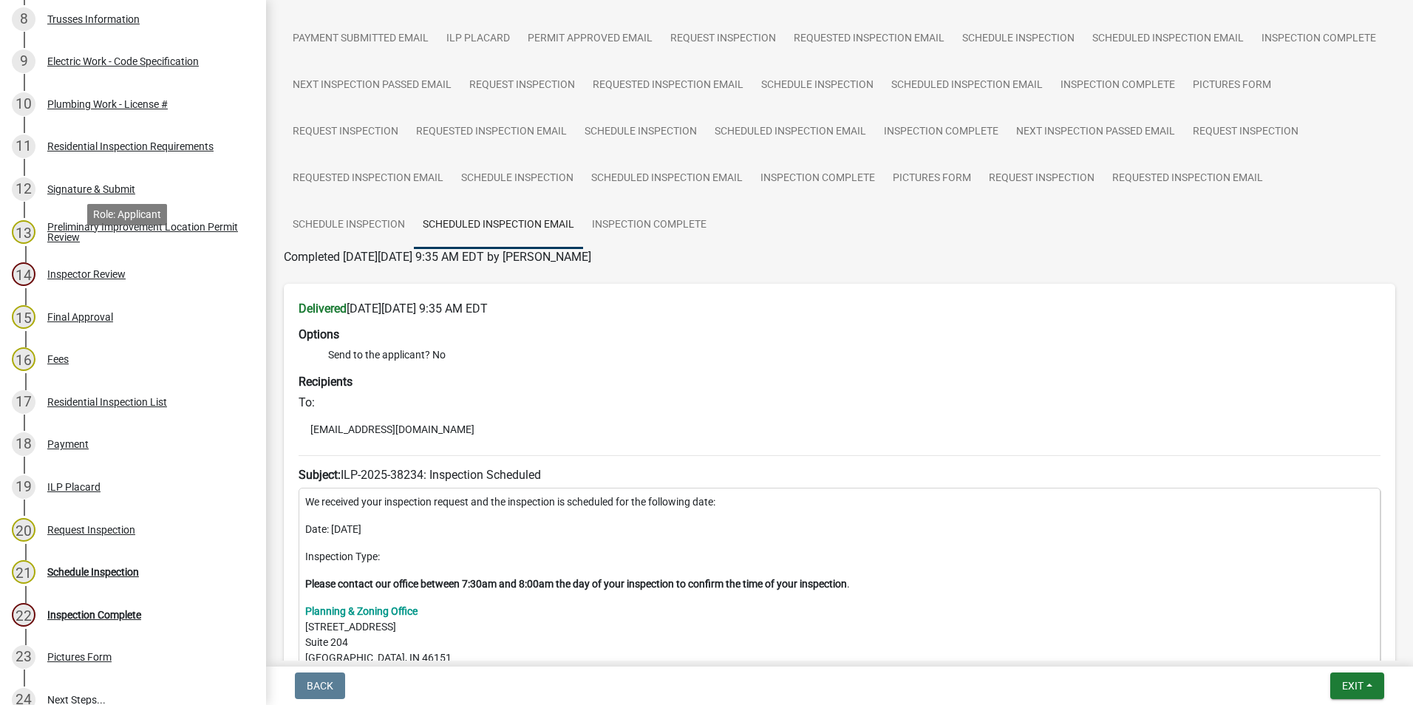
scroll to position [739, 0]
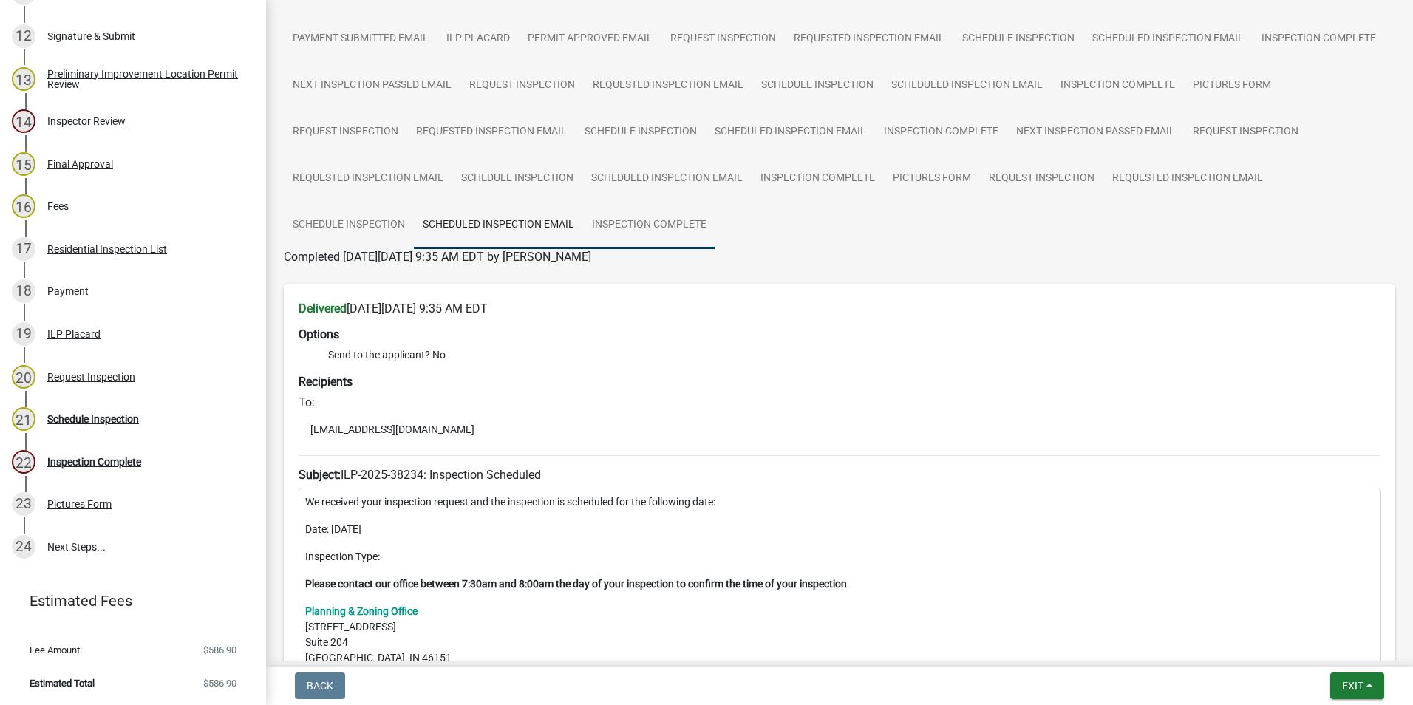
click at [716, 228] on link "Inspection Complete" at bounding box center [649, 225] width 132 height 47
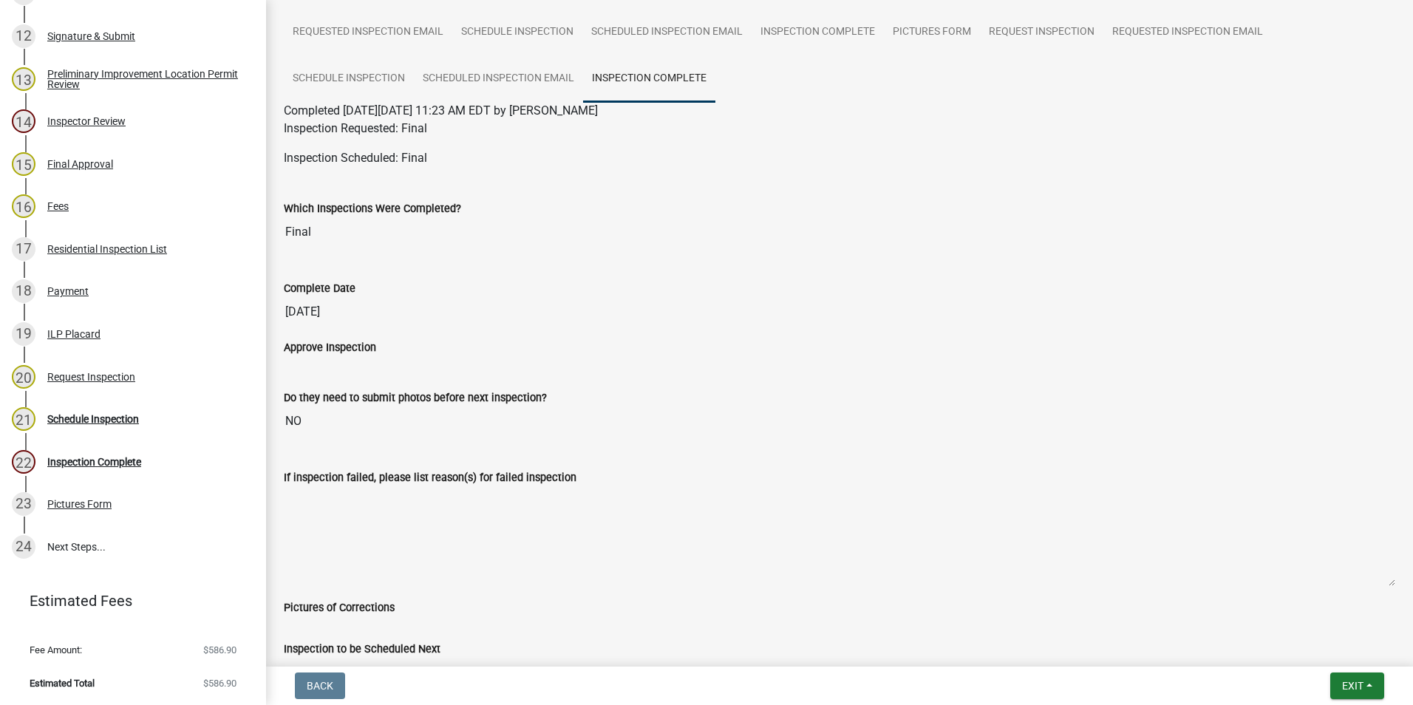
scroll to position [384, 0]
click at [1343, 682] on span "Exit" at bounding box center [1353, 686] width 21 height 12
click at [1330, 645] on button "Save & Exit" at bounding box center [1325, 647] width 118 height 35
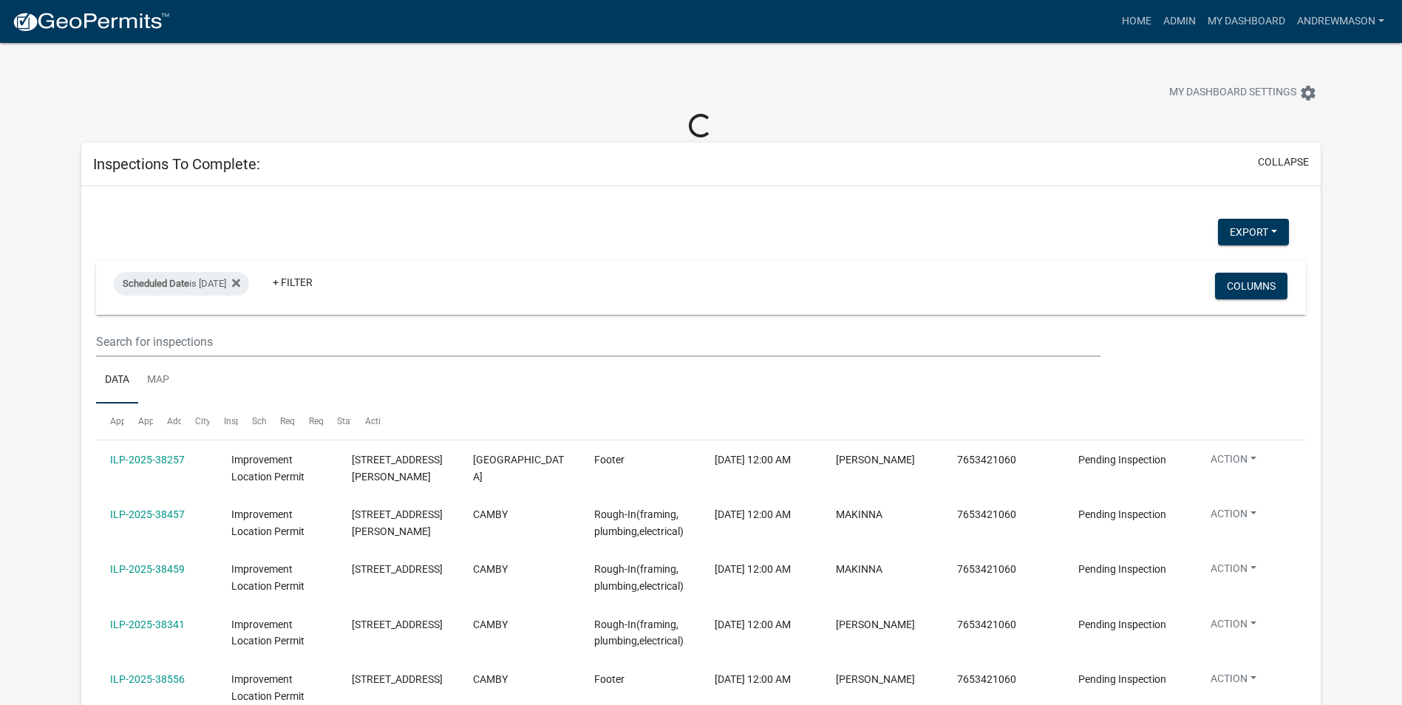
select select "3: 100"
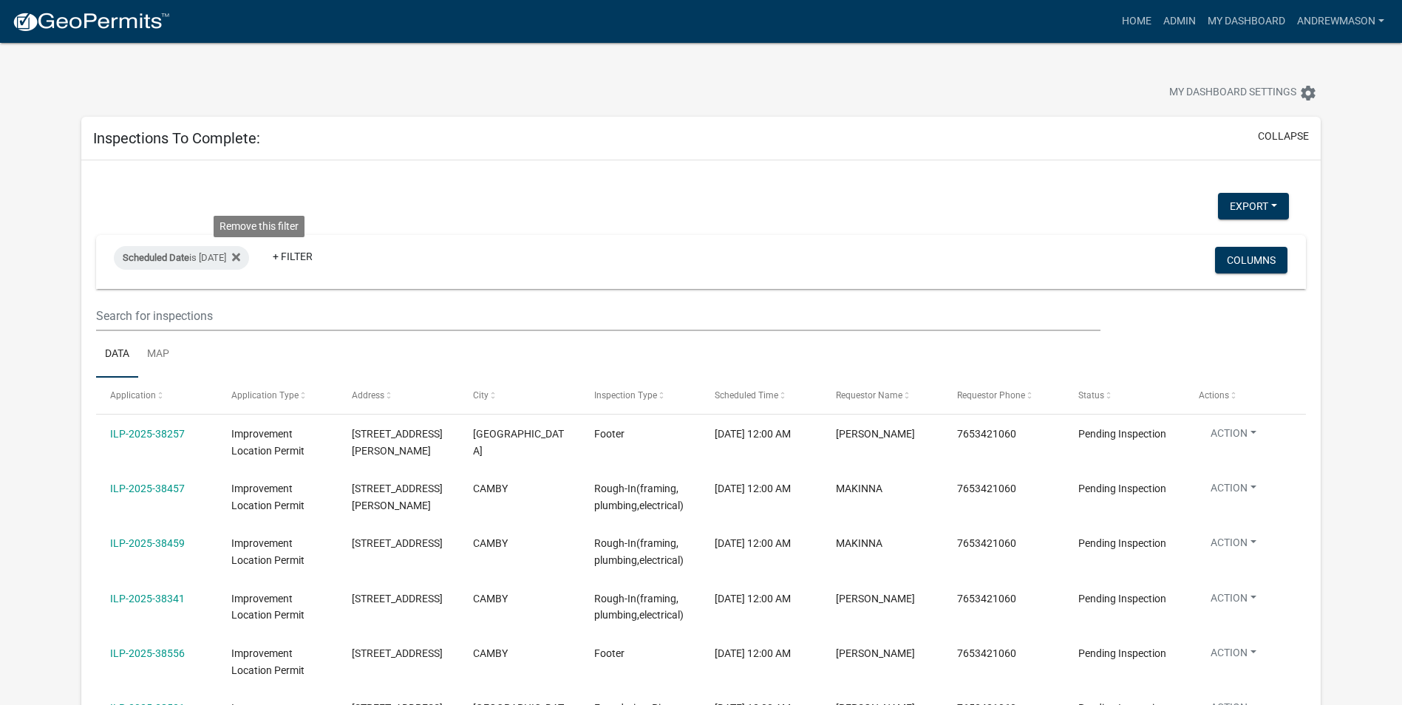
click at [240, 257] on icon at bounding box center [236, 257] width 8 height 8
